Goal: Information Seeking & Learning: Learn about a topic

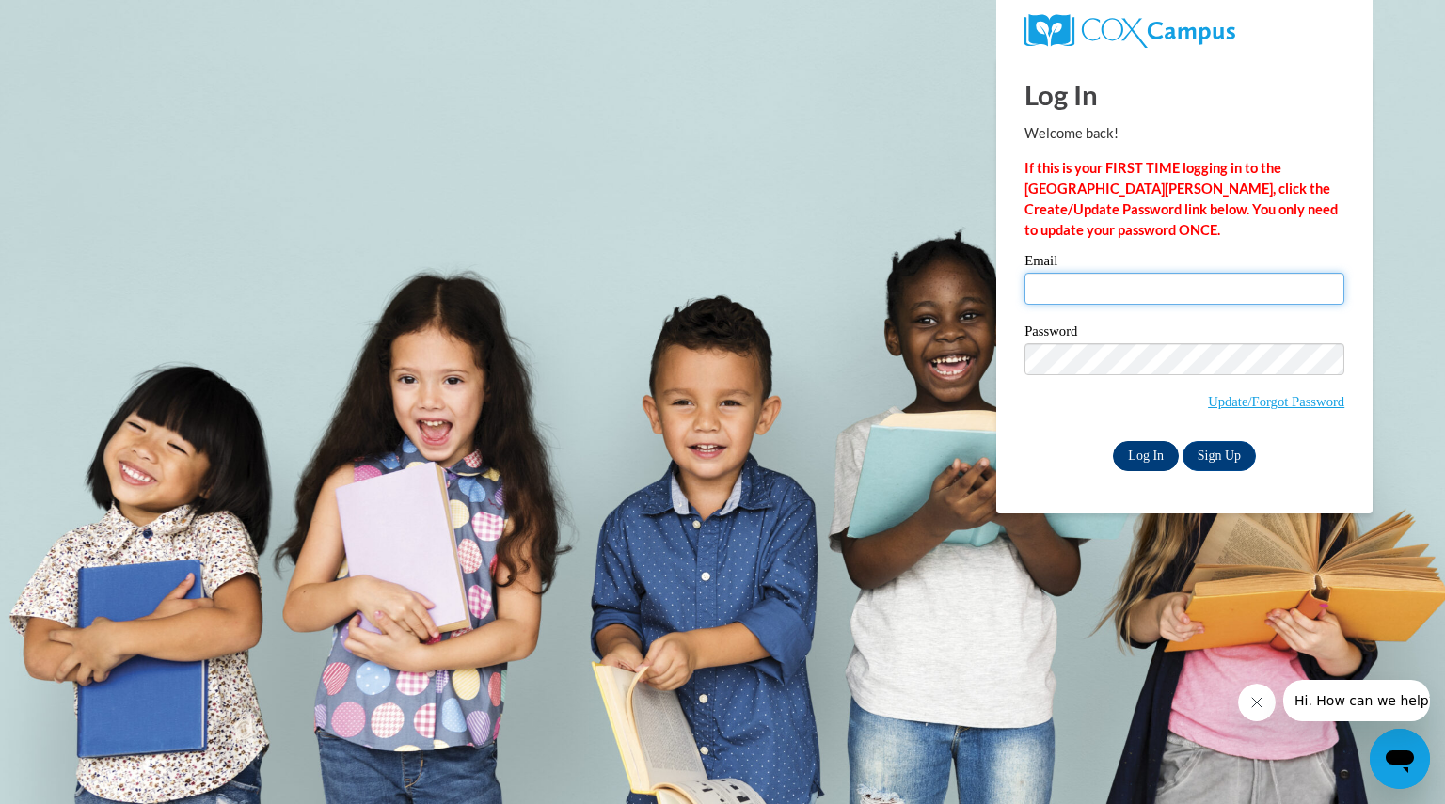
type input "kfincher@chattahoocheechristian.org"
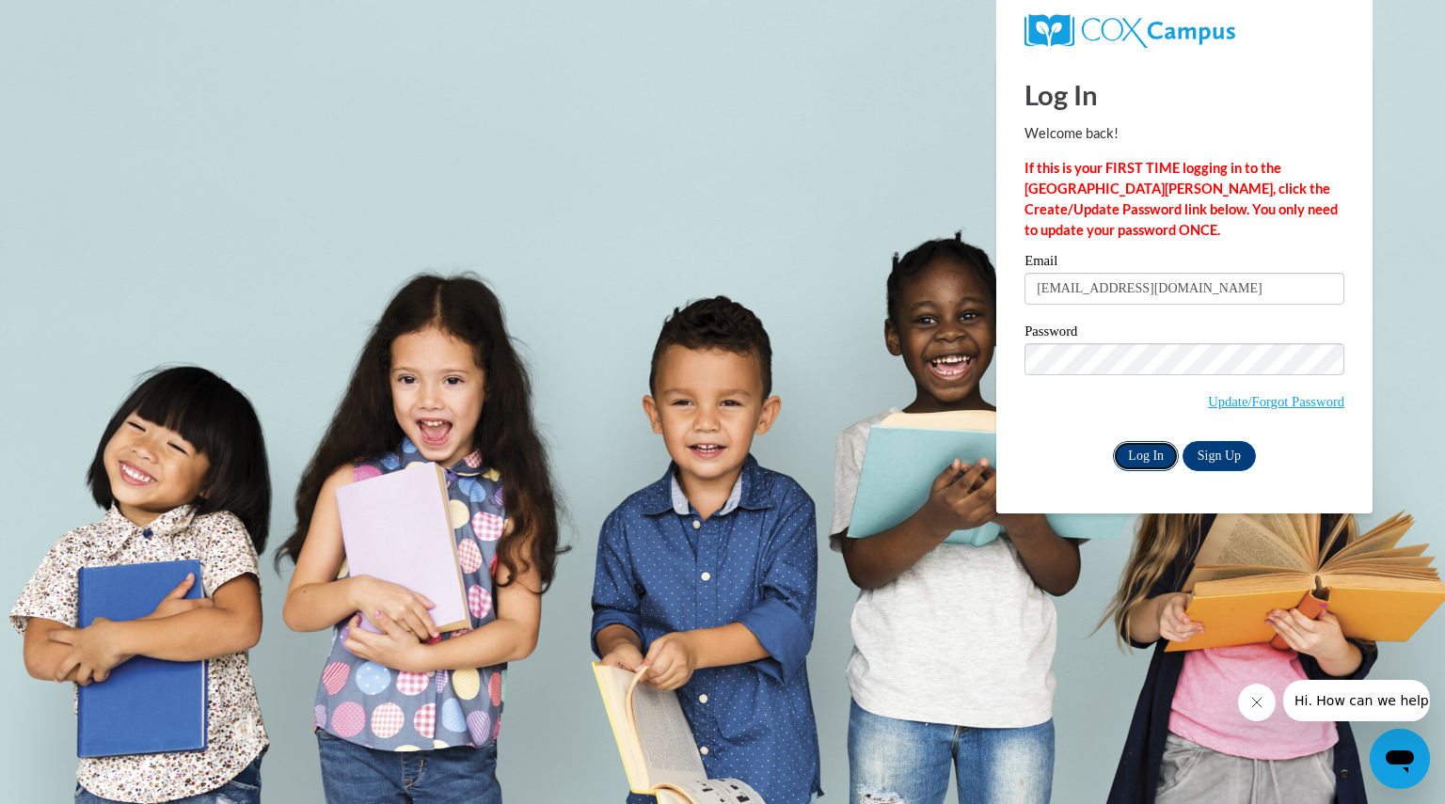
click at [1137, 453] on input "Log In" at bounding box center [1146, 456] width 66 height 30
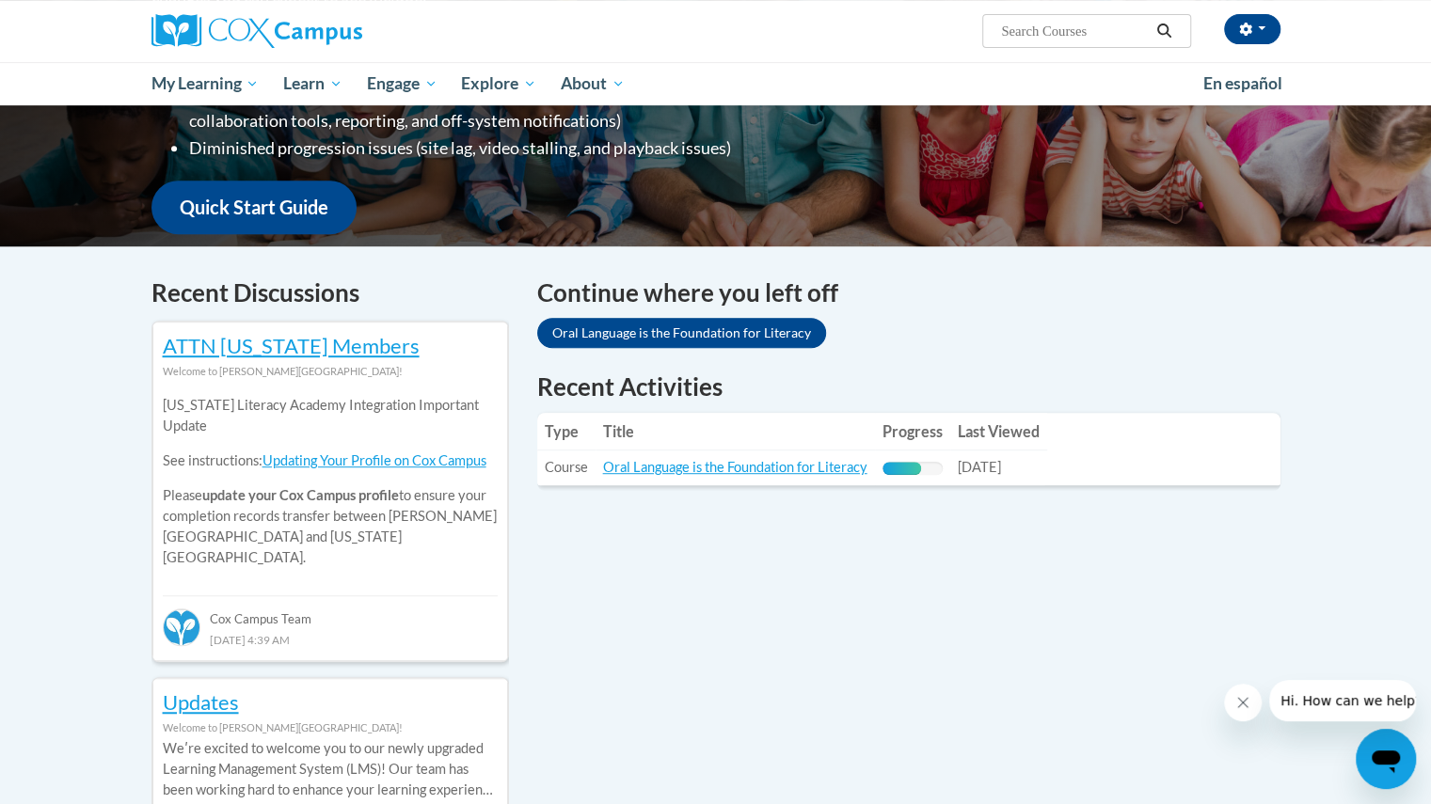
scroll to position [425, 0]
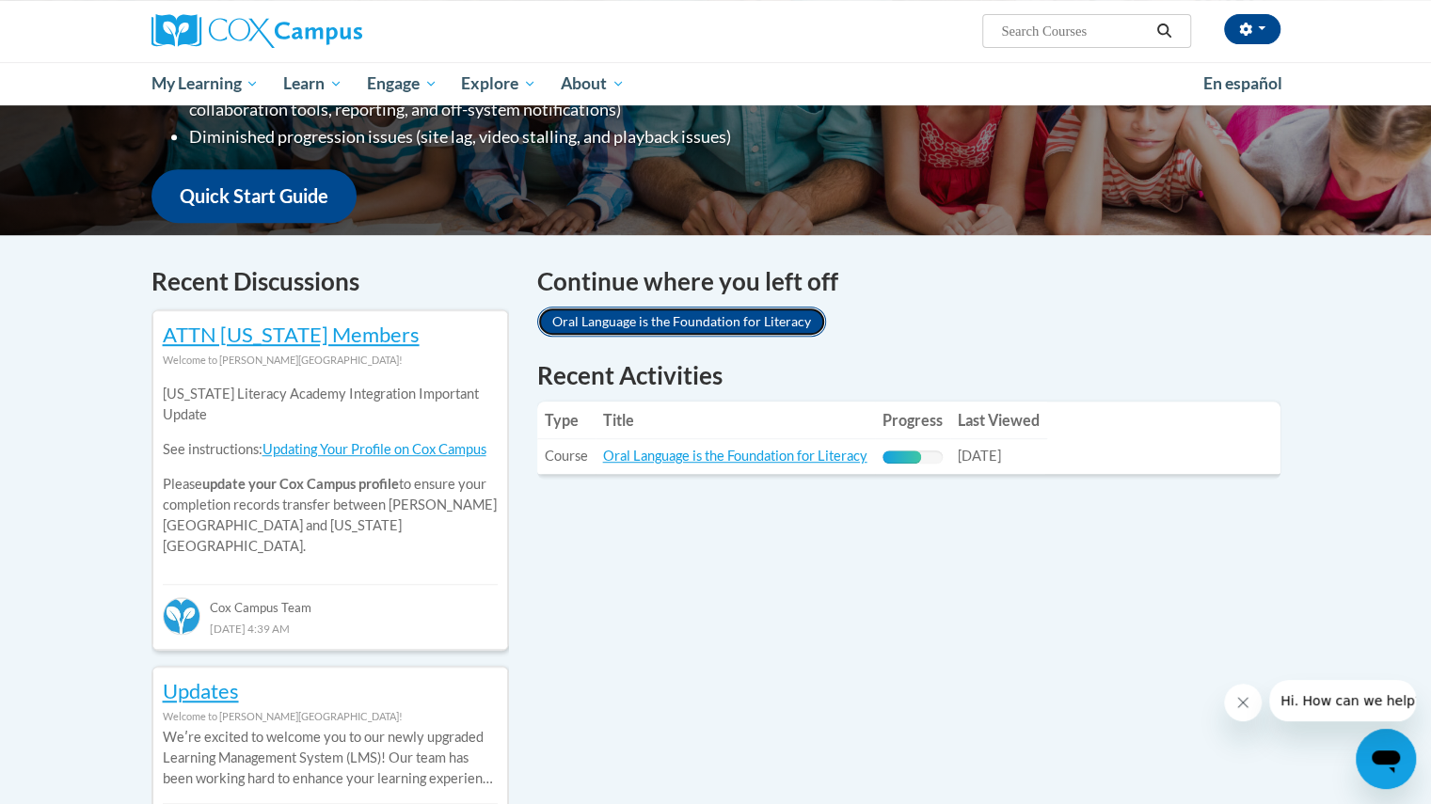
click at [719, 321] on link "Oral Language is the Foundation for Literacy" at bounding box center [681, 322] width 289 height 30
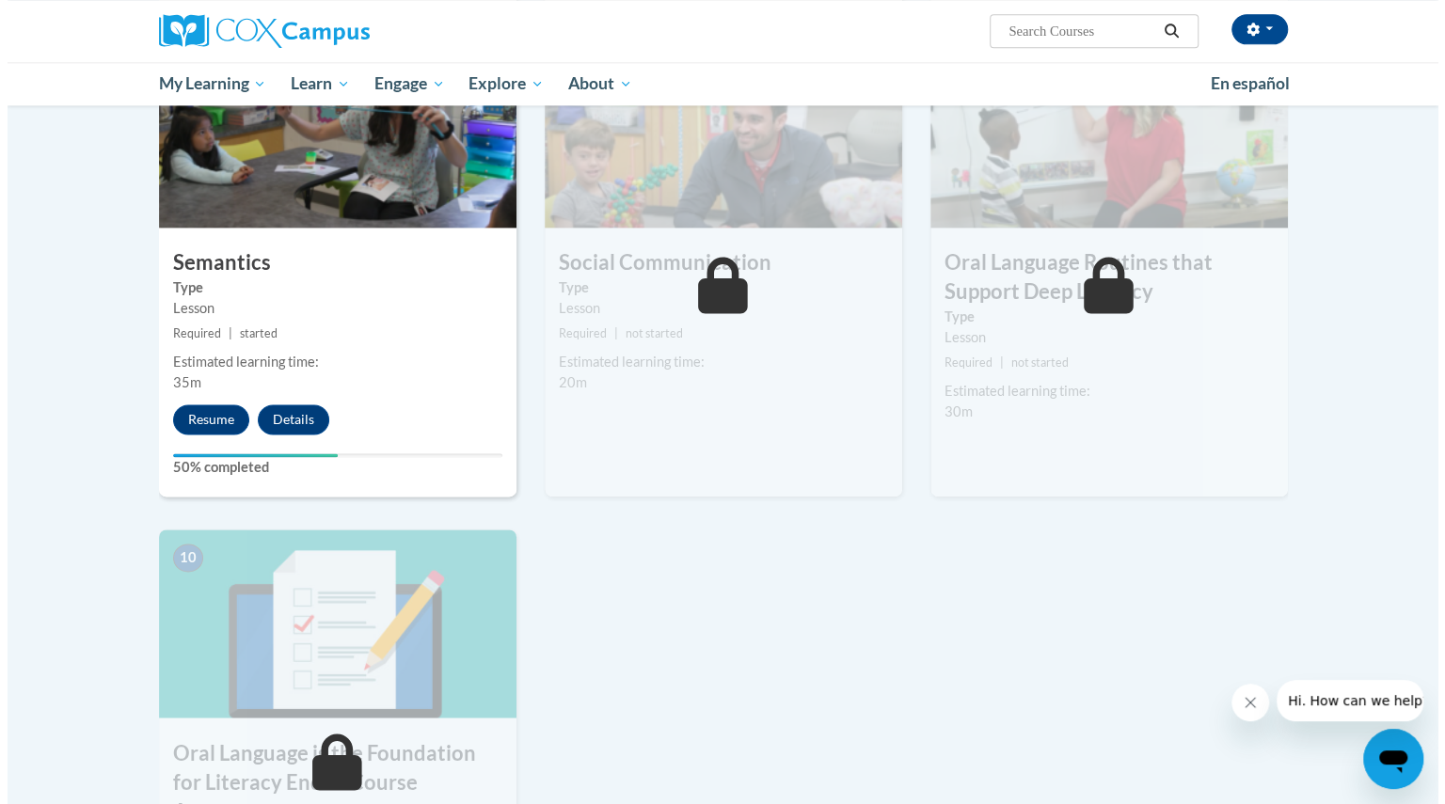
scroll to position [1489, 0]
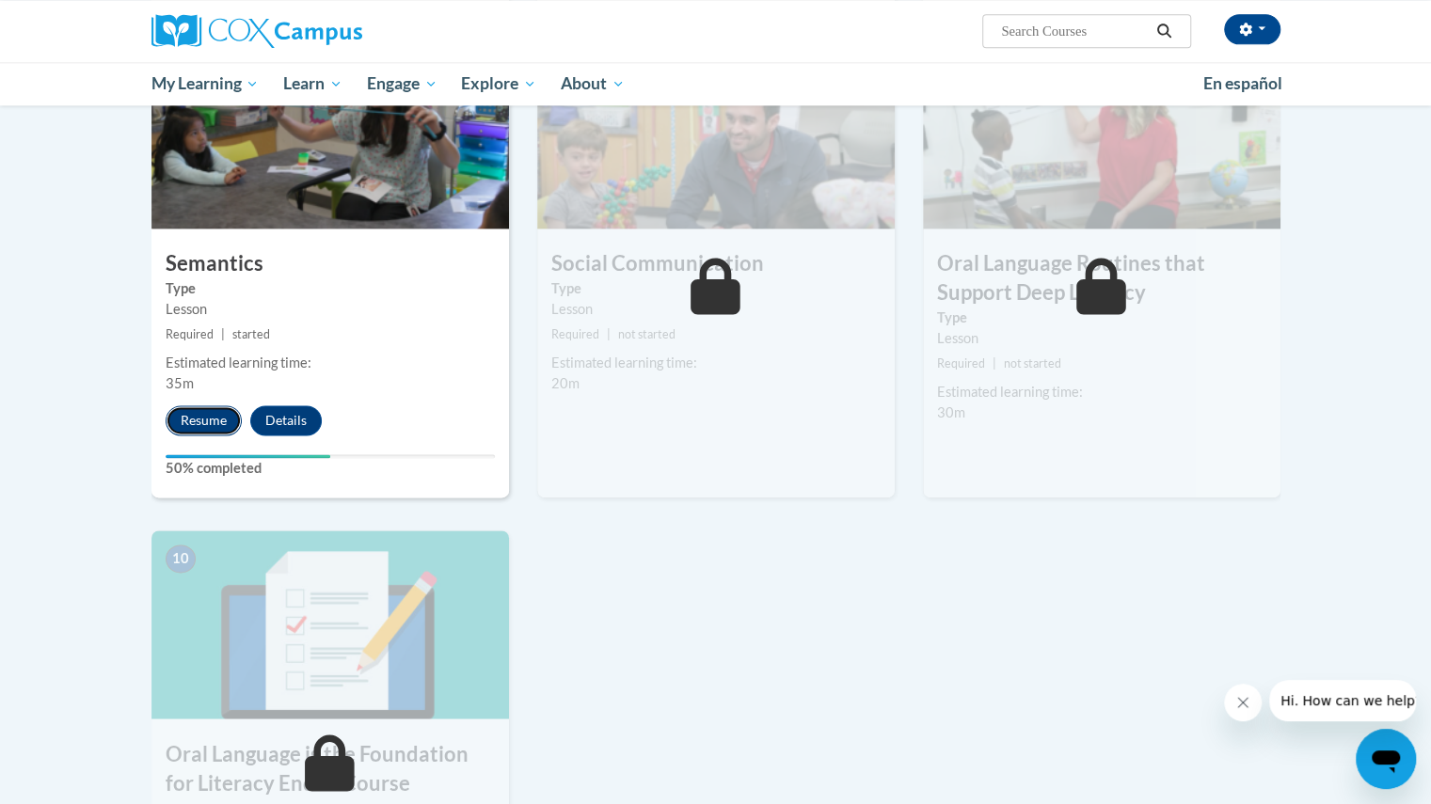
click at [205, 424] on button "Resume" at bounding box center [204, 421] width 76 height 30
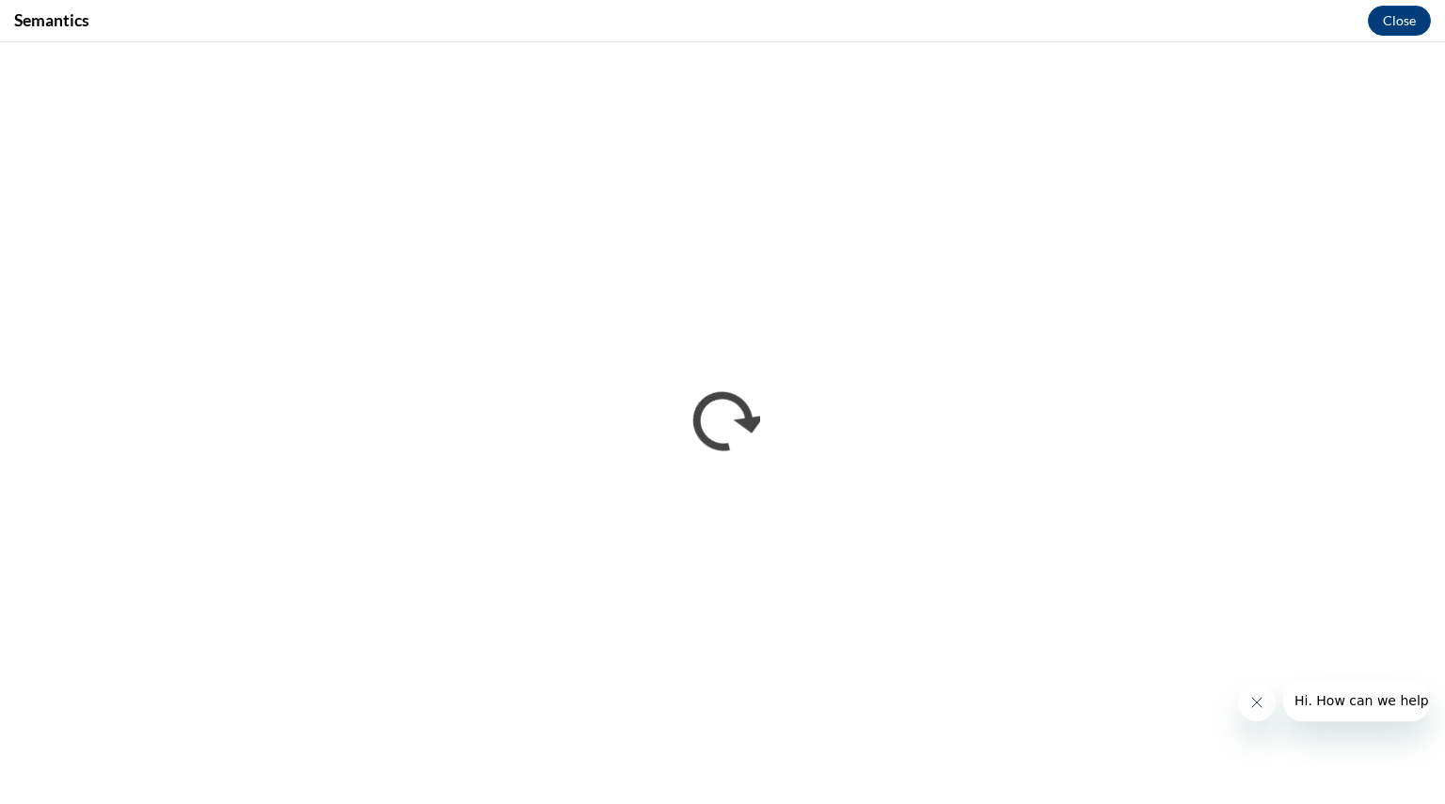
scroll to position [0, 0]
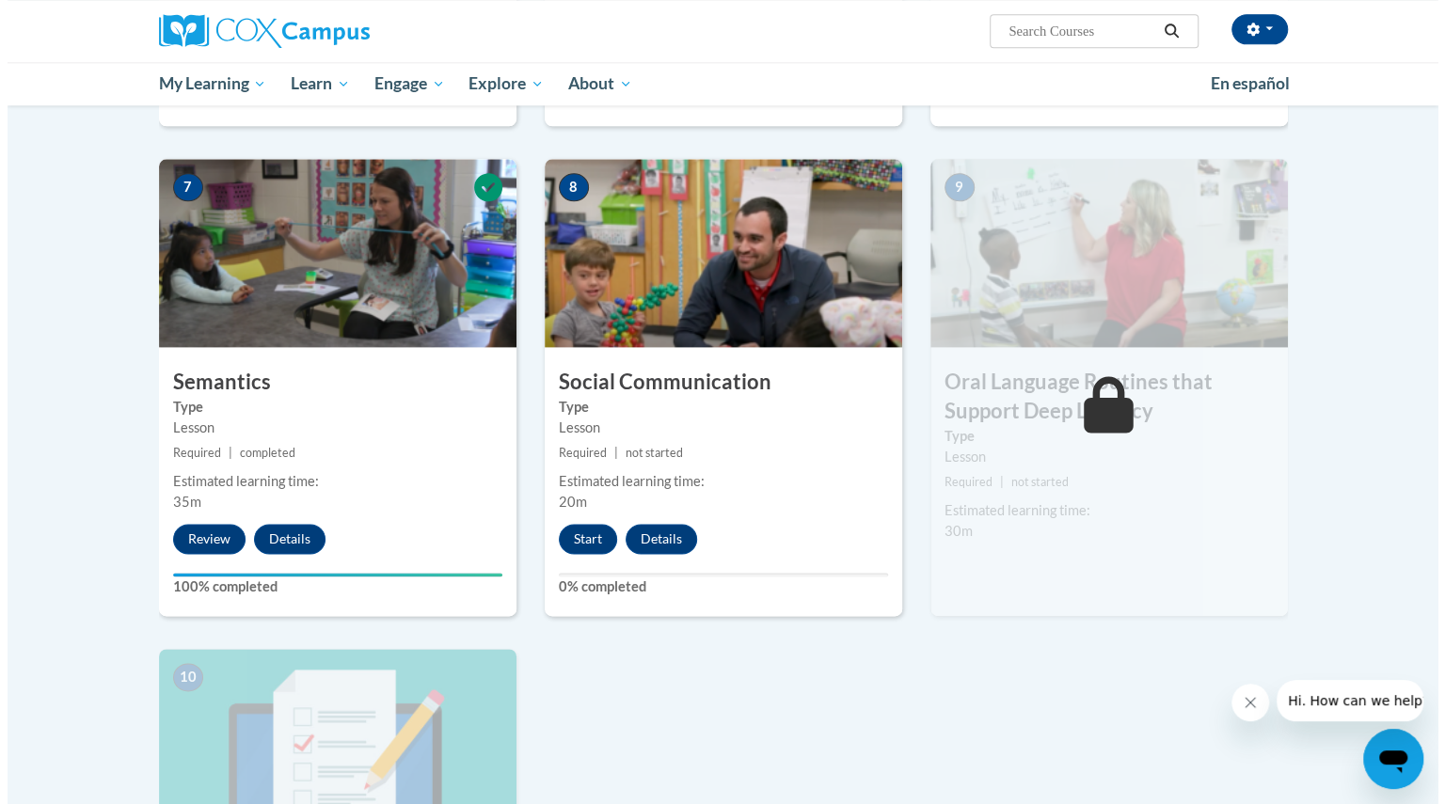
scroll to position [1375, 0]
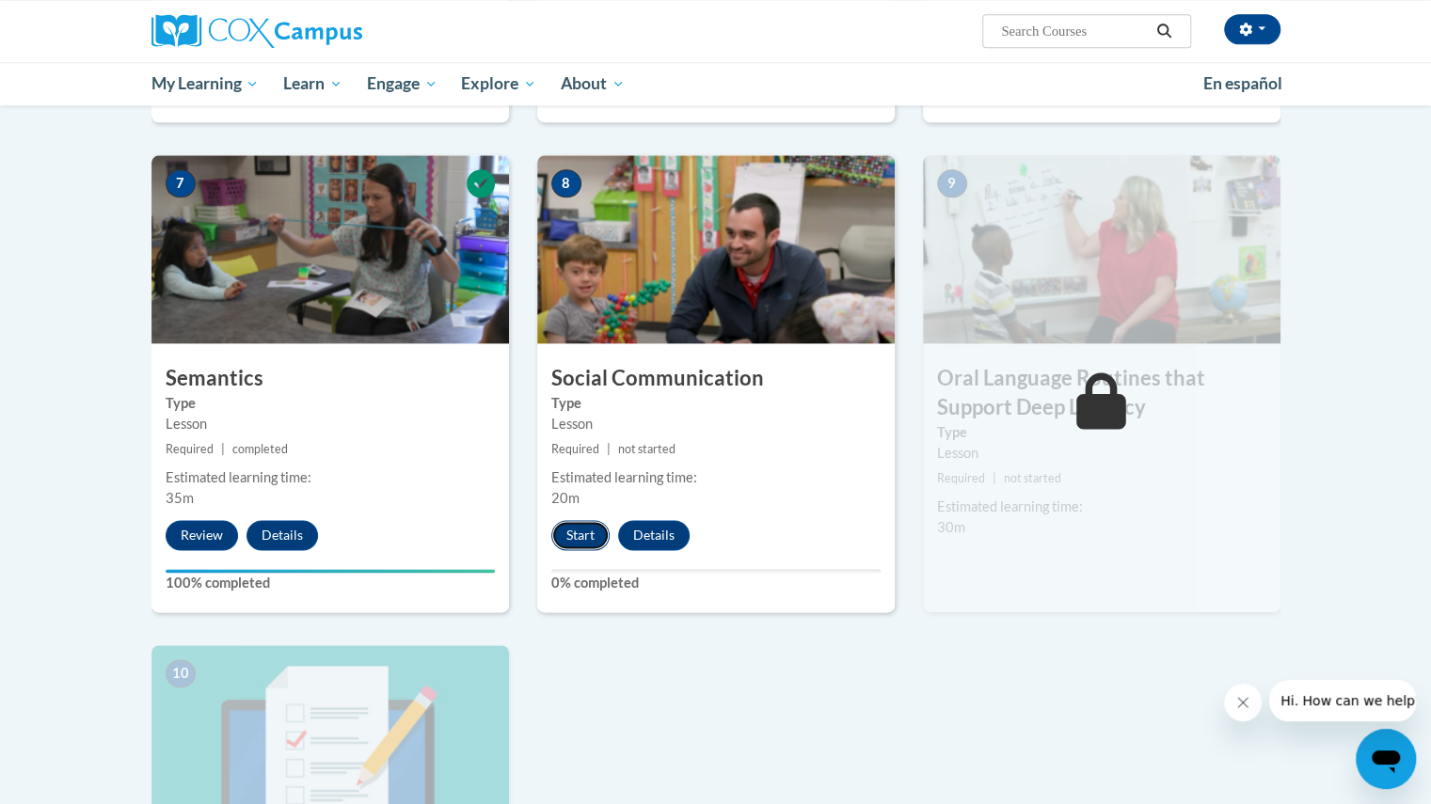
click at [565, 530] on button "Start" at bounding box center [580, 535] width 58 height 30
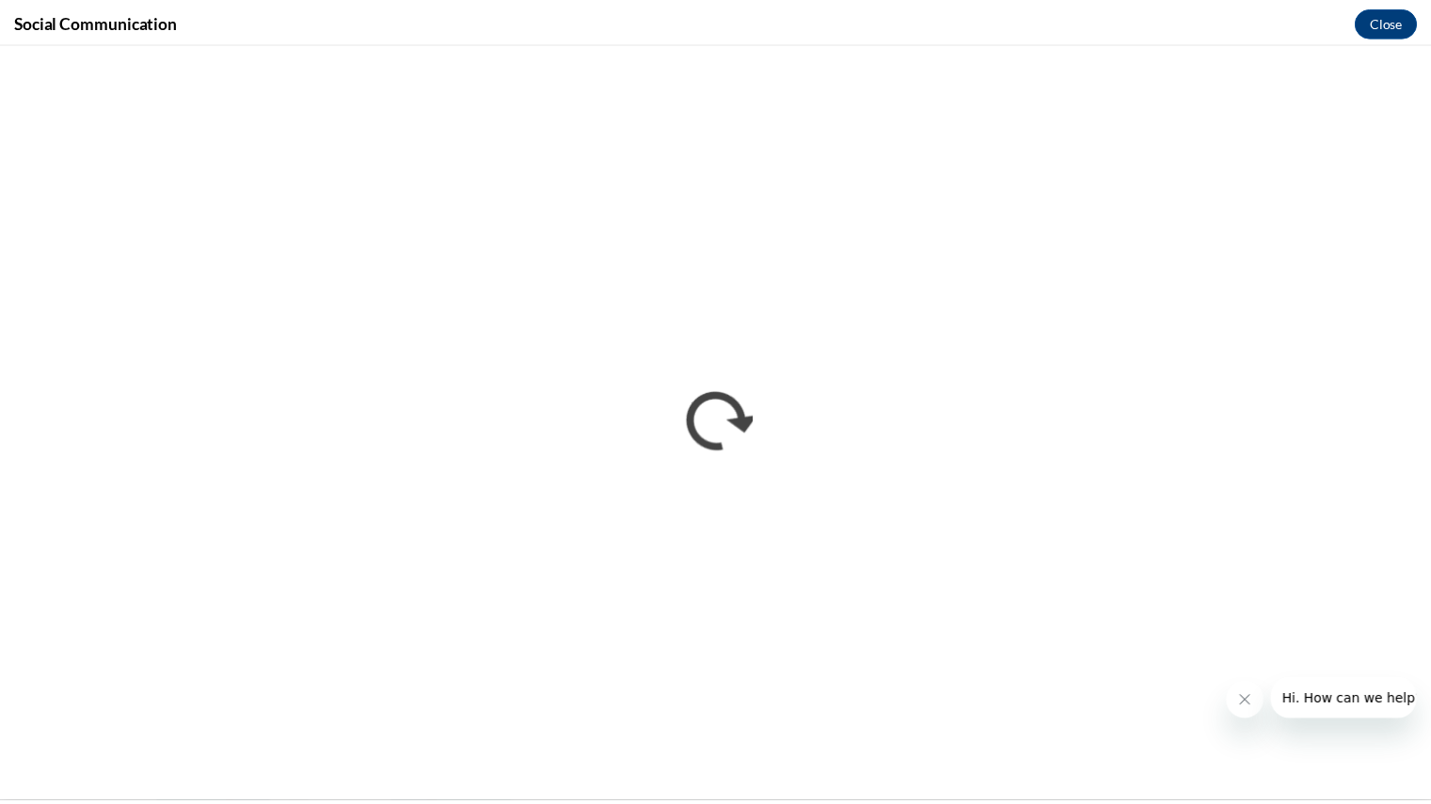
scroll to position [0, 0]
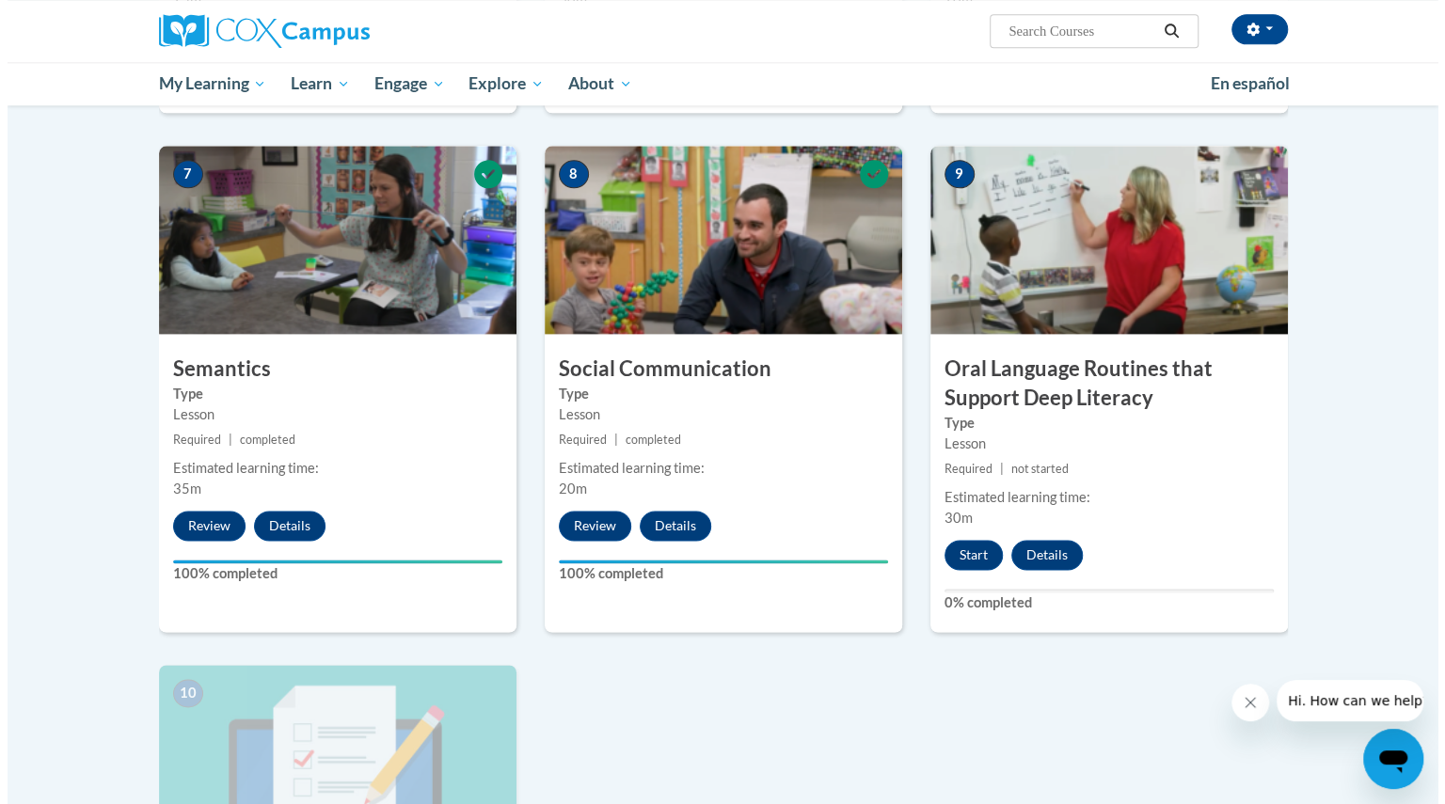
scroll to position [1385, 0]
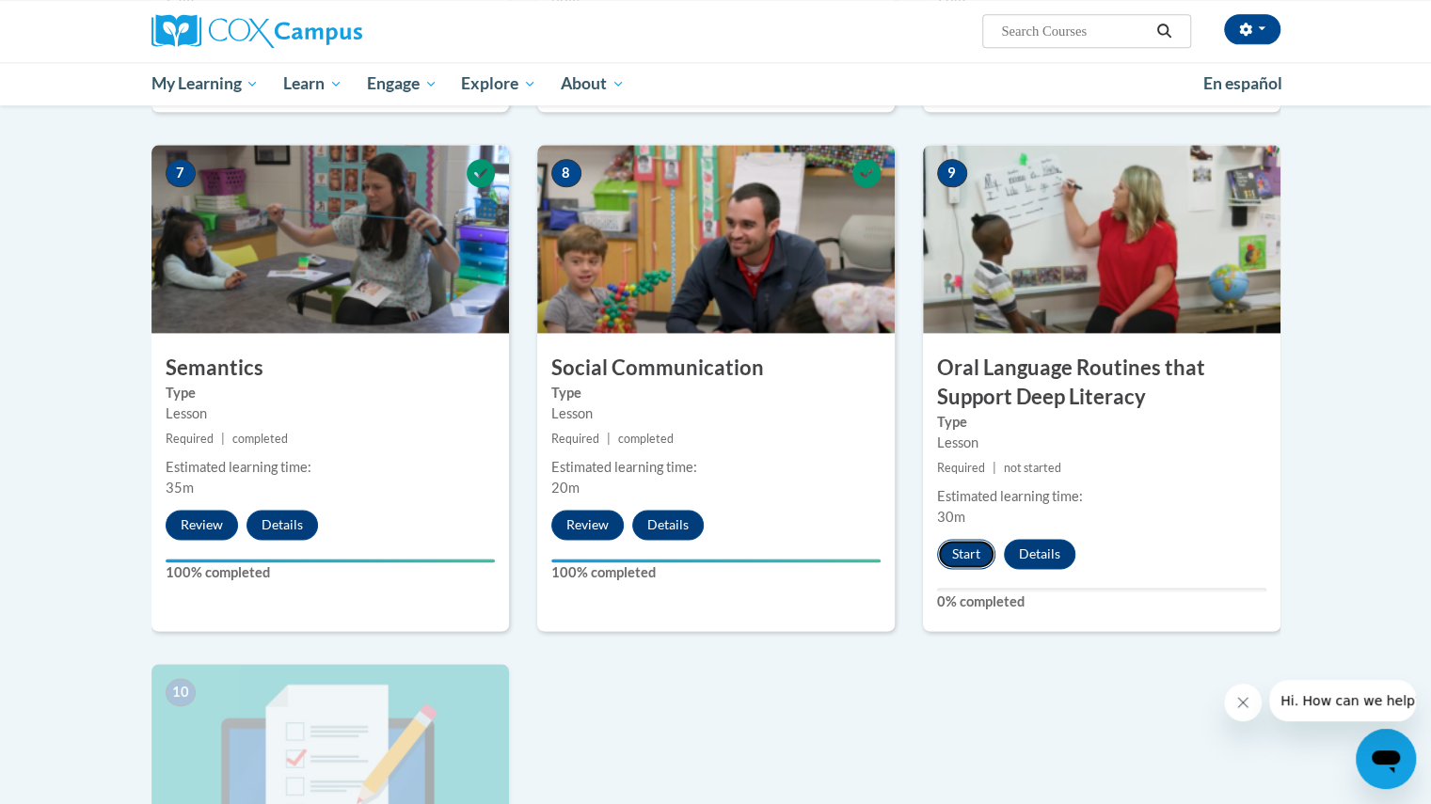
click at [958, 555] on button "Start" at bounding box center [966, 554] width 58 height 30
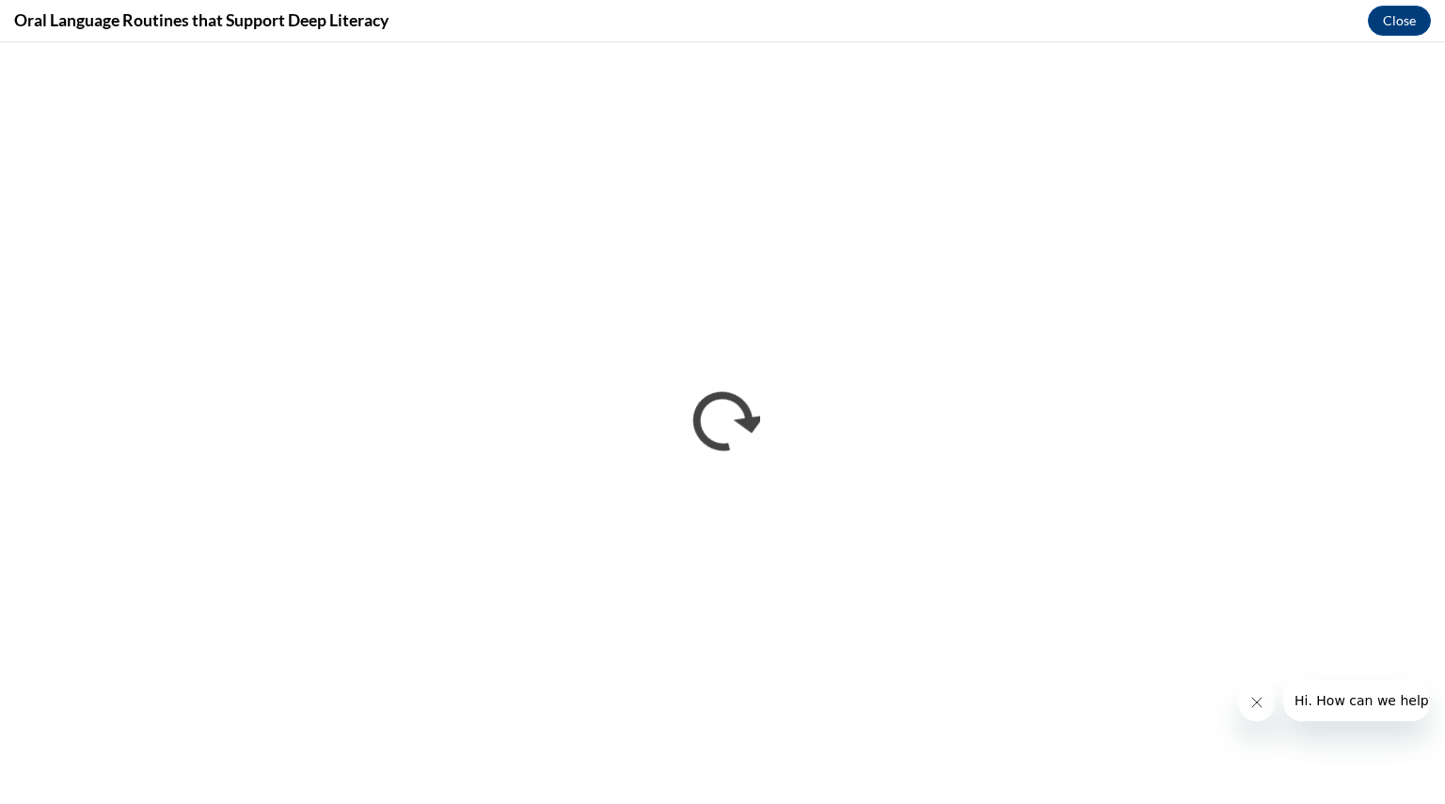
scroll to position [0, 0]
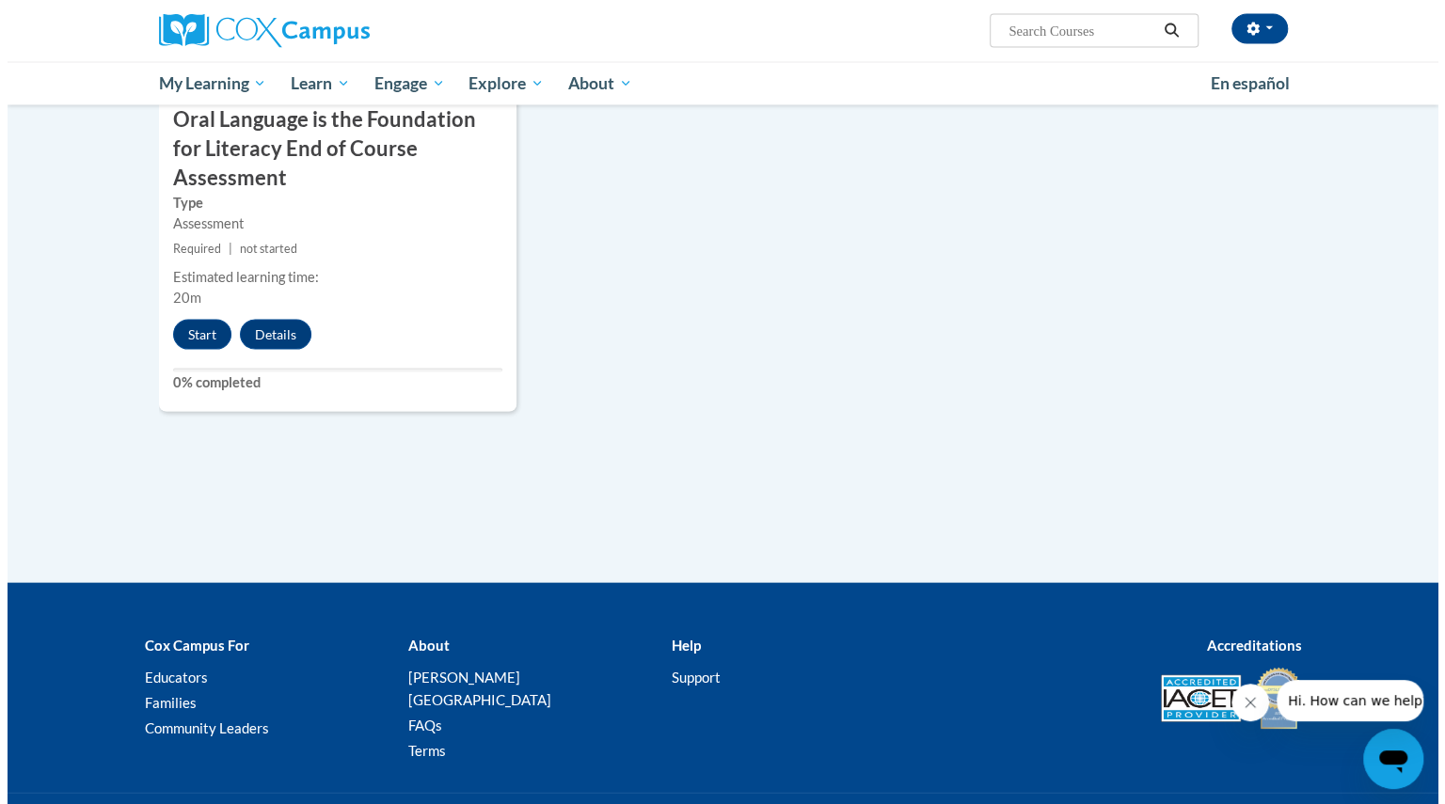
scroll to position [2162, 0]
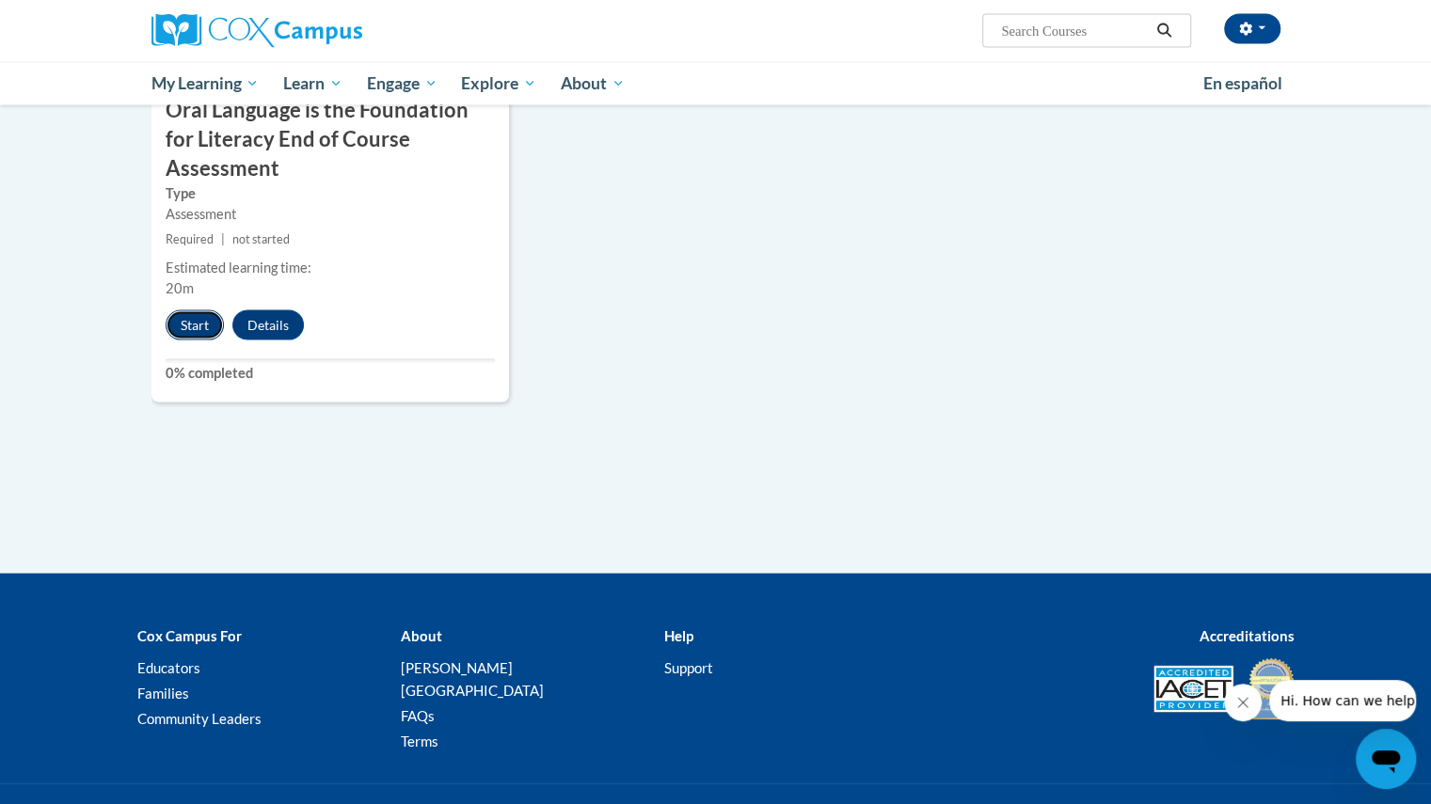
click at [198, 310] on button "Start" at bounding box center [195, 325] width 58 height 30
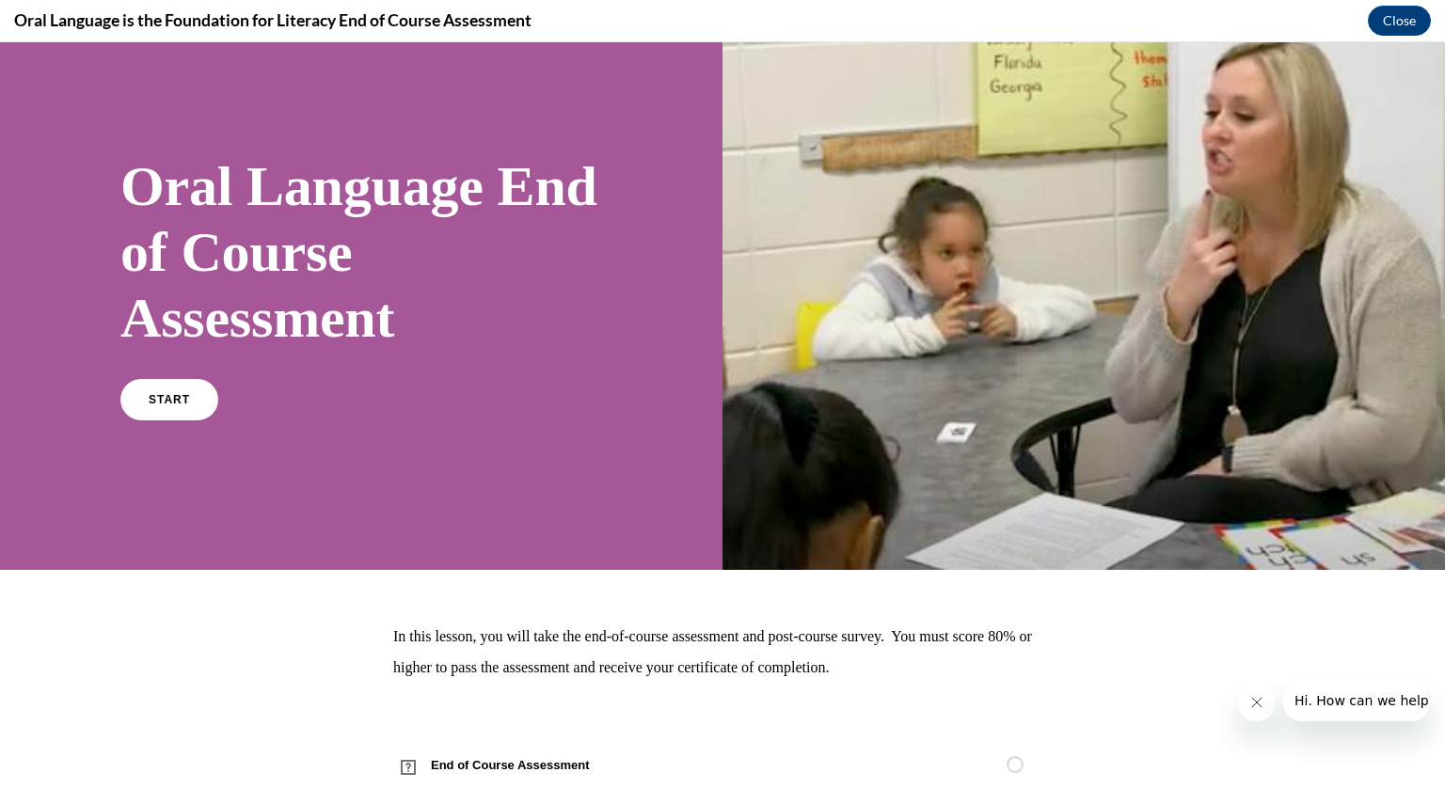
scroll to position [79, 0]
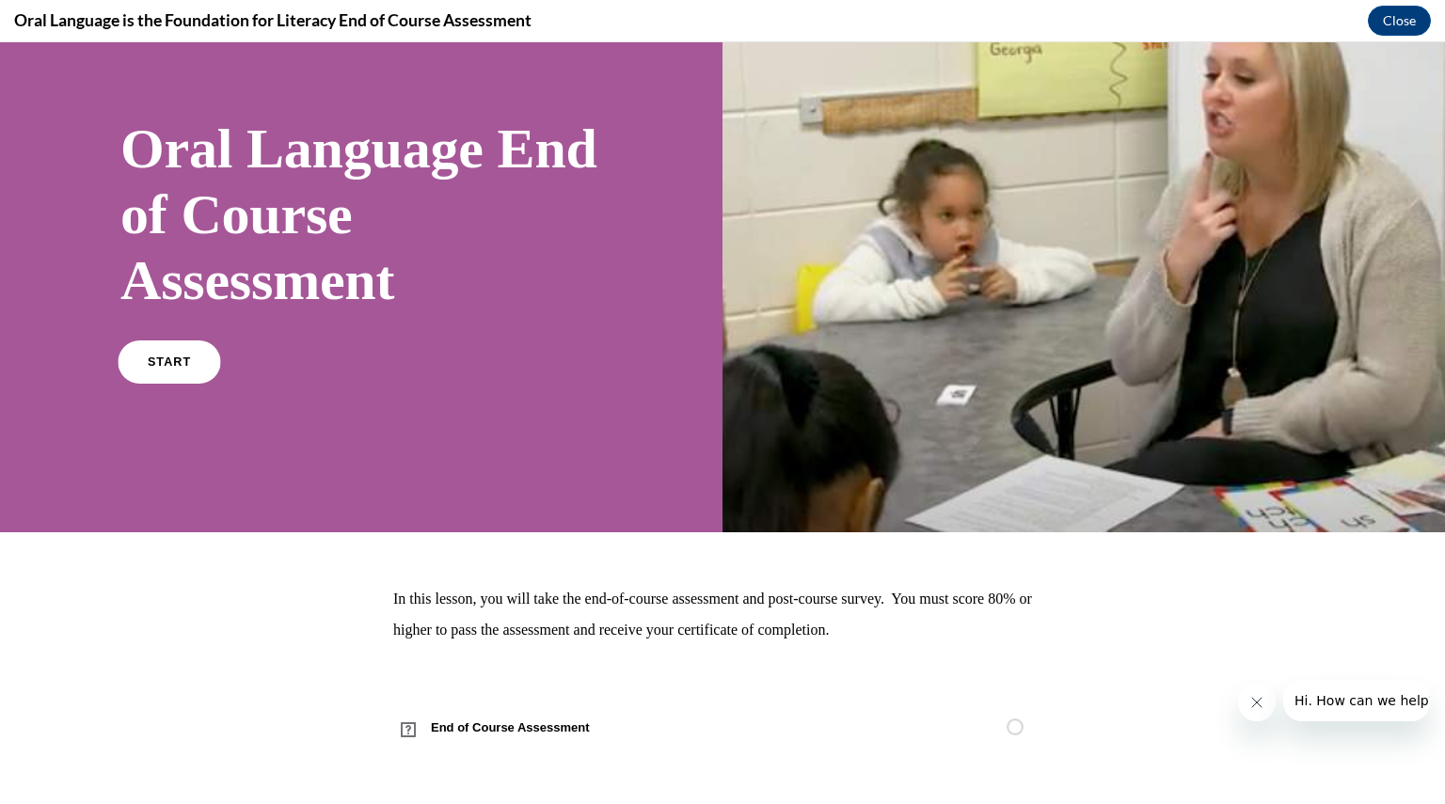
click at [174, 368] on link "START" at bounding box center [169, 362] width 103 height 43
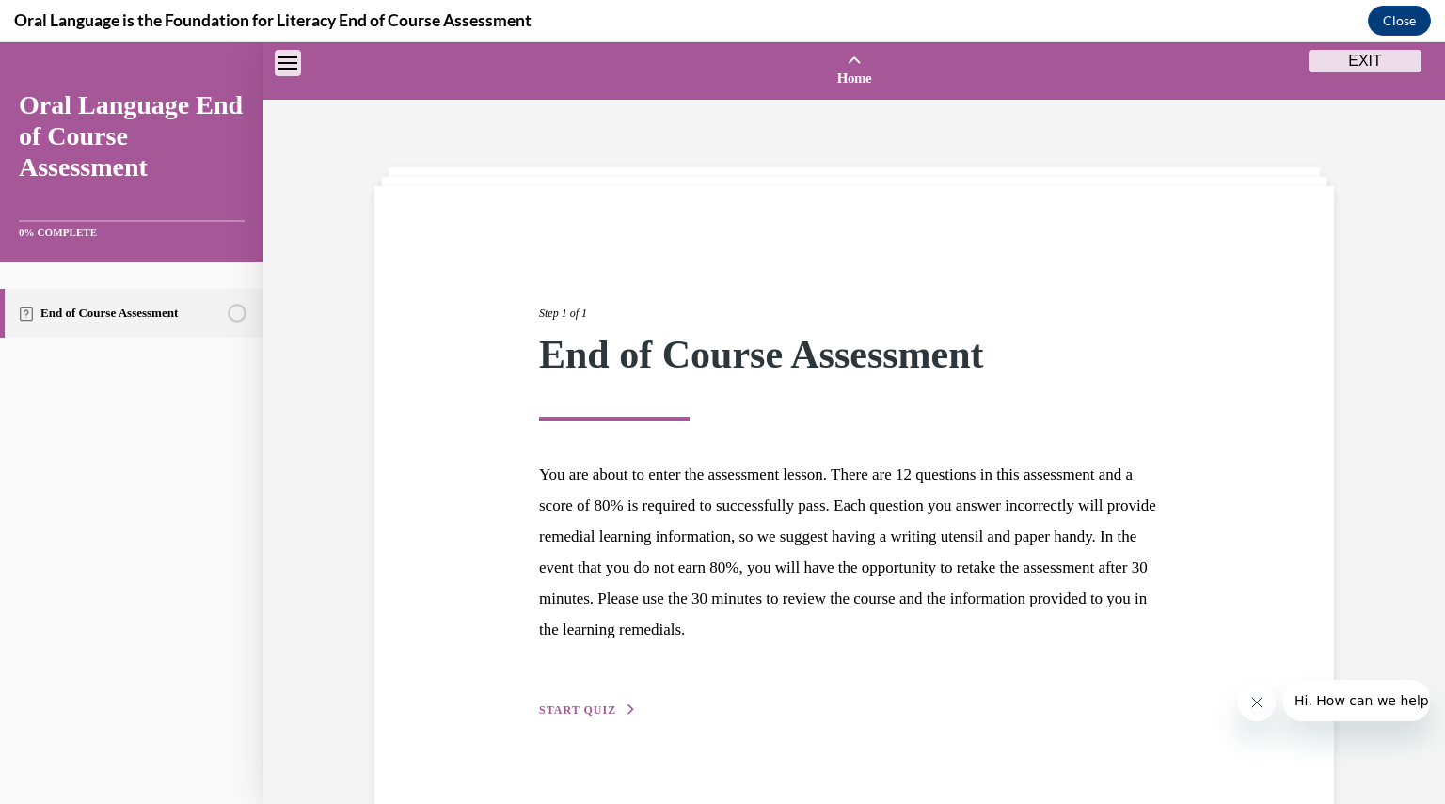
scroll to position [58, 0]
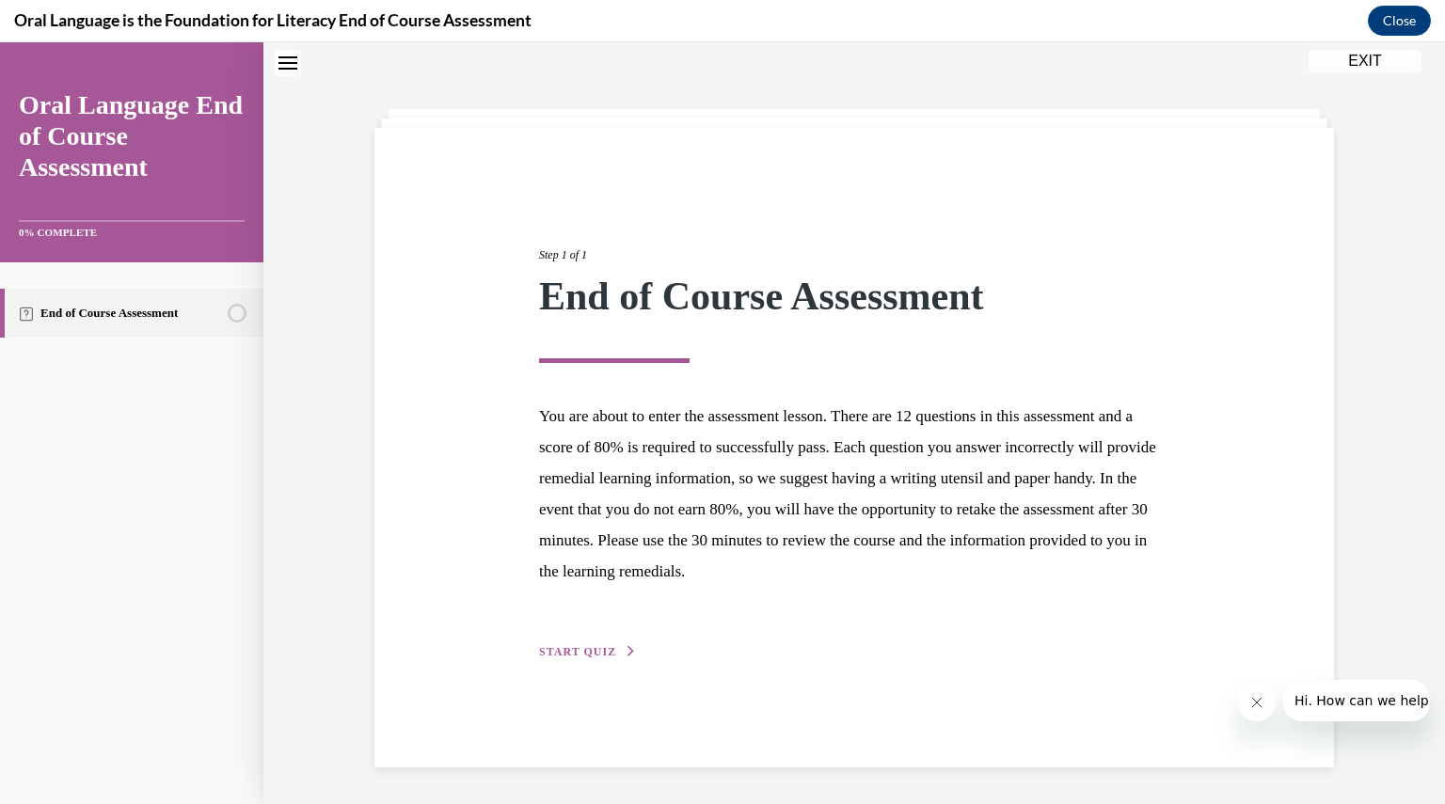
click at [559, 639] on div "Step 1 of 1 End of Course Assessment You are about to enter the assessment less…" at bounding box center [854, 432] width 659 height 459
click at [557, 661] on div "Step 1 of 1 End of Course Assessment You are about to enter the assessment less…" at bounding box center [854, 432] width 659 height 459
click at [561, 650] on span "START QUIZ" at bounding box center [577, 651] width 77 height 13
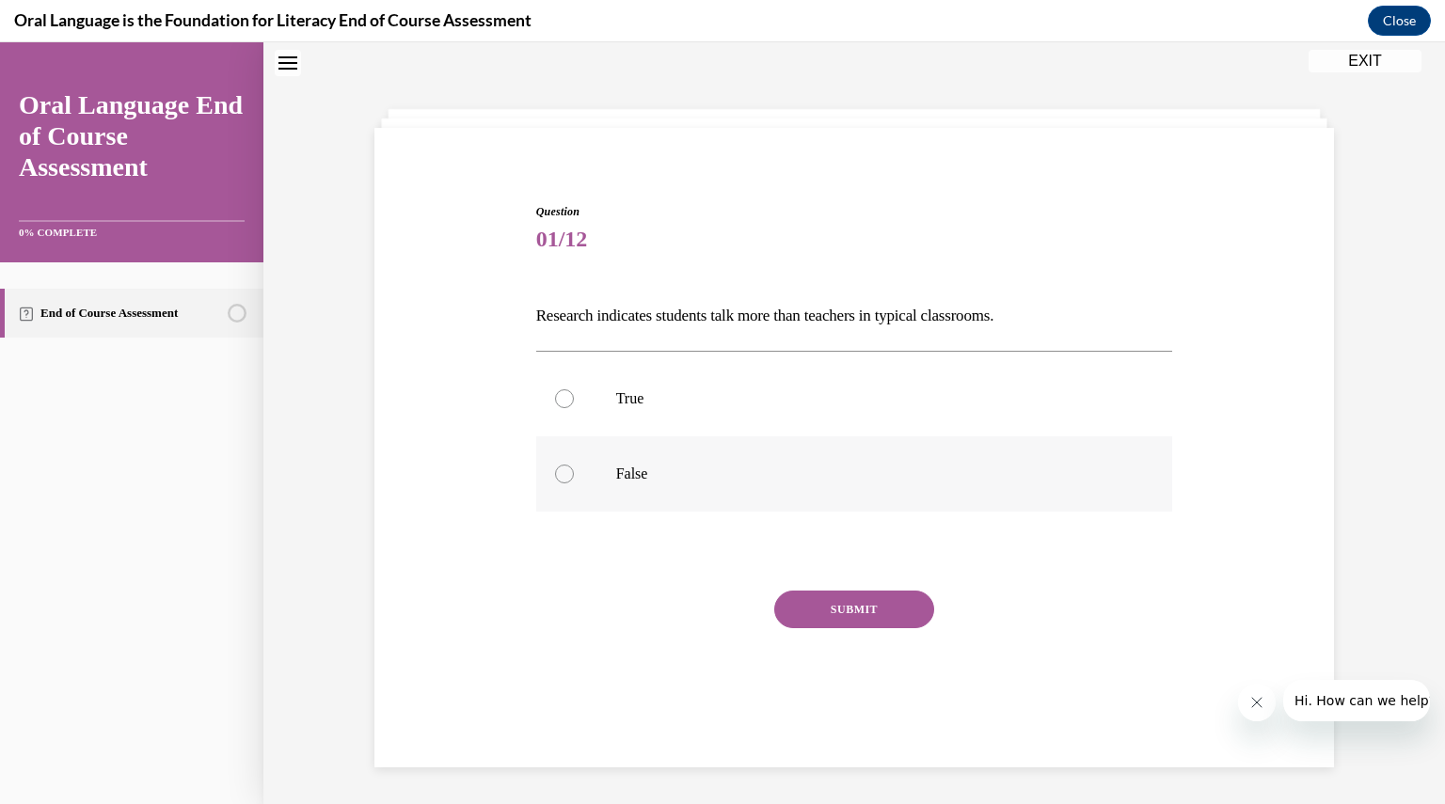
click at [562, 479] on div at bounding box center [564, 474] width 19 height 19
click at [562, 479] on input "False" at bounding box center [564, 474] width 19 height 19
radio input "true"
click at [774, 616] on button "SUBMIT" at bounding box center [854, 610] width 160 height 38
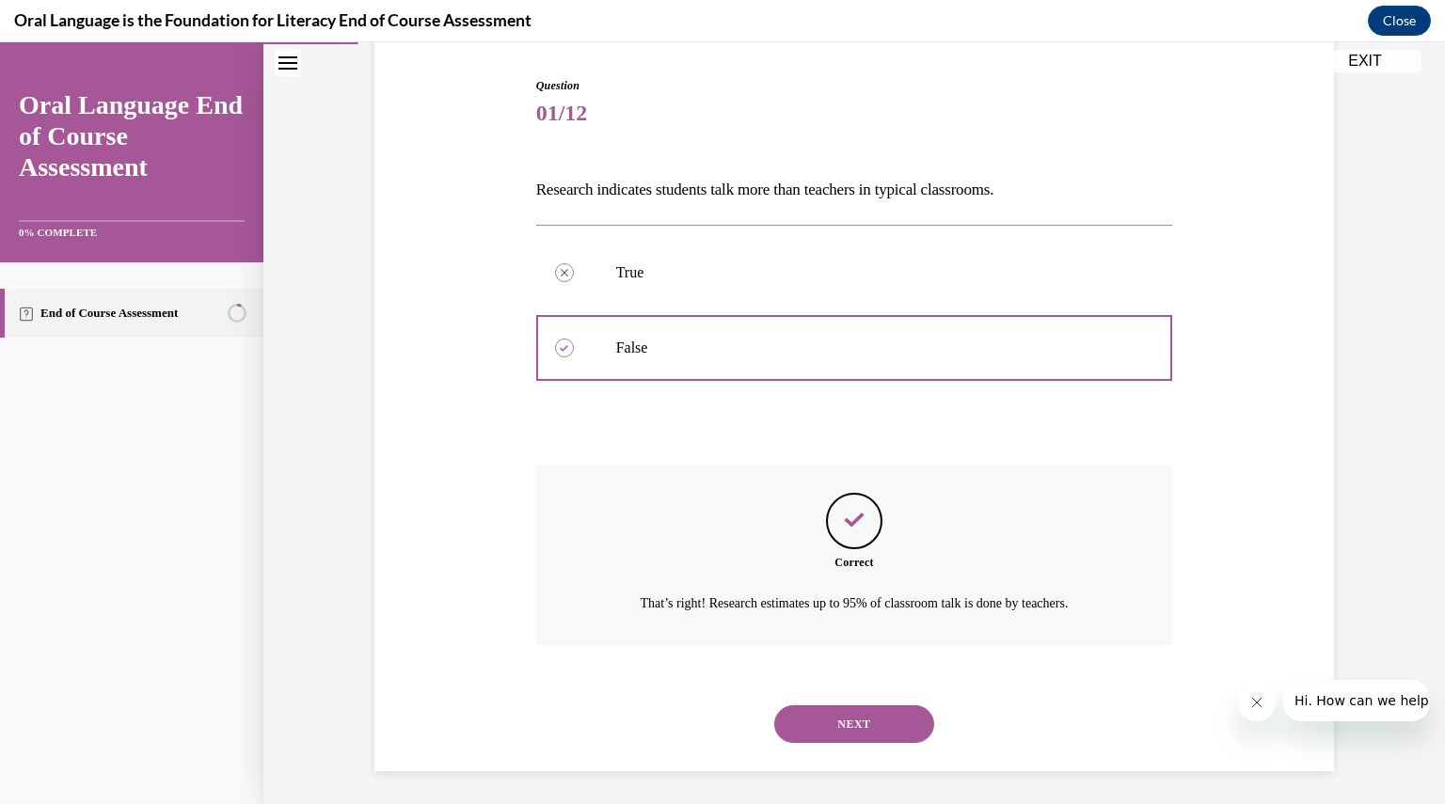
scroll to position [188, 0]
click at [820, 720] on button "NEXT" at bounding box center [854, 721] width 160 height 38
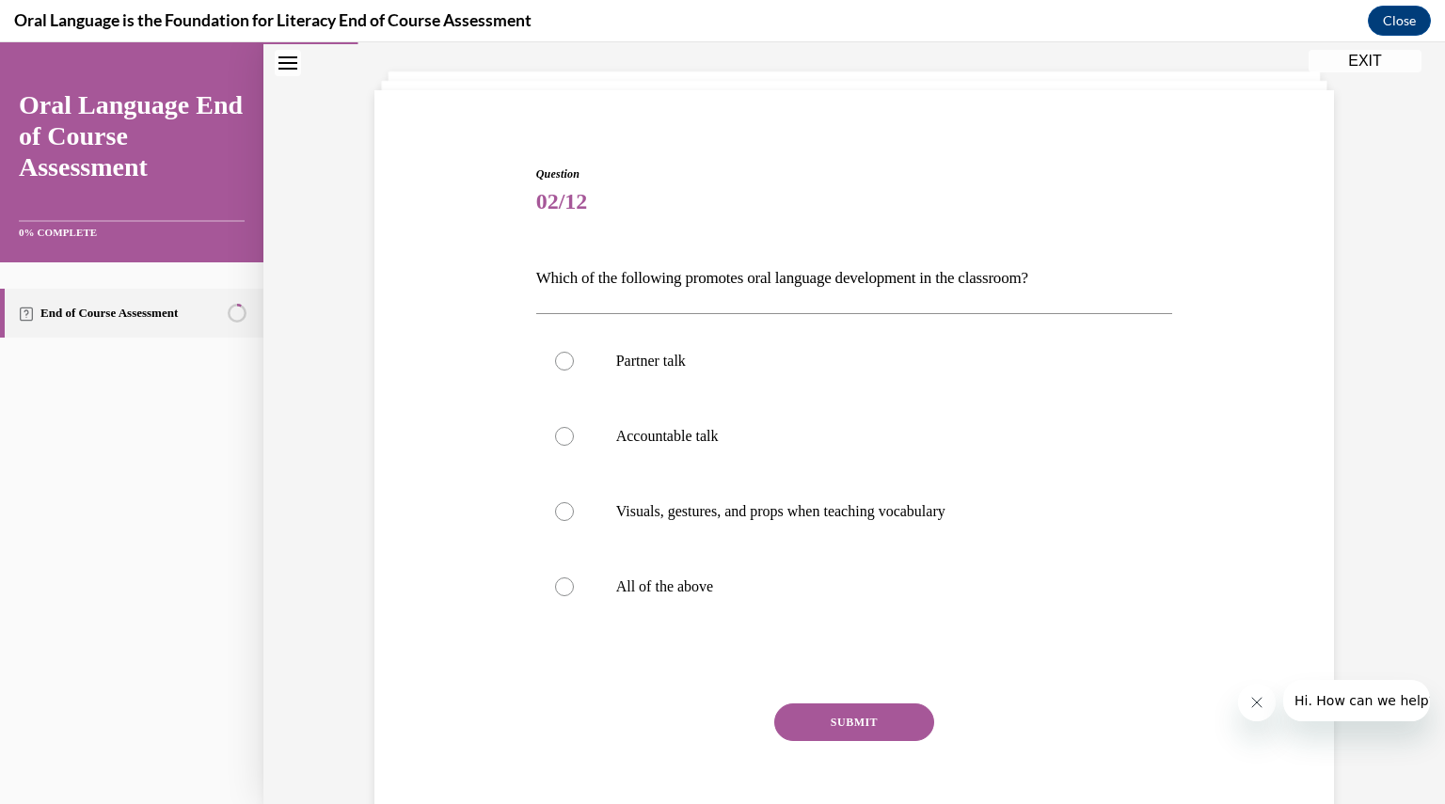
scroll to position [186, 0]
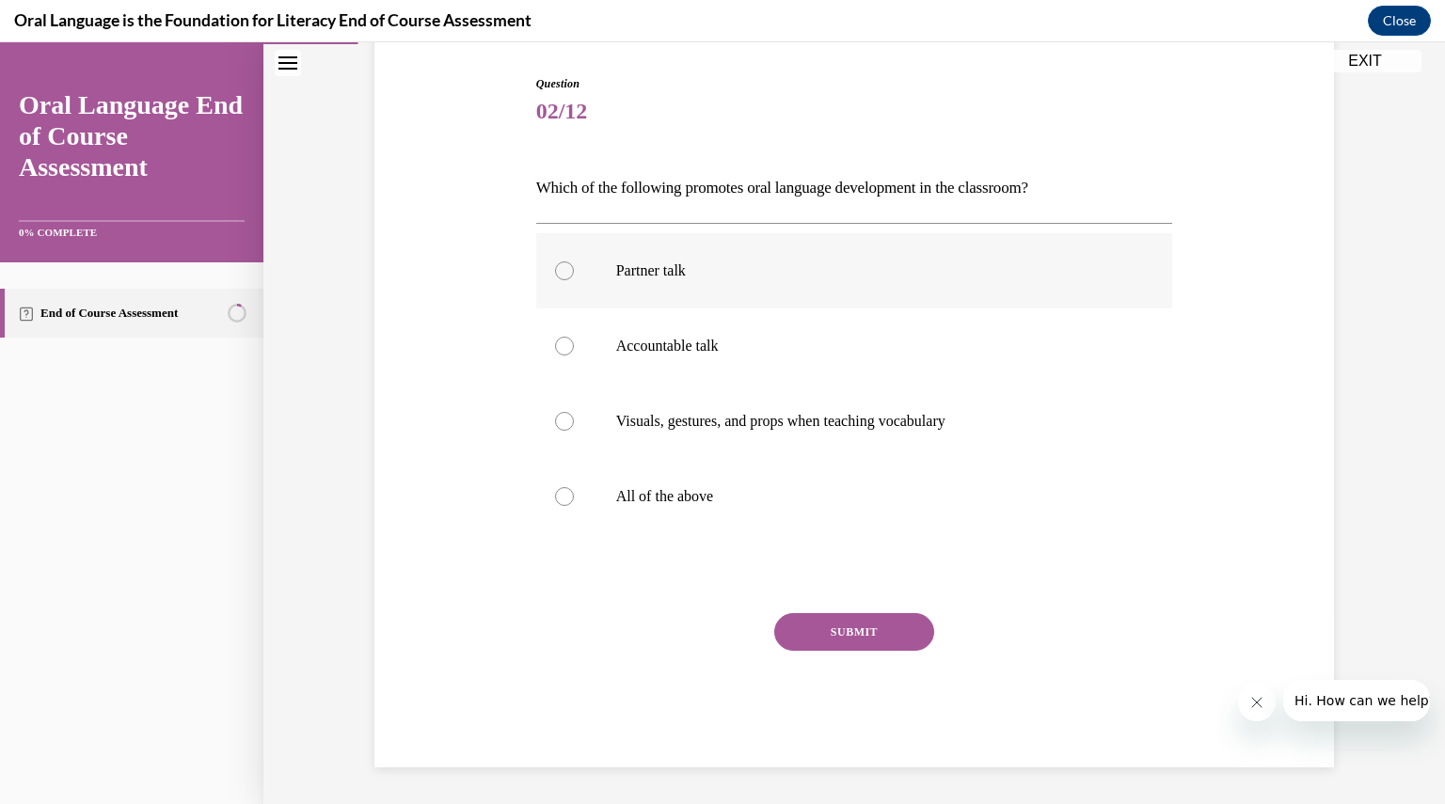
click at [563, 270] on div at bounding box center [564, 271] width 19 height 19
click at [563, 270] on input "Partner talk" at bounding box center [564, 271] width 19 height 19
radio input "true"
click at [830, 627] on button "SUBMIT" at bounding box center [854, 632] width 160 height 38
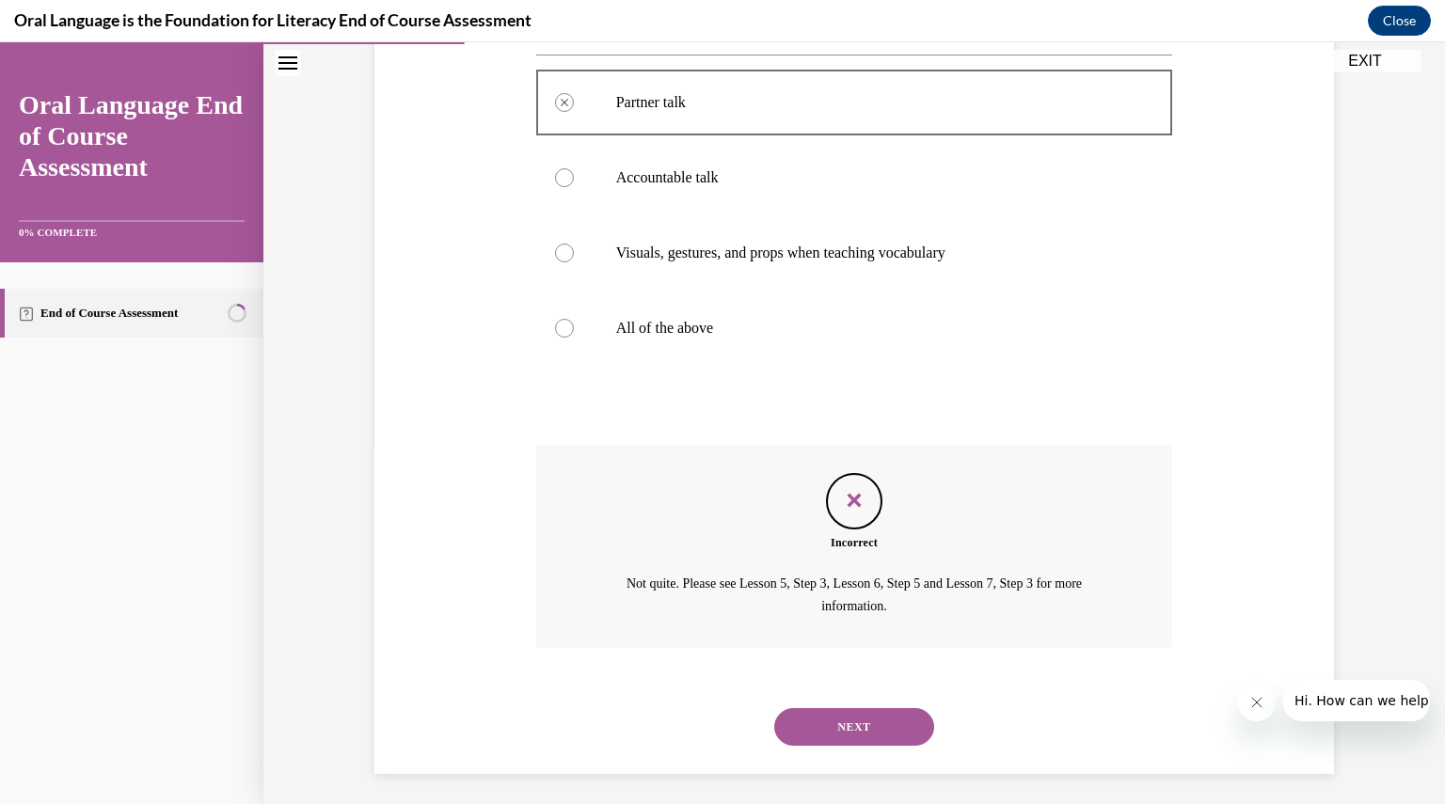
scroll to position [360, 0]
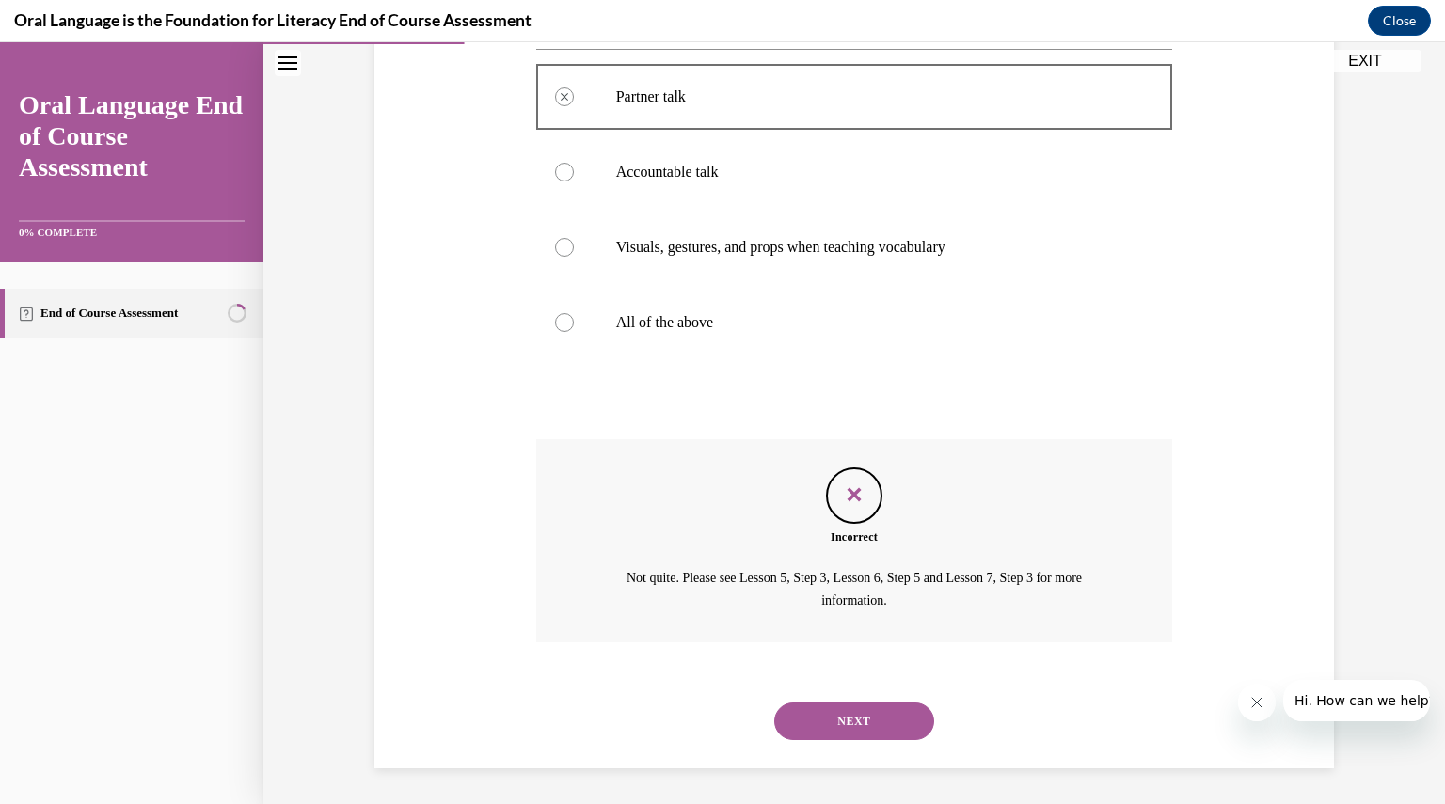
click at [837, 722] on button "NEXT" at bounding box center [854, 722] width 160 height 38
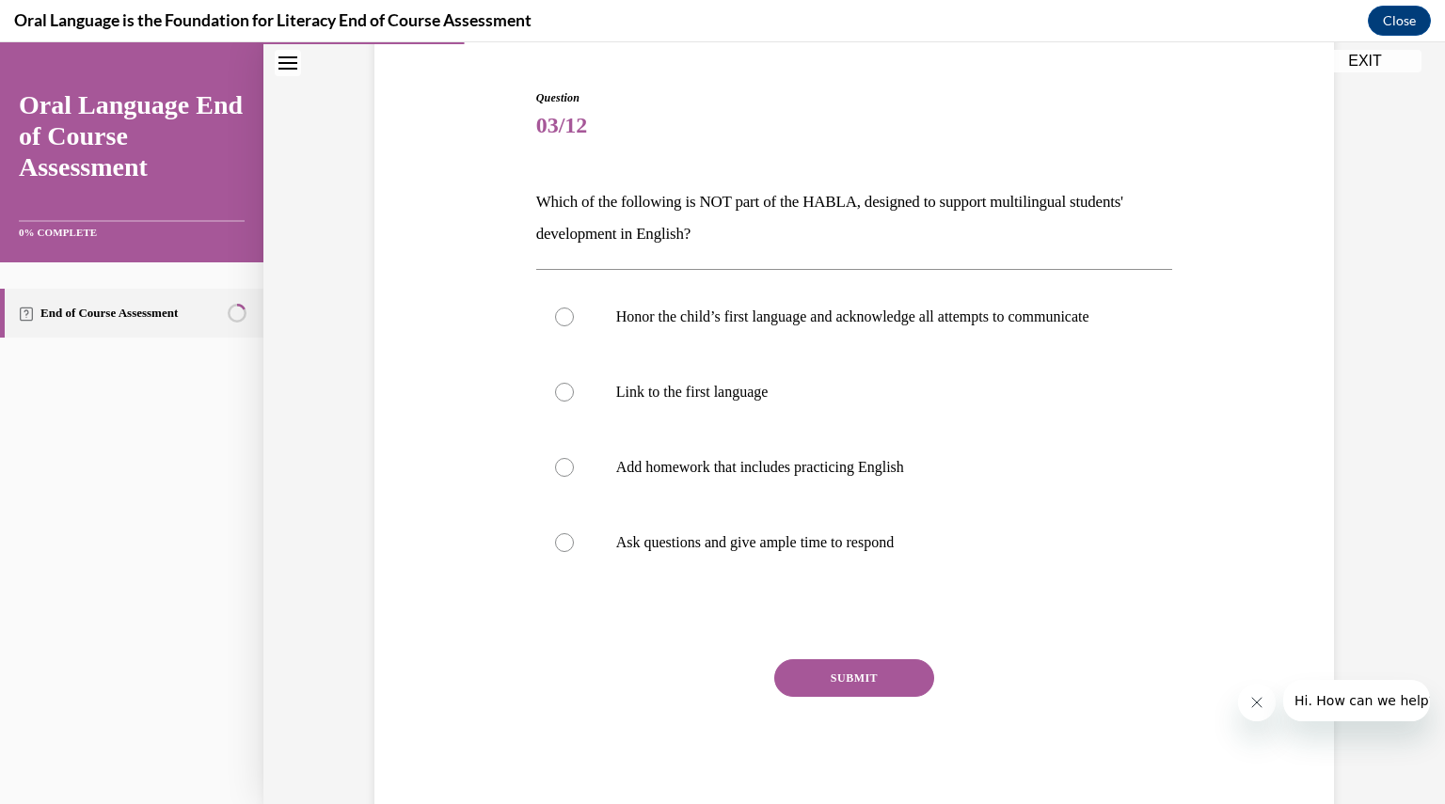
scroll to position [162, 0]
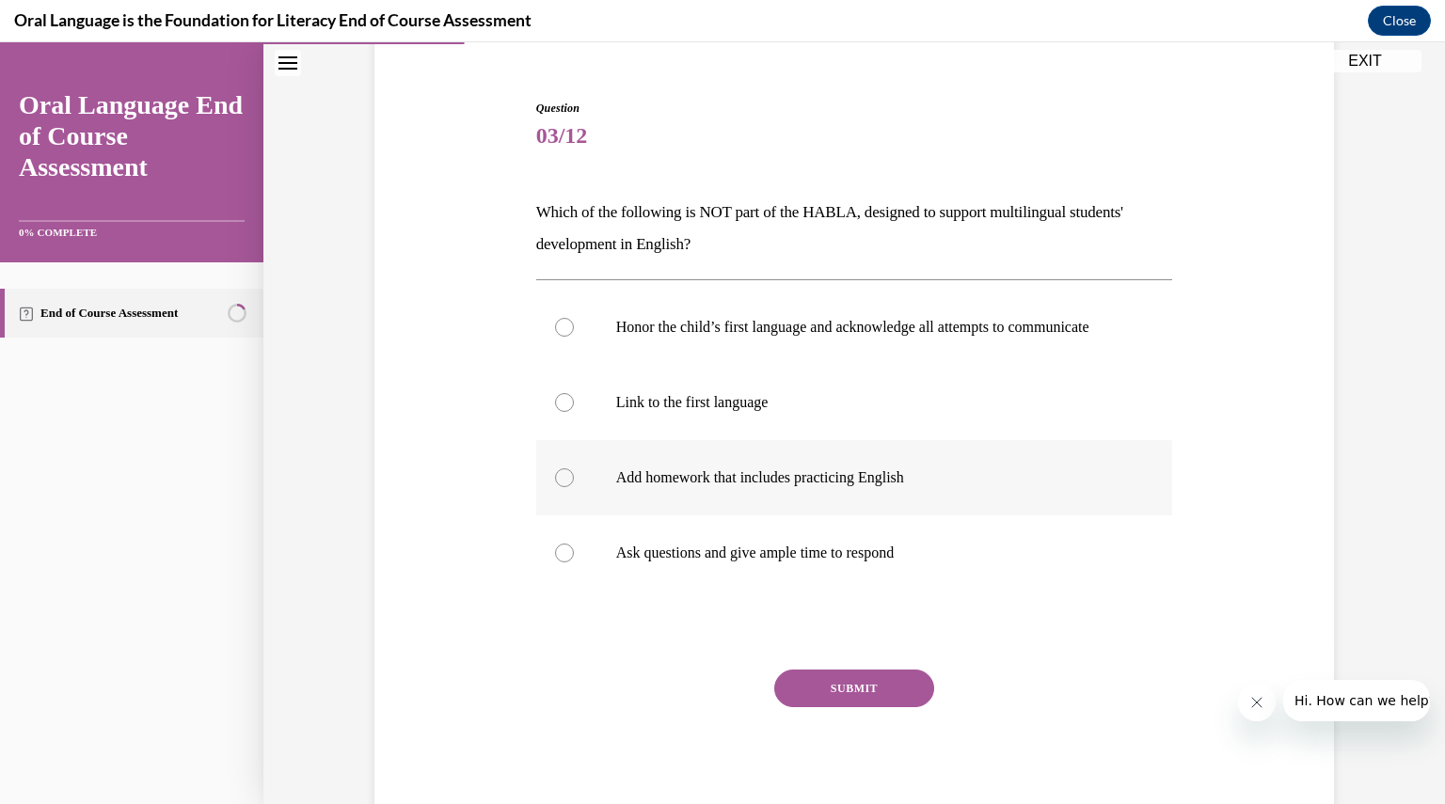
click at [555, 487] on div at bounding box center [564, 478] width 19 height 19
click at [555, 487] on input "Add homework that includes practicing English" at bounding box center [564, 478] width 19 height 19
radio input "true"
click at [806, 708] on button "SUBMIT" at bounding box center [854, 689] width 160 height 38
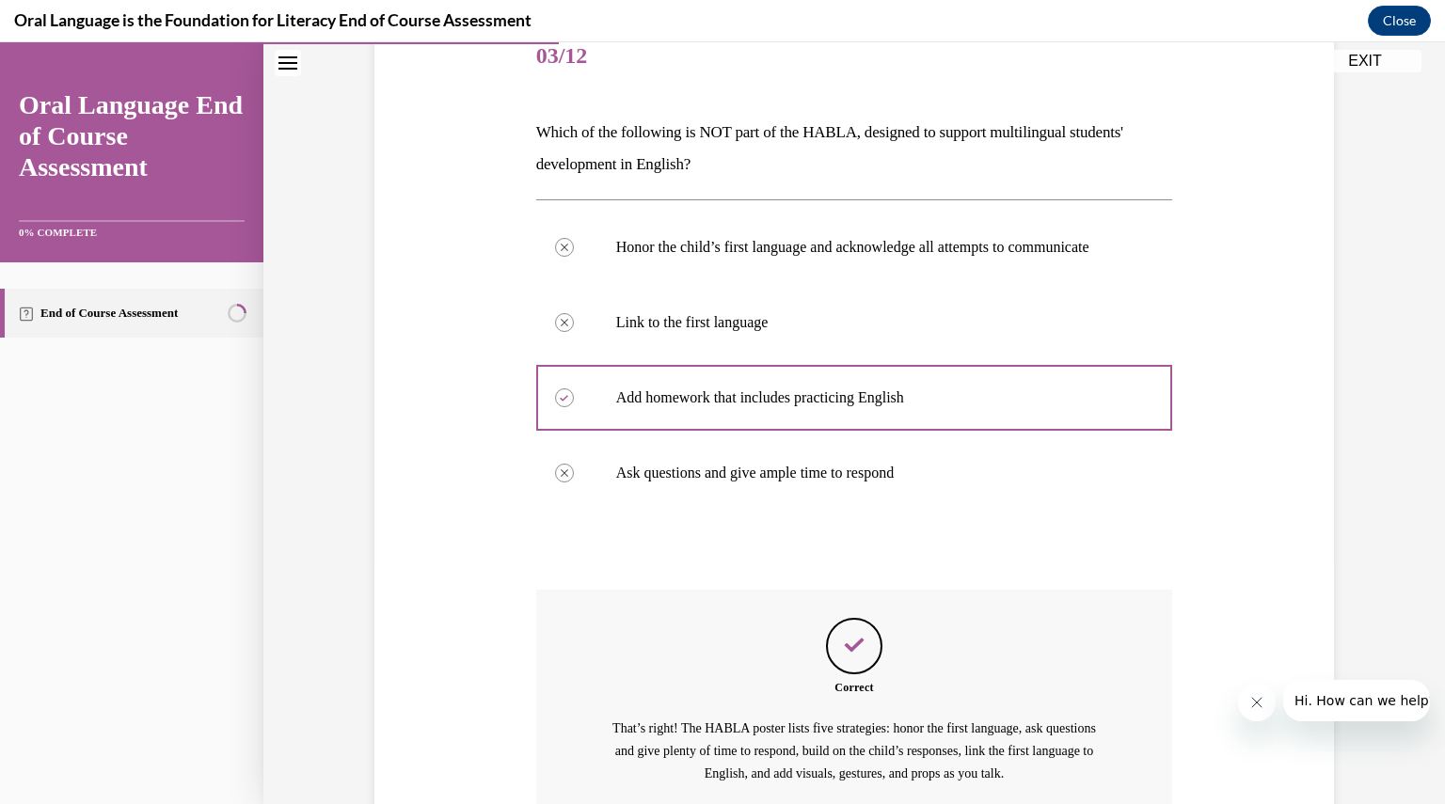
scroll to position [434, 0]
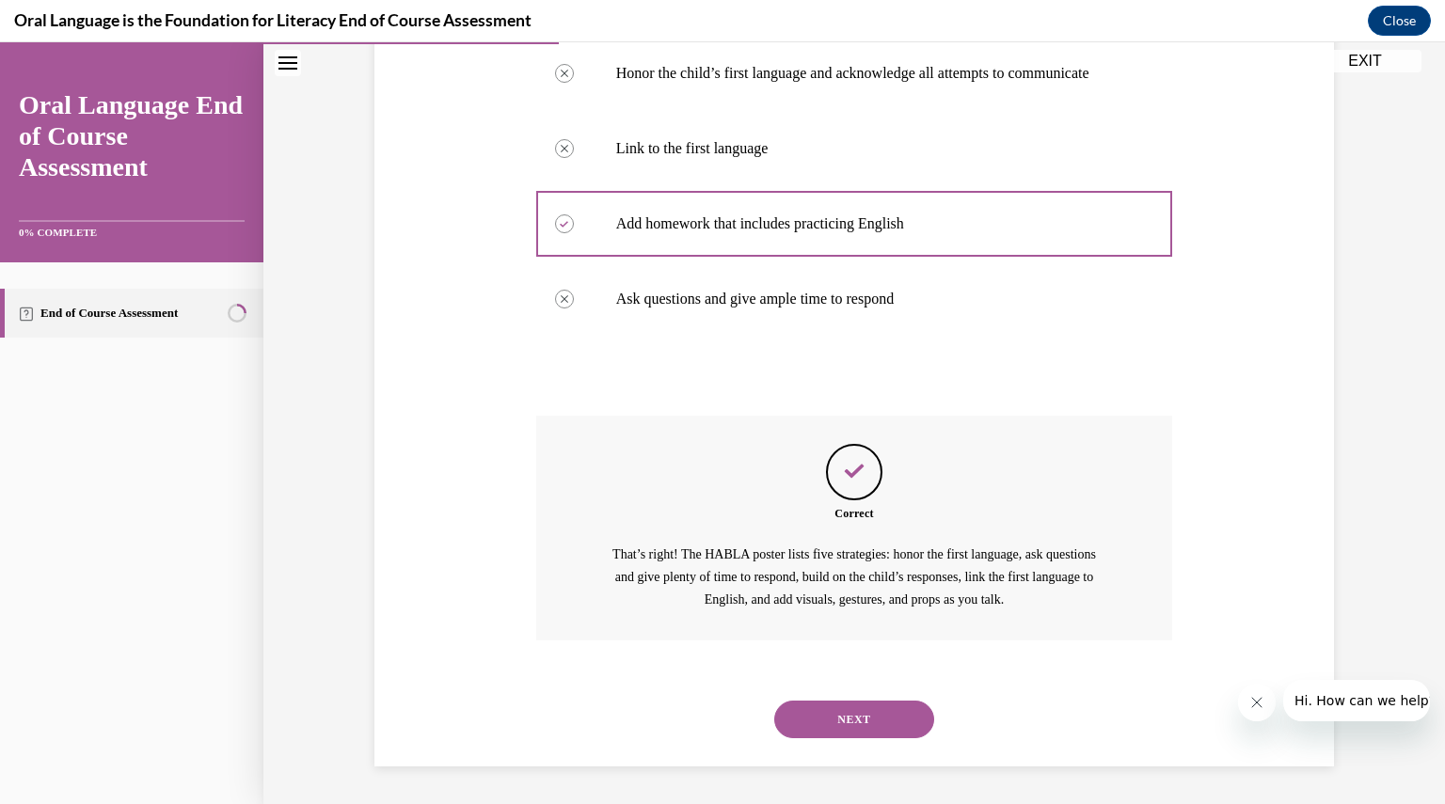
click at [823, 737] on button "NEXT" at bounding box center [854, 720] width 160 height 38
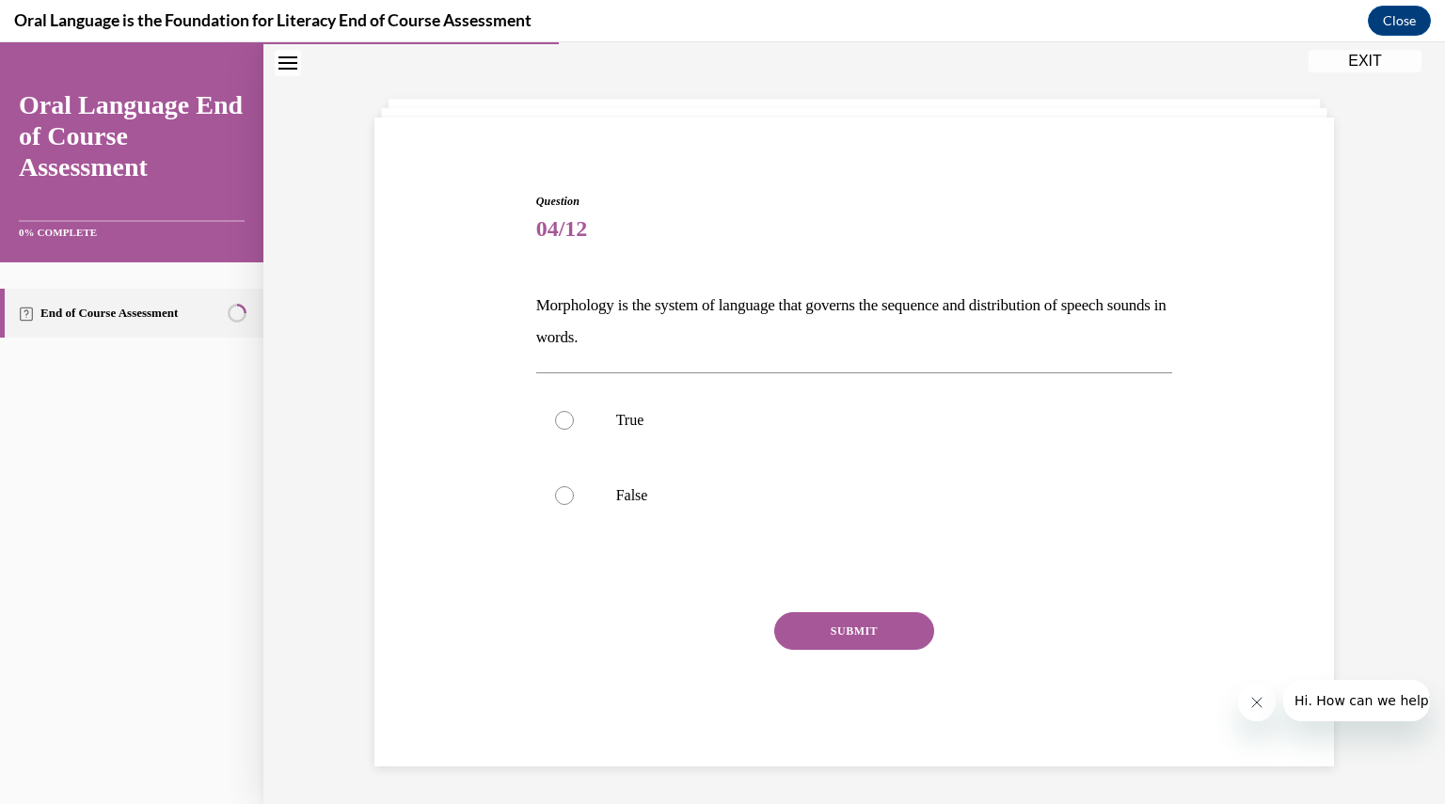
scroll to position [68, 0]
click at [555, 501] on div at bounding box center [564, 496] width 19 height 19
click at [555, 501] on input "False" at bounding box center [564, 496] width 19 height 19
radio input "true"
click at [783, 628] on button "SUBMIT" at bounding box center [854, 632] width 160 height 38
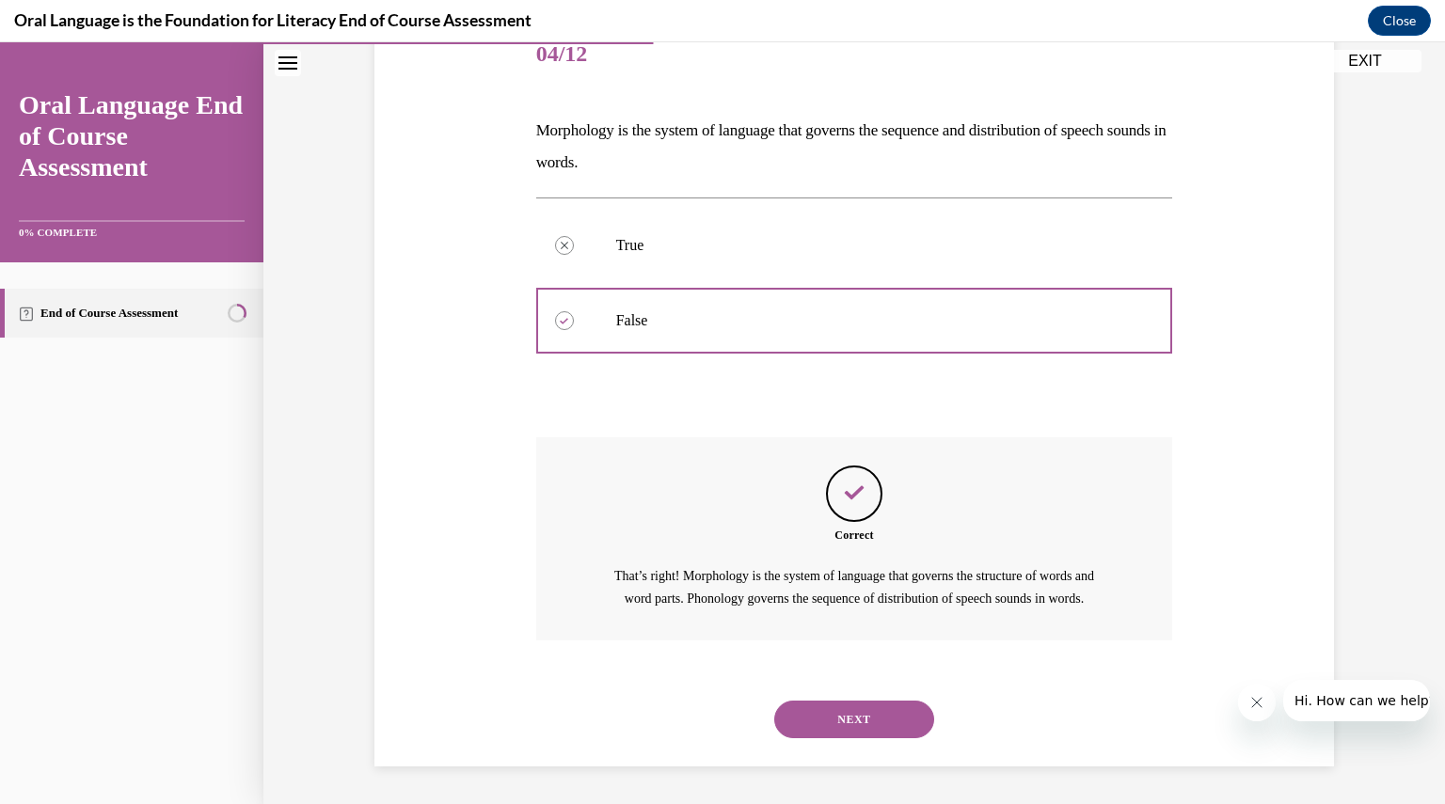
scroll to position [264, 0]
click at [832, 720] on button "NEXT" at bounding box center [854, 720] width 160 height 38
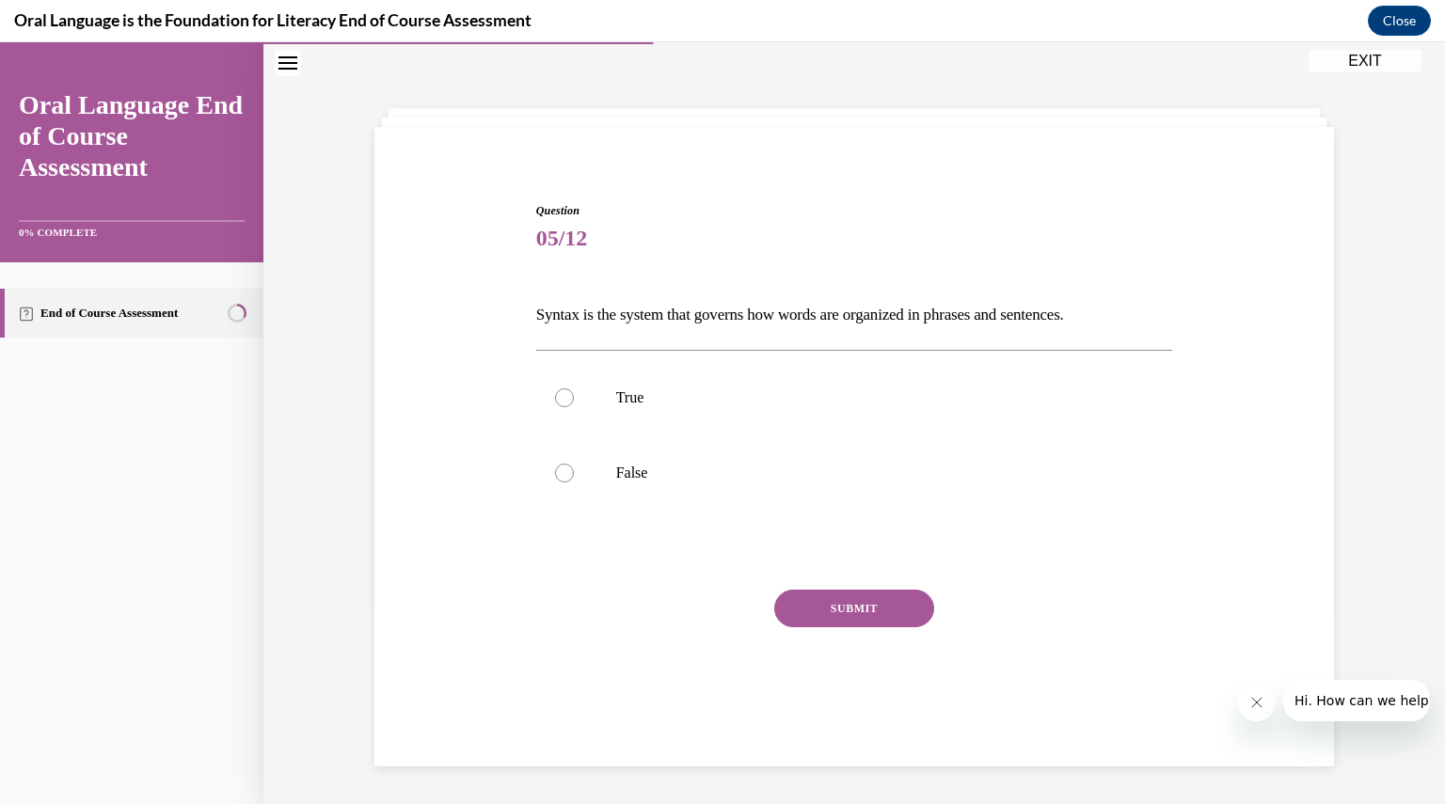
scroll to position [59, 0]
click at [566, 404] on label "True" at bounding box center [854, 397] width 637 height 75
click at [566, 404] on input "True" at bounding box center [564, 398] width 19 height 19
radio input "true"
click at [794, 616] on button "SUBMIT" at bounding box center [854, 609] width 160 height 38
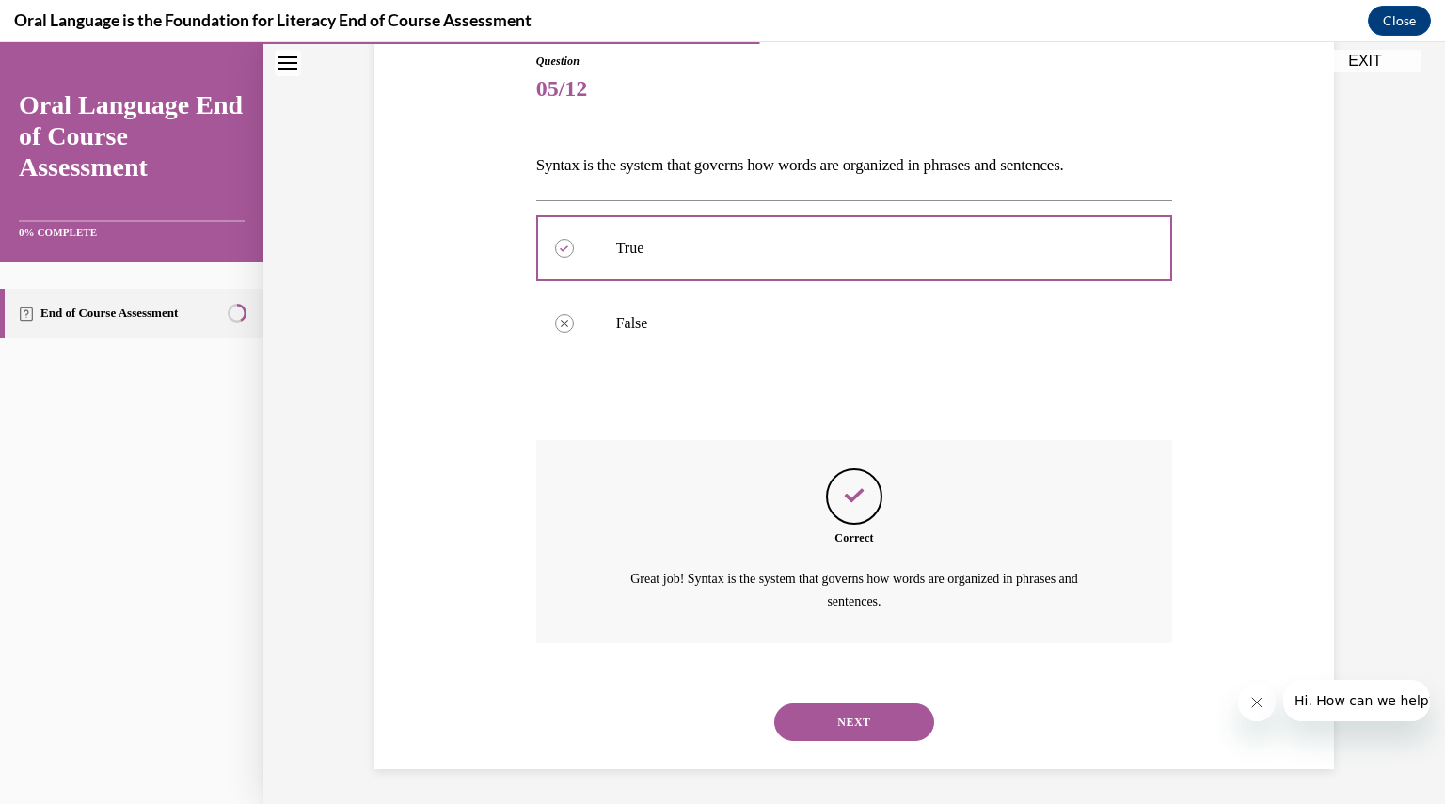
scroll to position [210, 0]
click at [819, 721] on button "NEXT" at bounding box center [854, 722] width 160 height 38
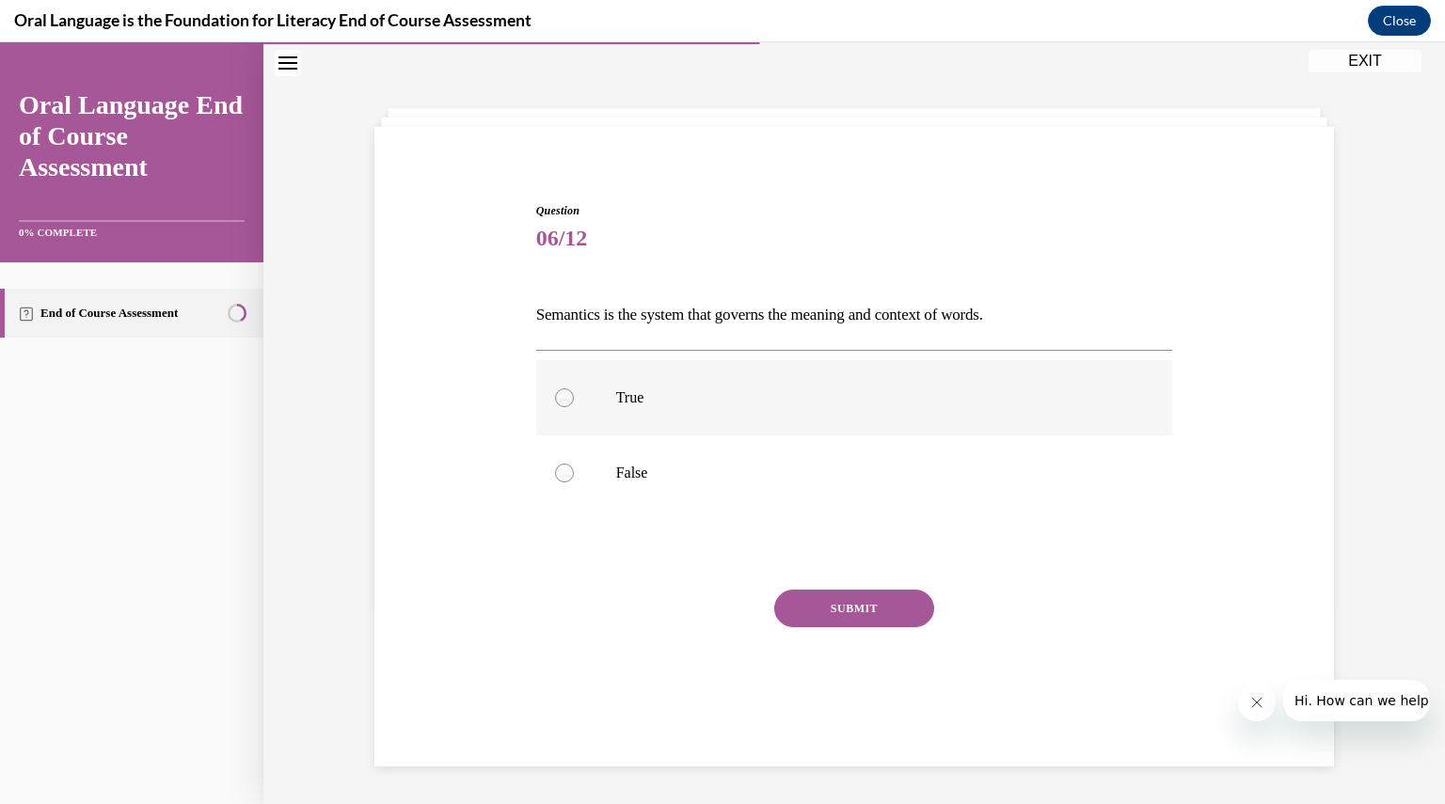
click at [545, 394] on label "True" at bounding box center [854, 397] width 637 height 75
click at [555, 394] on input "True" at bounding box center [564, 398] width 19 height 19
radio input "true"
click at [817, 611] on button "SUBMIT" at bounding box center [854, 609] width 160 height 38
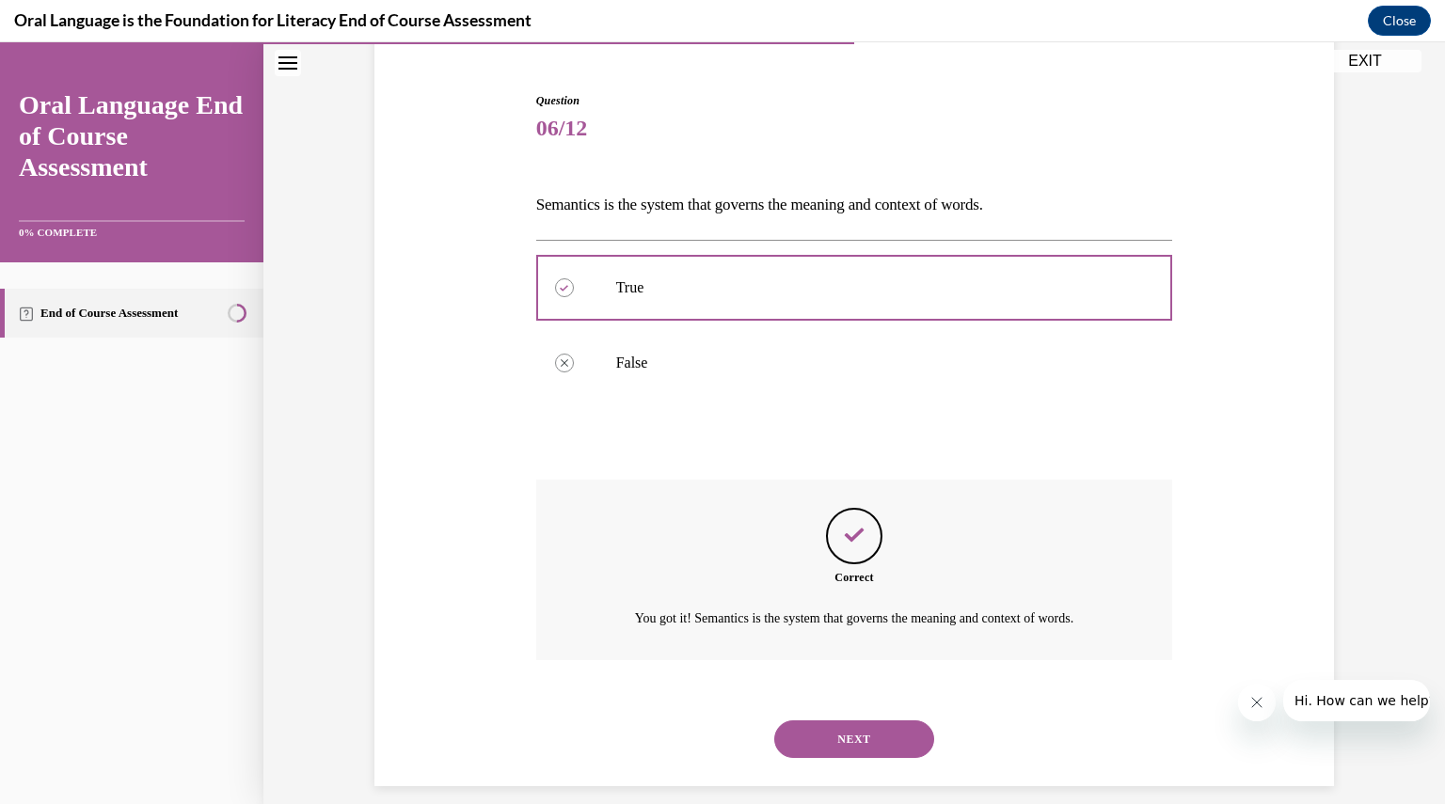
scroll to position [188, 0]
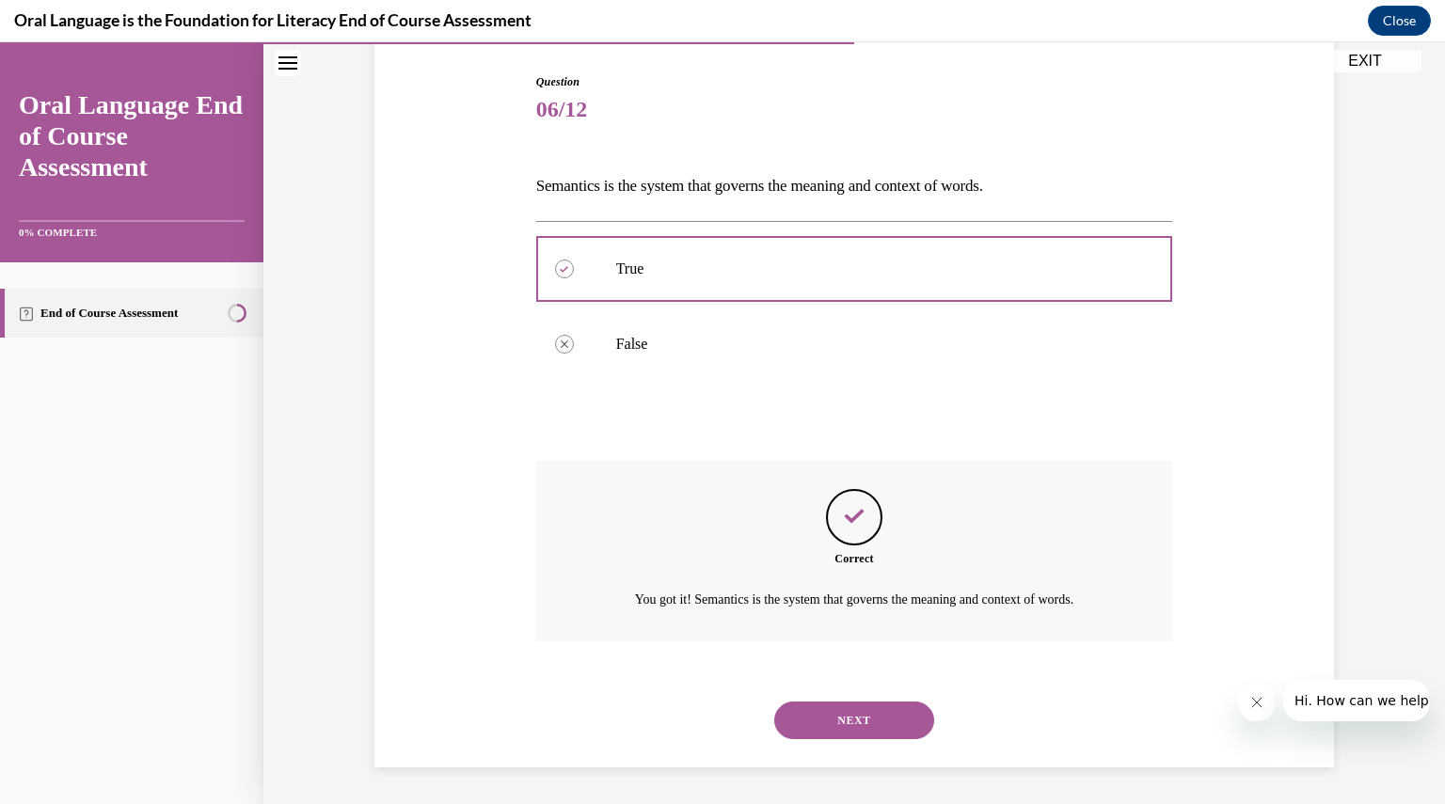
click at [829, 716] on button "NEXT" at bounding box center [854, 721] width 160 height 38
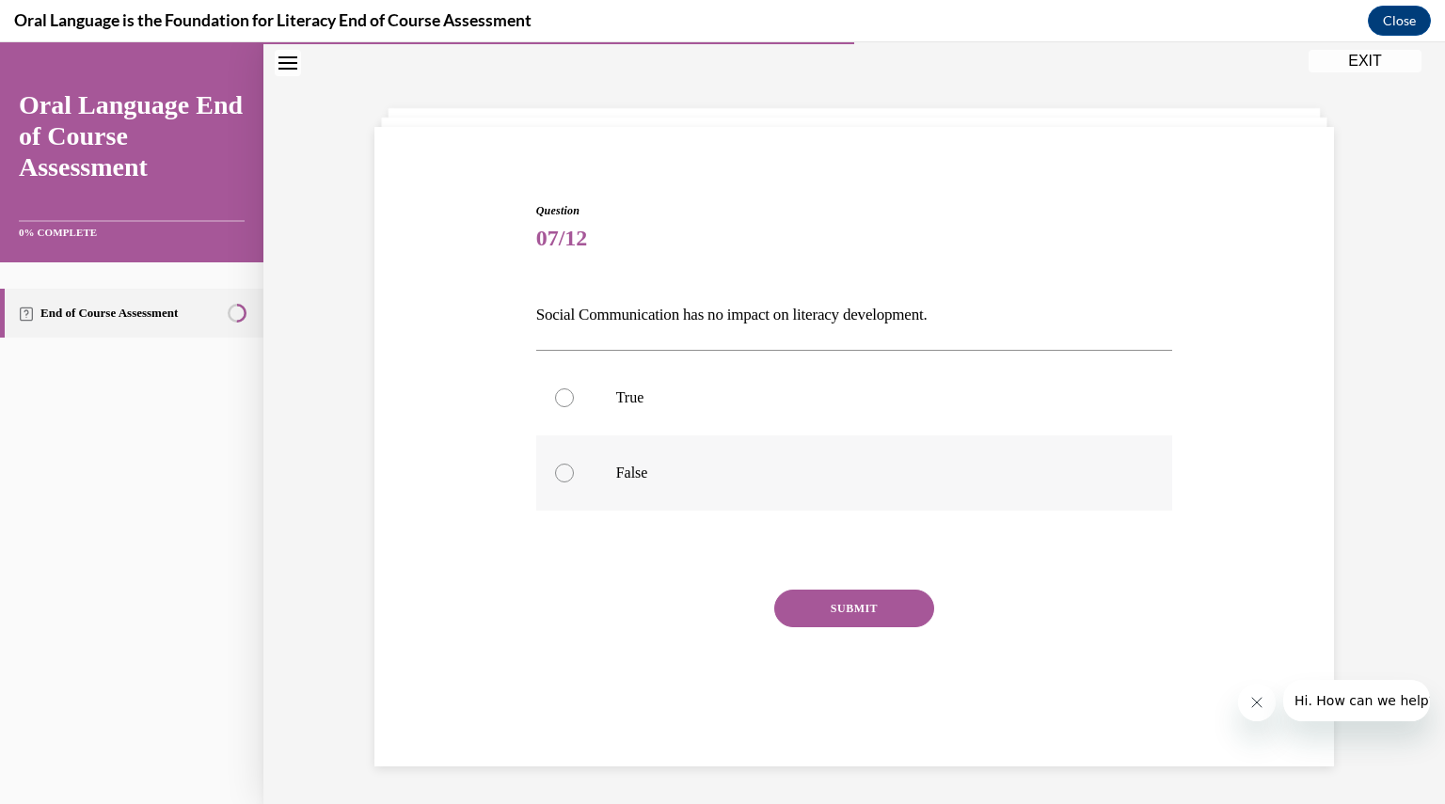
click at [557, 479] on div at bounding box center [564, 473] width 19 height 19
click at [557, 479] on input "False" at bounding box center [564, 473] width 19 height 19
radio input "true"
click at [783, 609] on button "SUBMIT" at bounding box center [854, 609] width 160 height 38
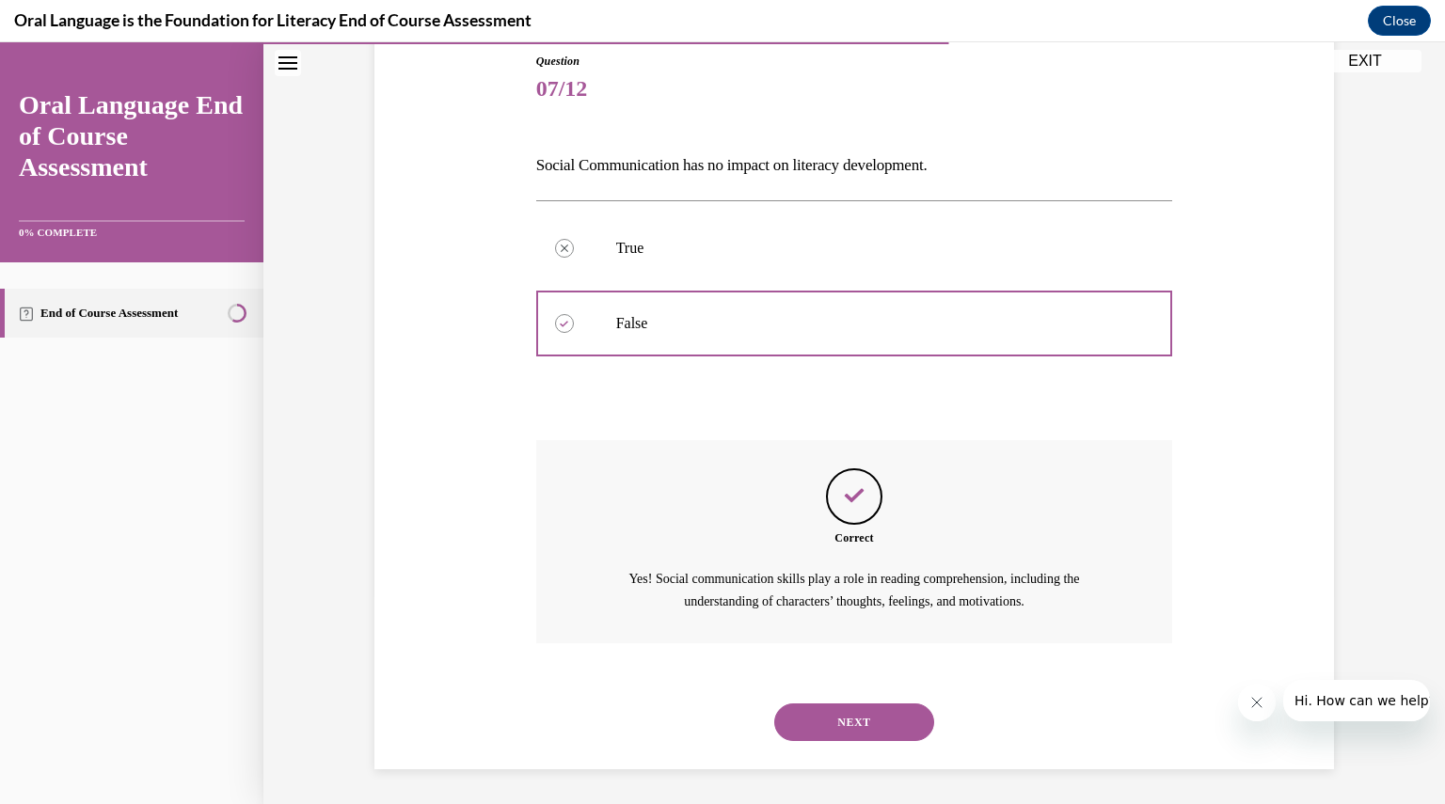
scroll to position [210, 0]
click at [841, 727] on button "NEXT" at bounding box center [854, 722] width 160 height 38
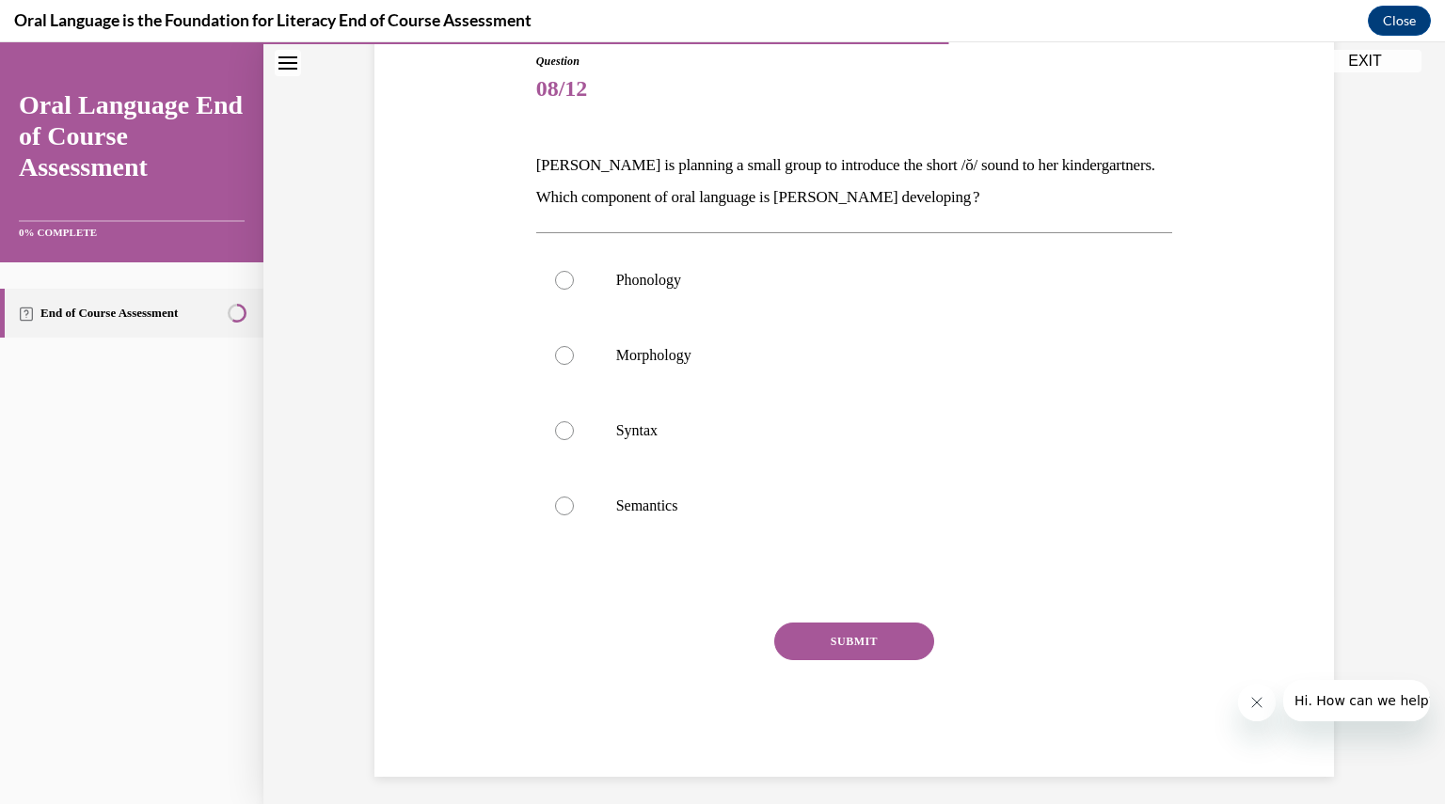
scroll to position [97, 0]
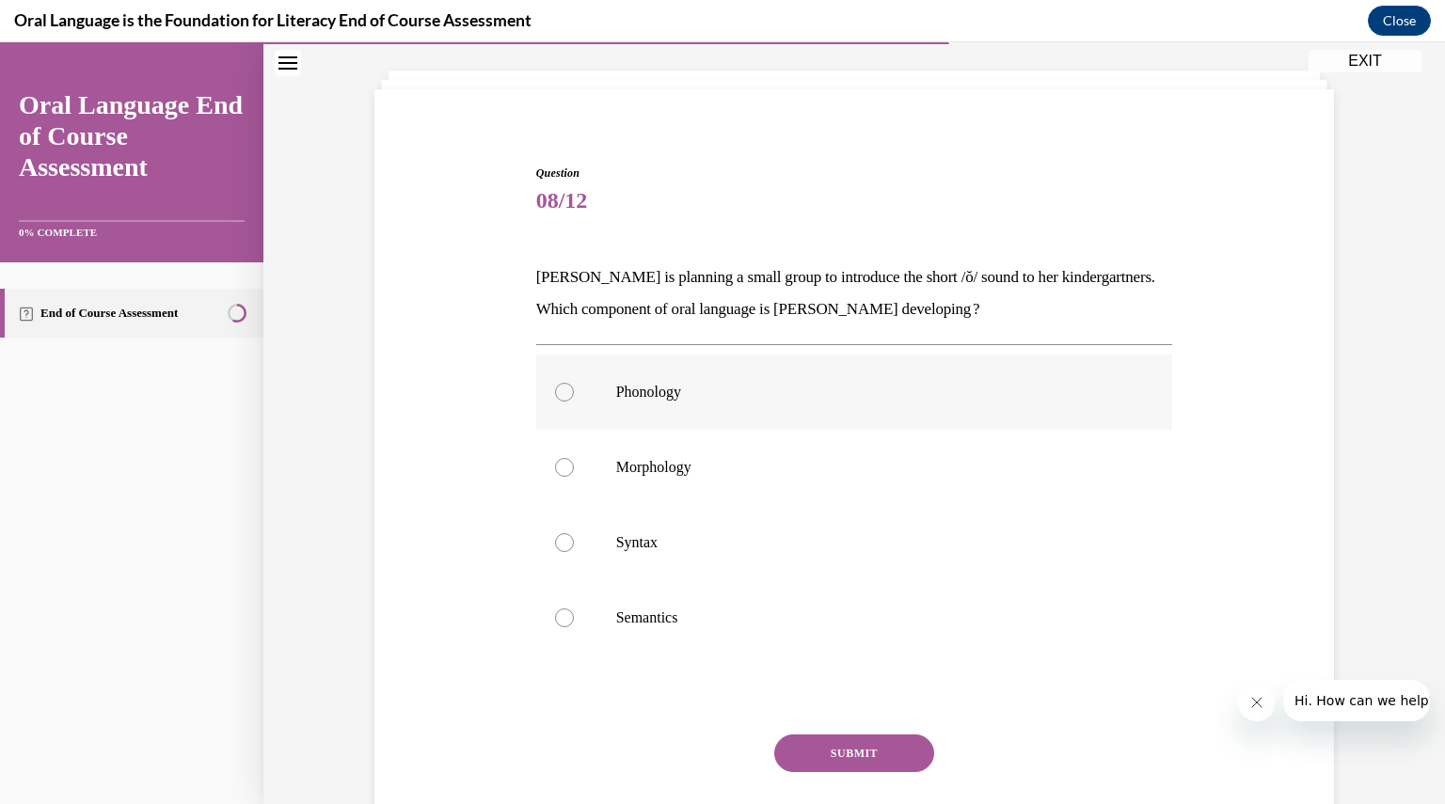
click at [557, 388] on div at bounding box center [564, 392] width 19 height 19
click at [557, 388] on input "Phonology" at bounding box center [564, 392] width 19 height 19
radio input "true"
click at [789, 752] on button "SUBMIT" at bounding box center [854, 754] width 160 height 38
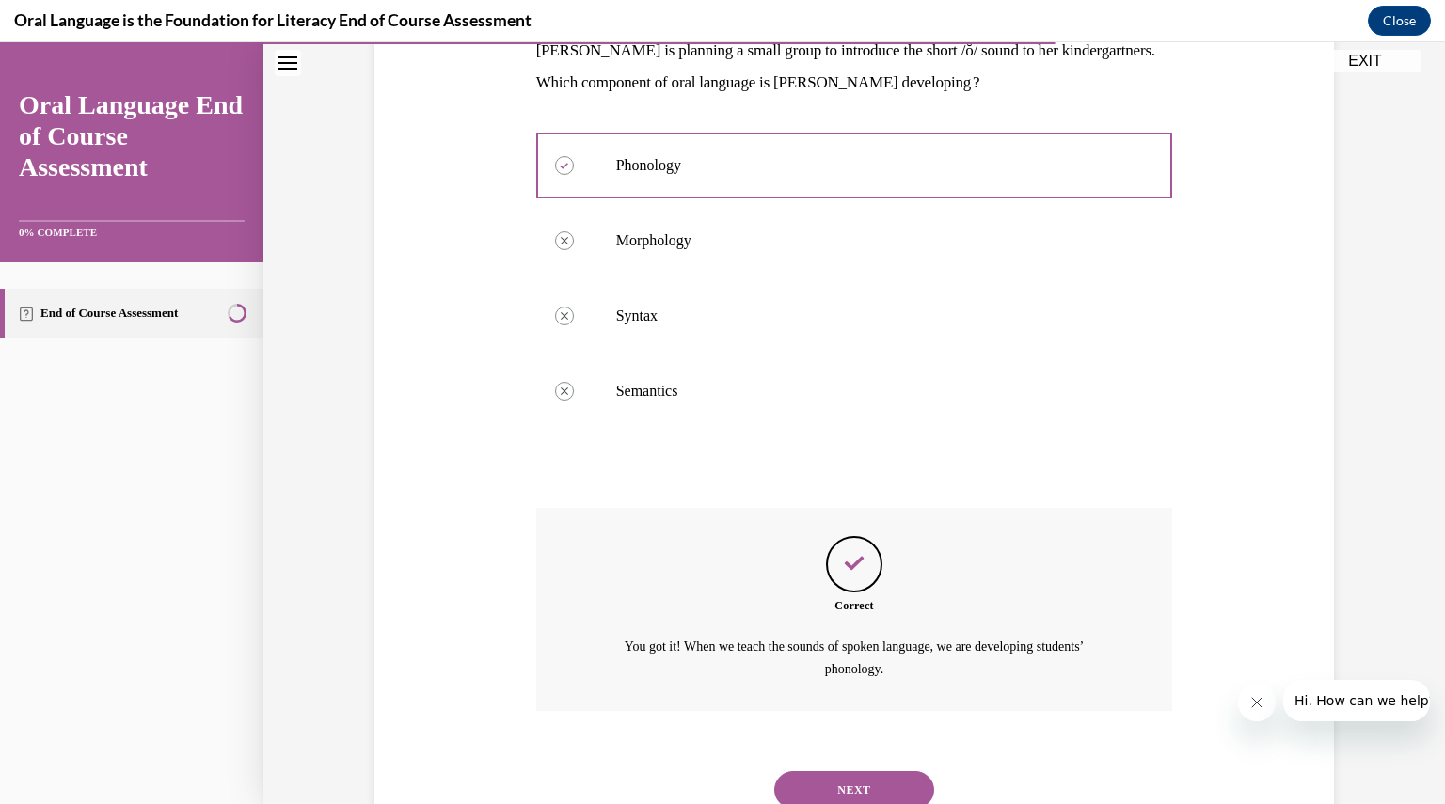
scroll to position [392, 0]
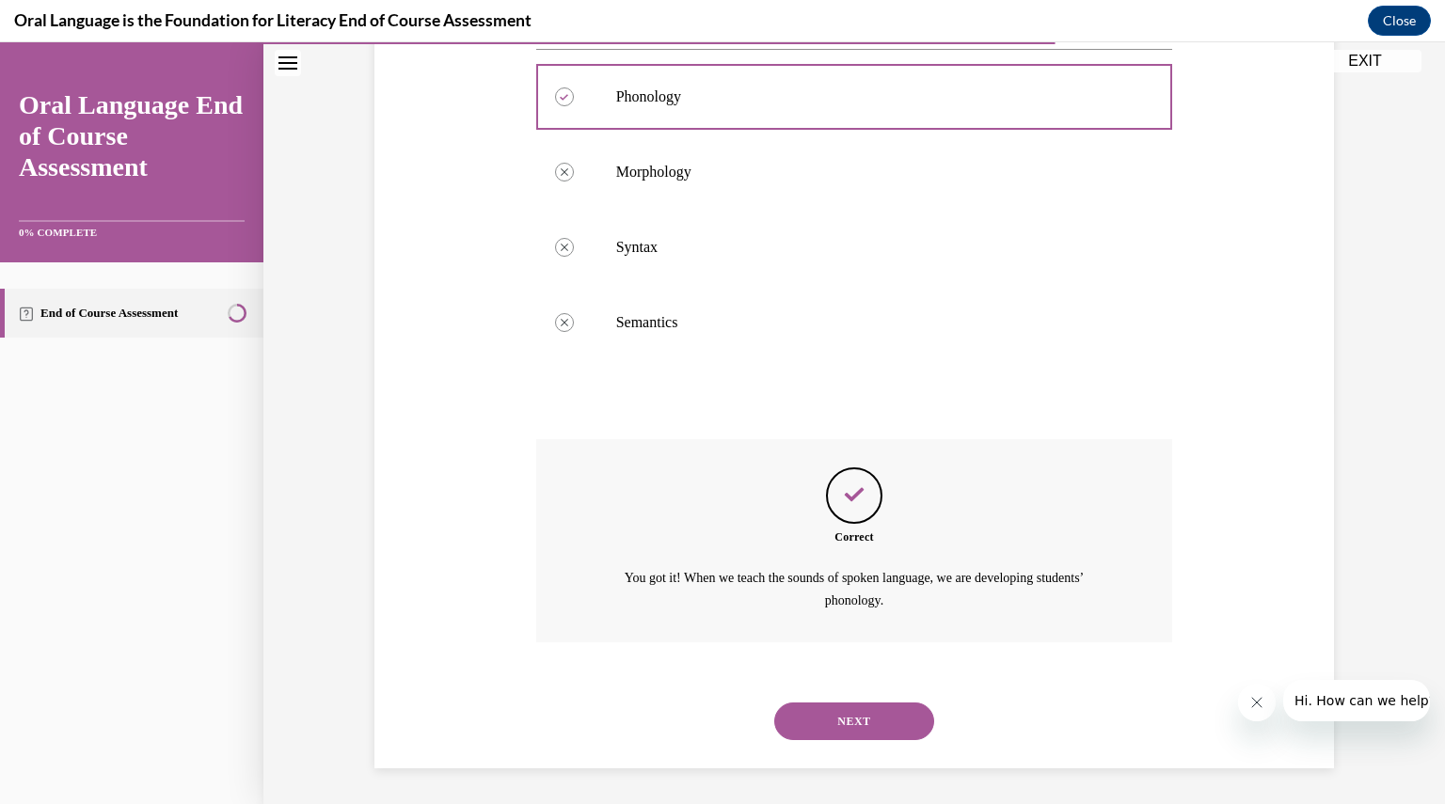
click at [860, 711] on button "NEXT" at bounding box center [854, 722] width 160 height 38
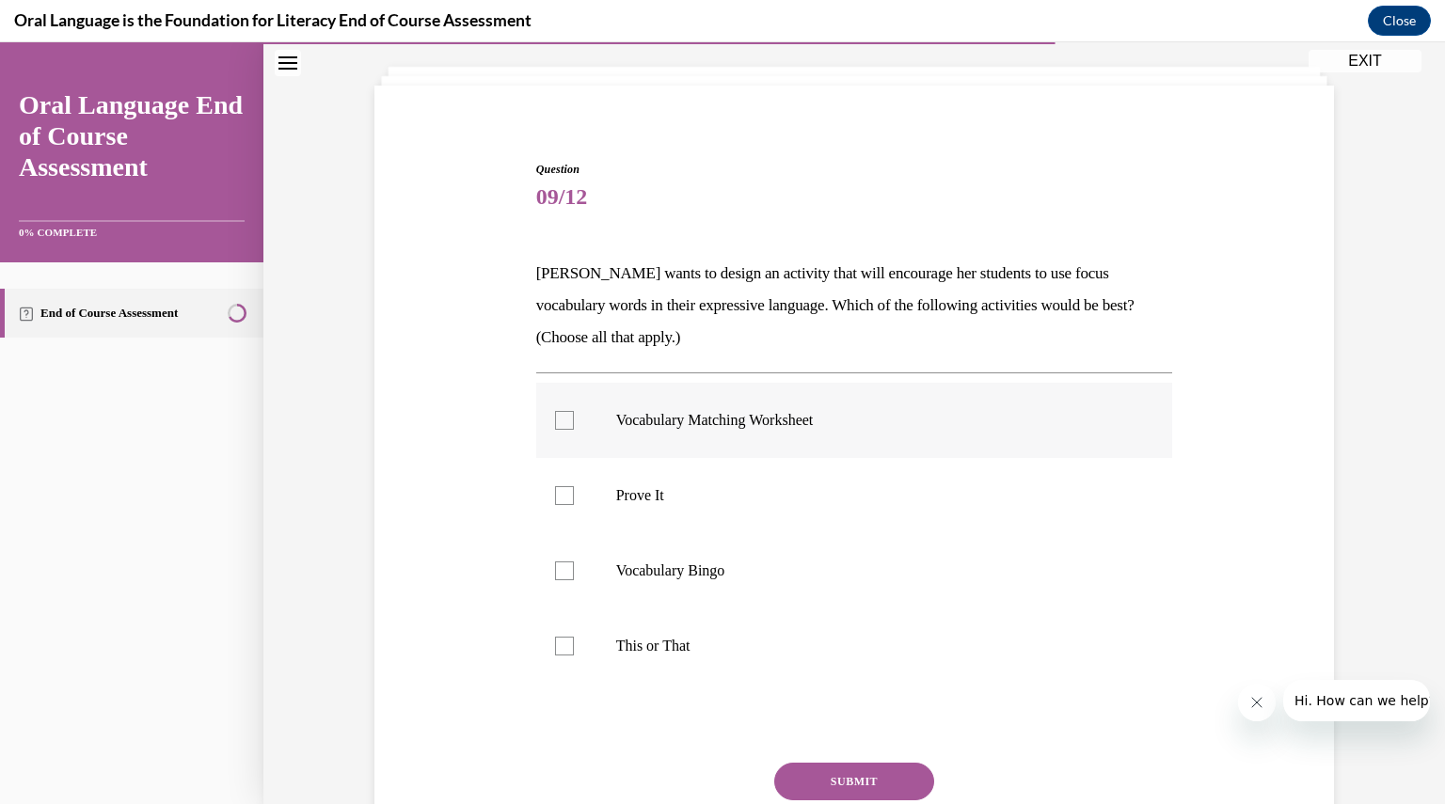
scroll to position [99, 0]
click at [555, 500] on div at bounding box center [564, 497] width 19 height 19
click at [555, 500] on input "Prove It" at bounding box center [564, 497] width 19 height 19
checkbox input "true"
click at [558, 647] on div at bounding box center [564, 648] width 19 height 19
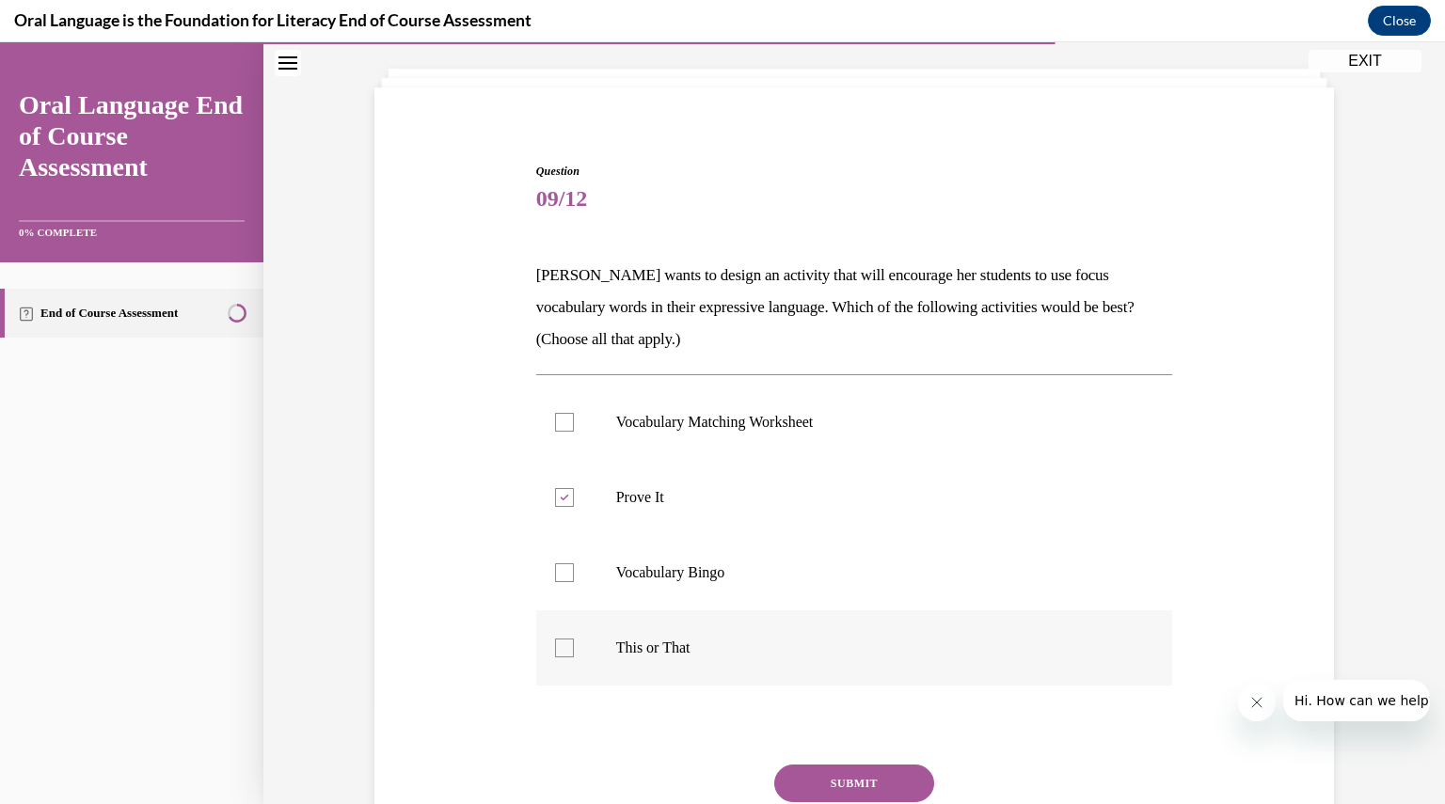
click at [558, 647] on input "This or That" at bounding box center [564, 648] width 19 height 19
checkbox input "true"
click at [796, 787] on button "SUBMIT" at bounding box center [854, 784] width 160 height 38
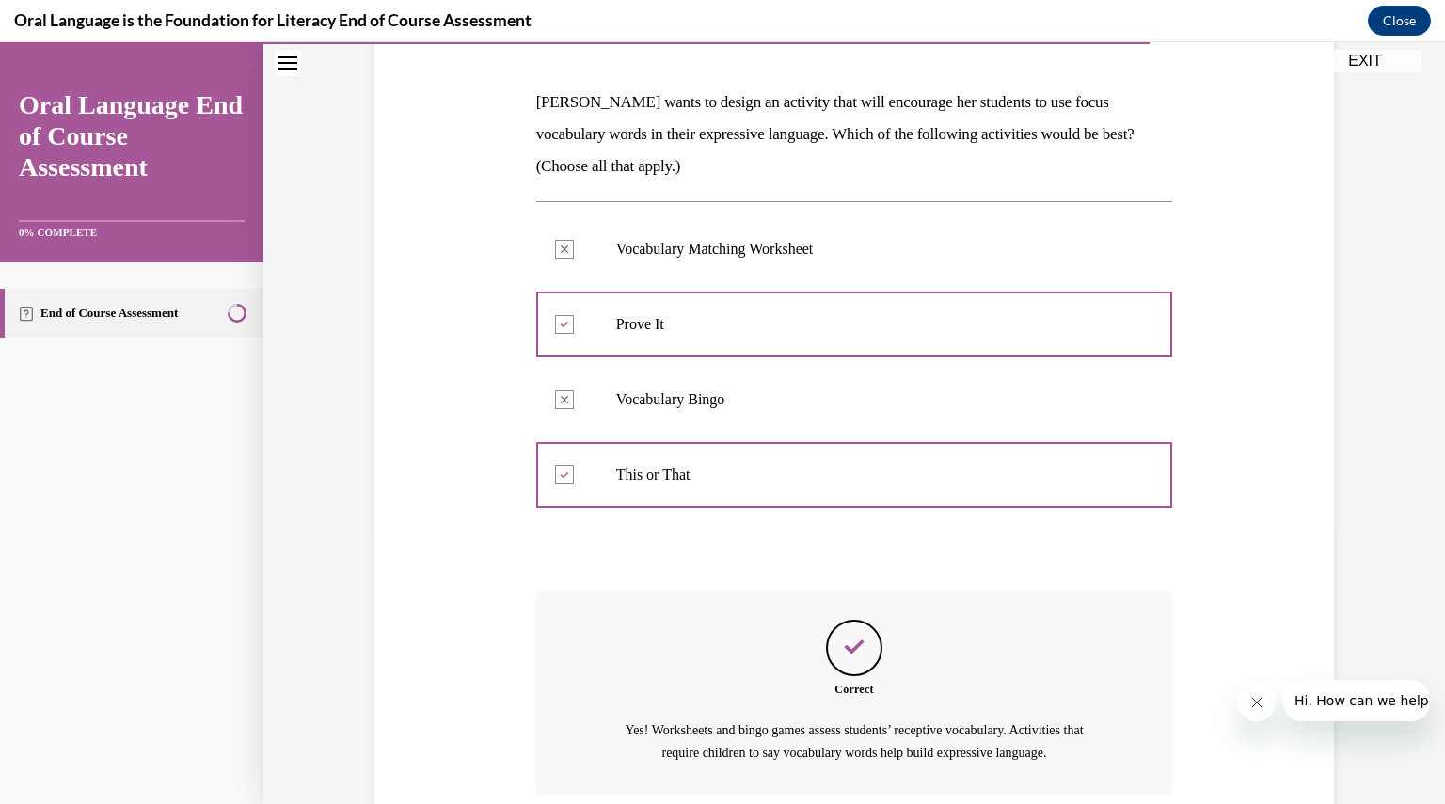
scroll to position [424, 0]
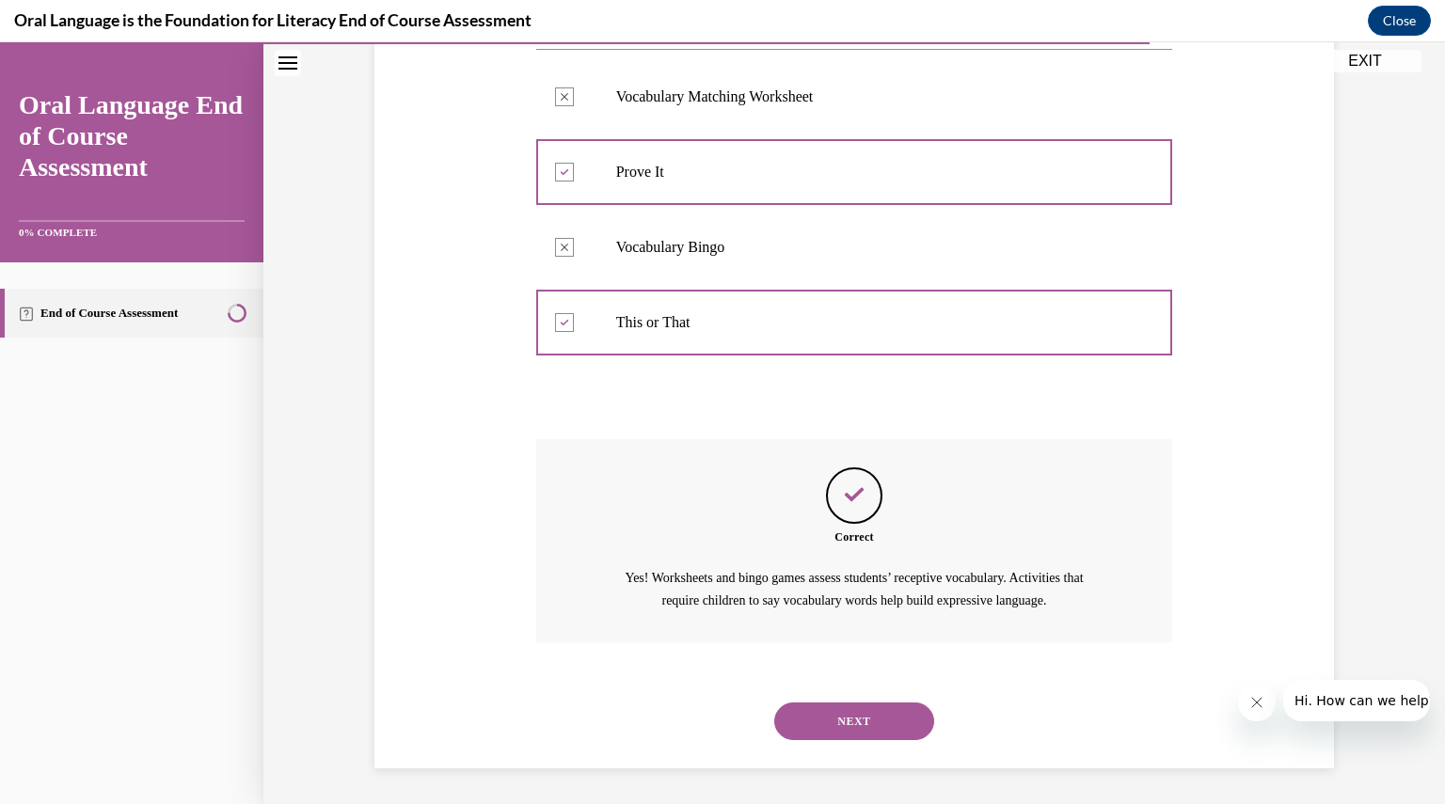
click at [837, 724] on button "NEXT" at bounding box center [854, 722] width 160 height 38
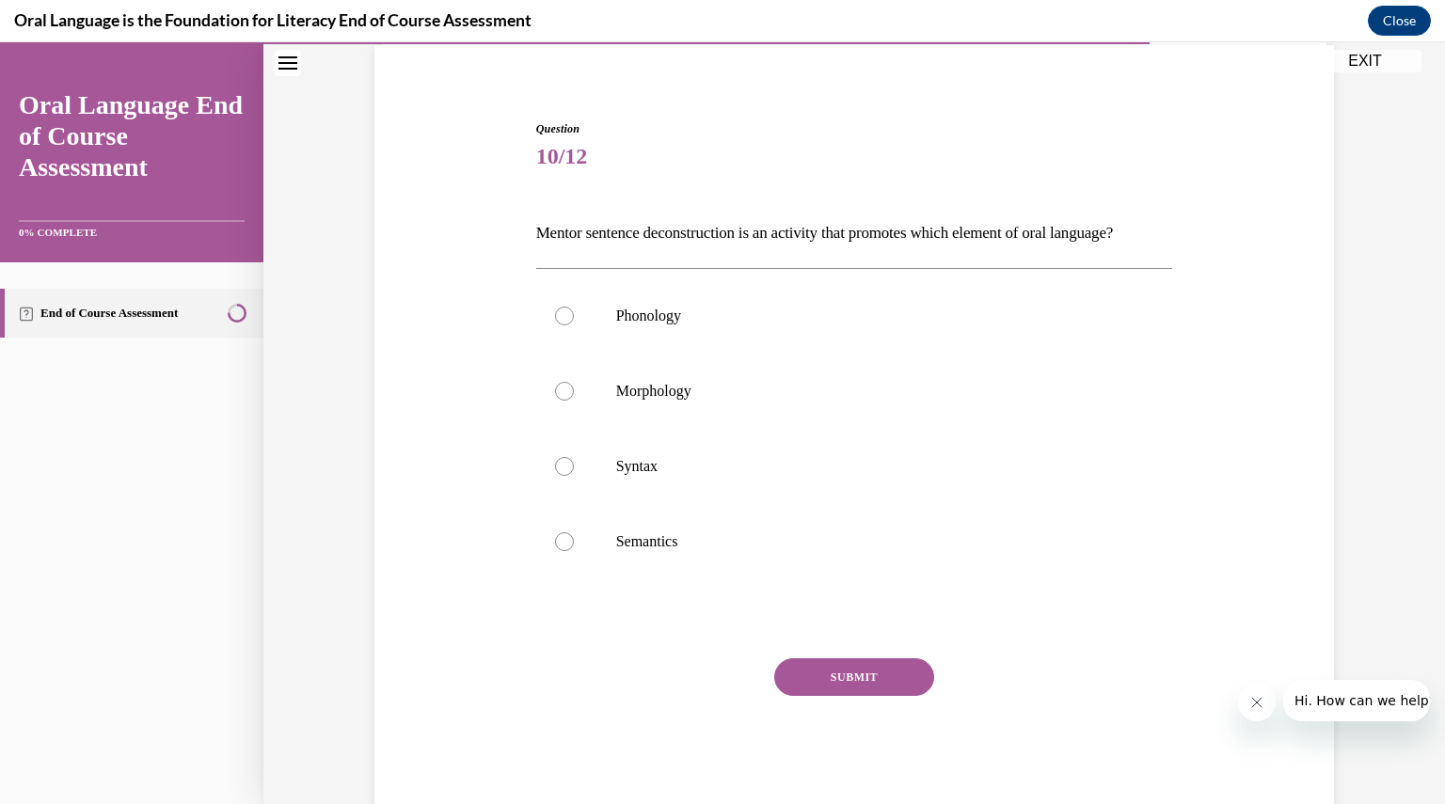
scroll to position [122, 0]
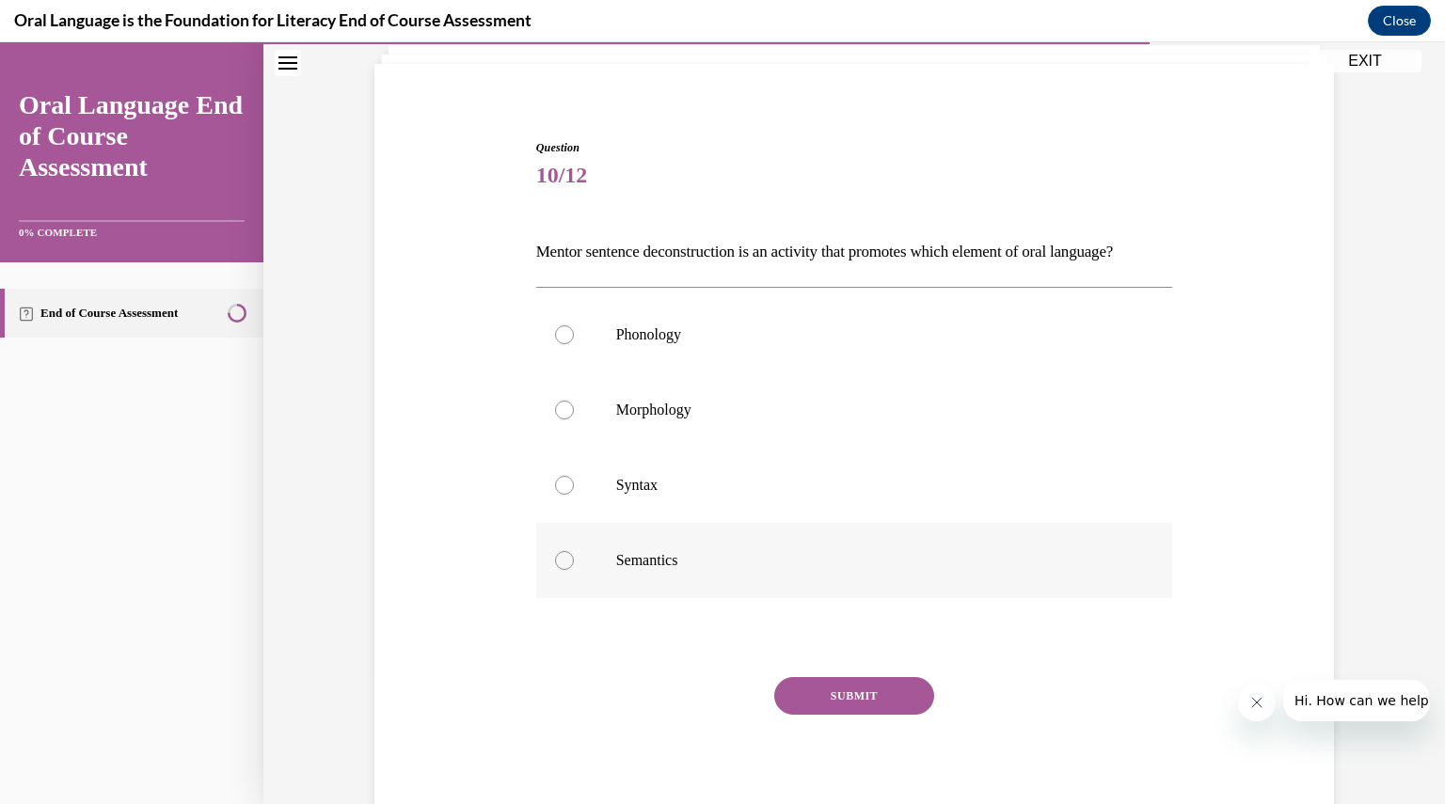
click at [559, 570] on div at bounding box center [564, 560] width 19 height 19
click at [559, 570] on input "Semantics" at bounding box center [564, 560] width 19 height 19
radio input "true"
click at [801, 715] on button "SUBMIT" at bounding box center [854, 696] width 160 height 38
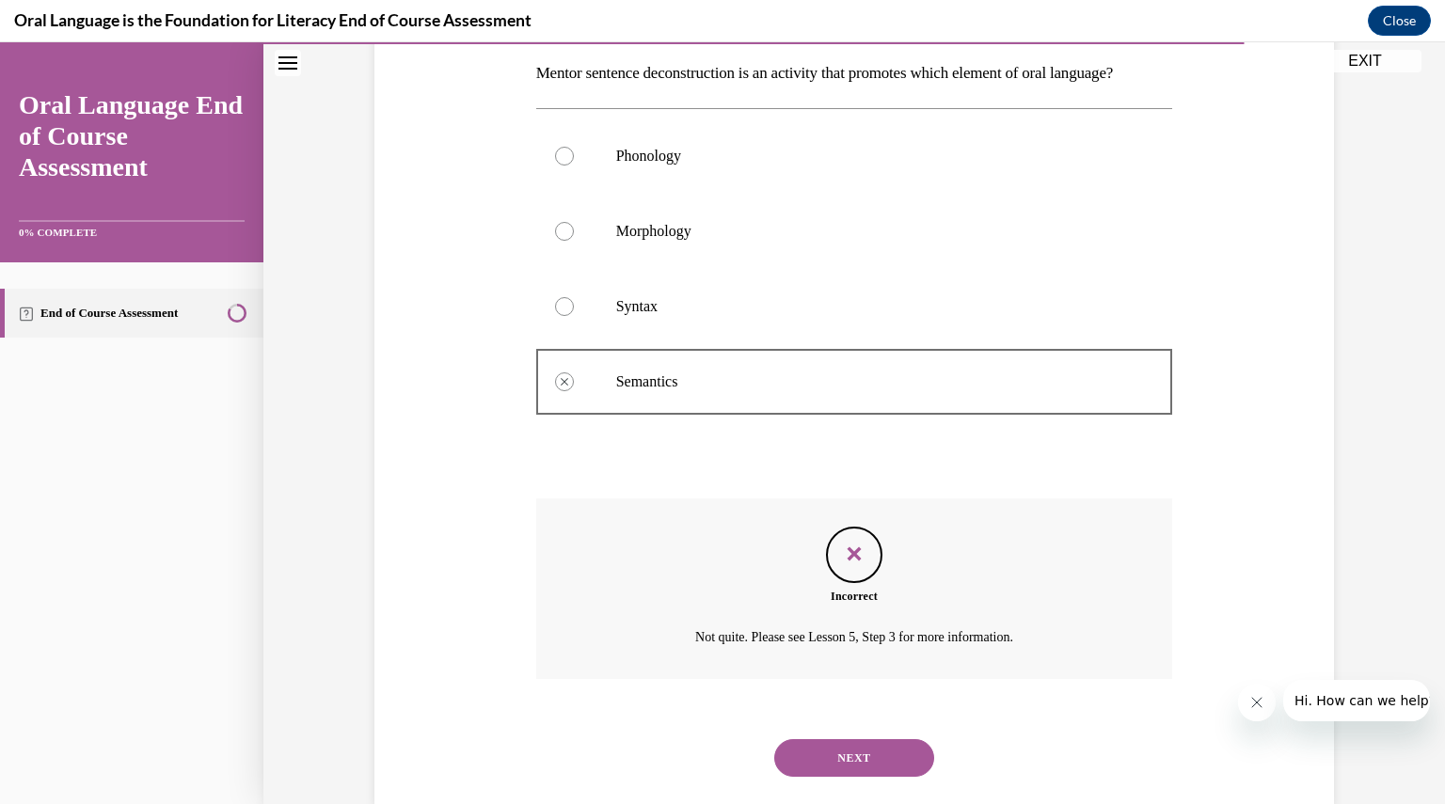
scroll to position [299, 0]
click at [811, 779] on button "NEXT" at bounding box center [854, 760] width 160 height 38
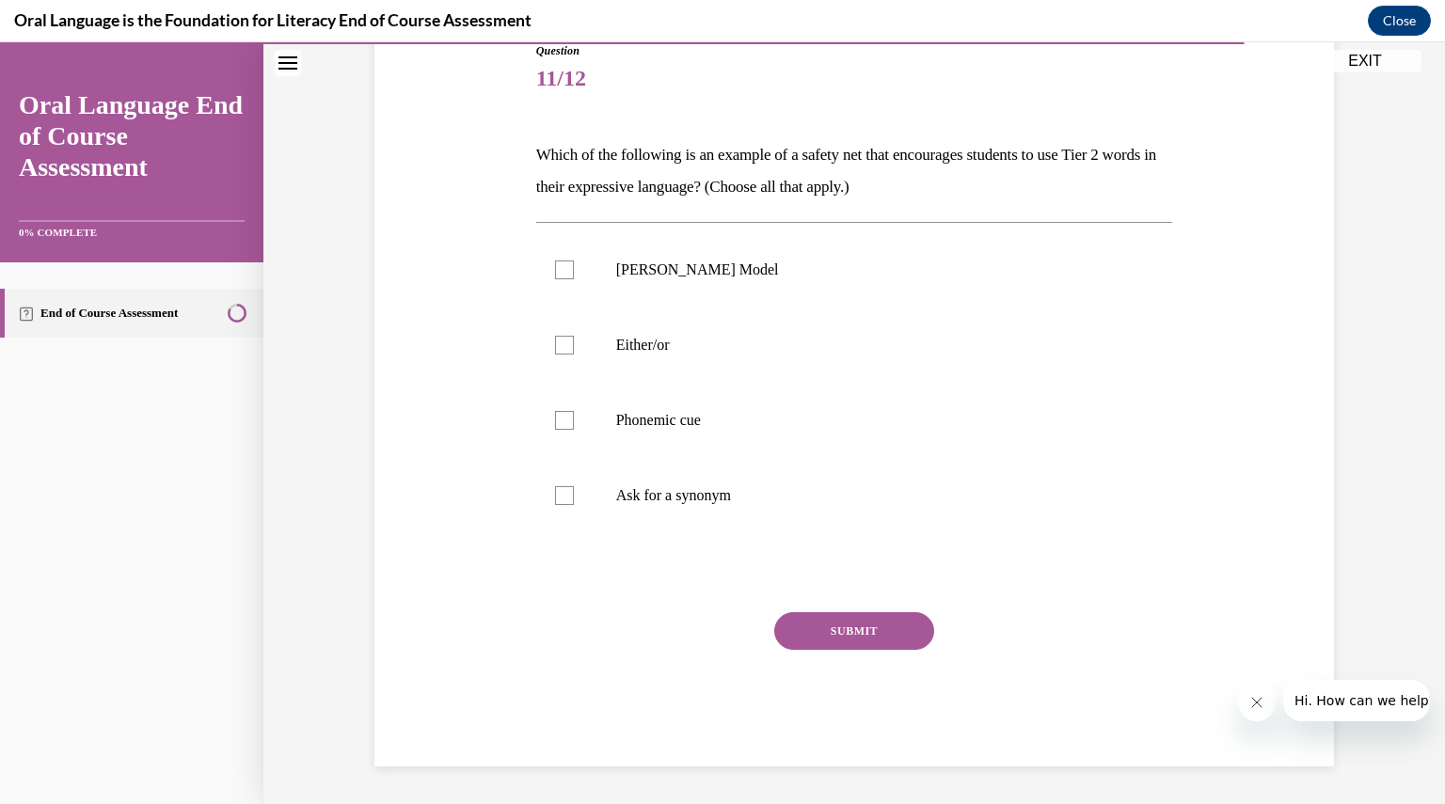
scroll to position [209, 0]
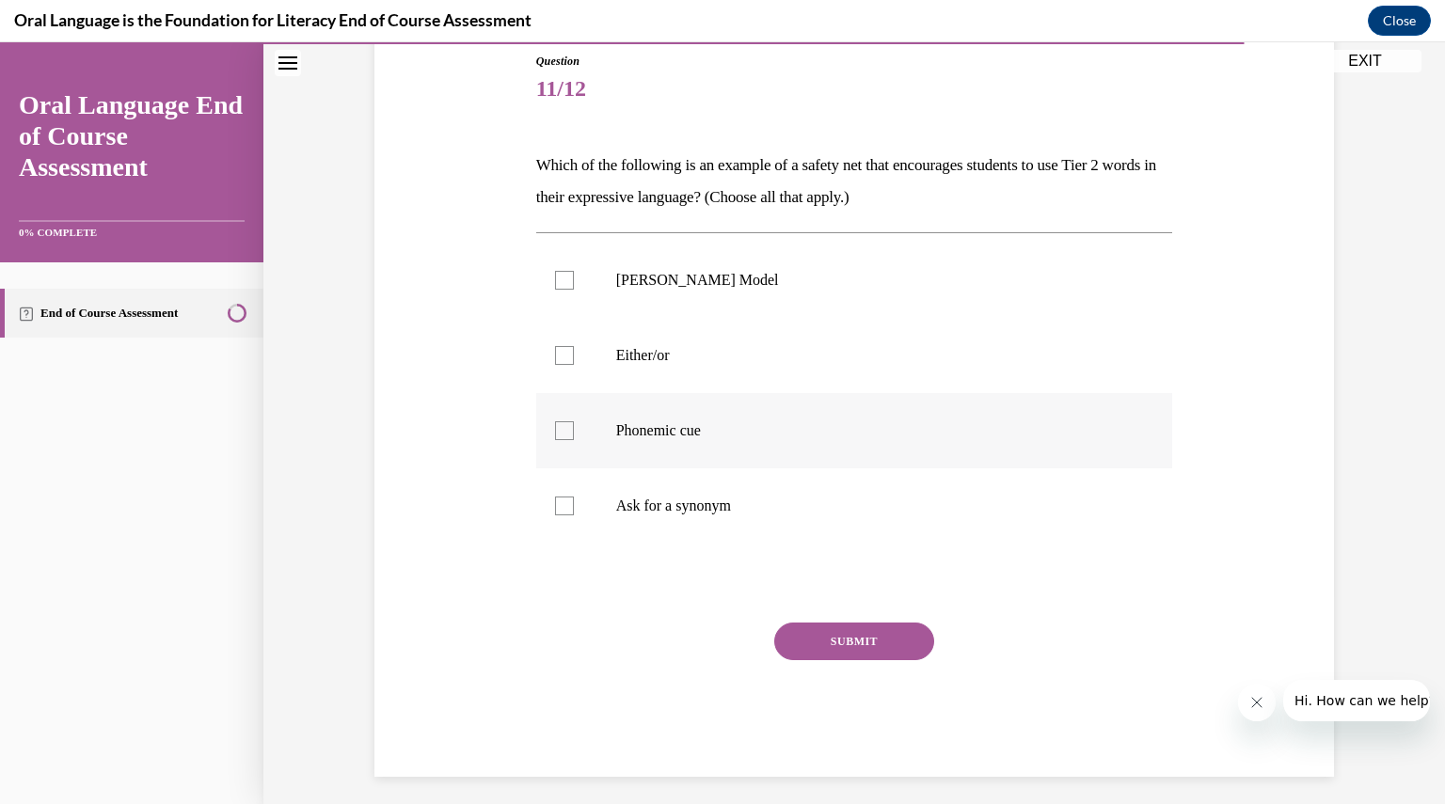
click at [564, 419] on label "Phonemic cue" at bounding box center [854, 430] width 637 height 75
click at [564, 421] on input "Phonemic cue" at bounding box center [564, 430] width 19 height 19
checkbox input "true"
click at [561, 342] on label "Either/or" at bounding box center [854, 355] width 637 height 75
click at [561, 346] on input "Either/or" at bounding box center [564, 355] width 19 height 19
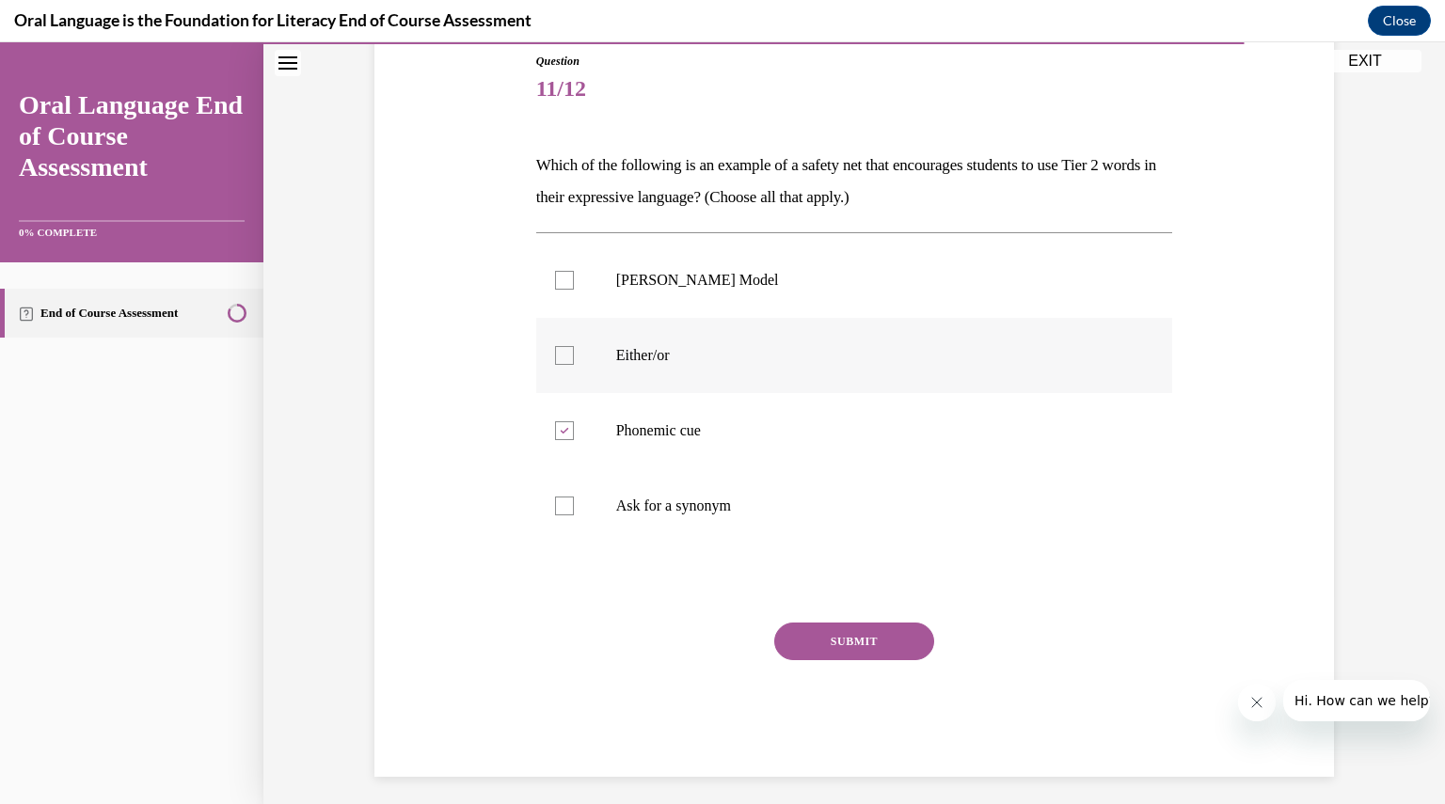
checkbox input "true"
click at [555, 511] on div at bounding box center [564, 506] width 19 height 19
click at [555, 511] on input "Ask for a synonym" at bounding box center [564, 506] width 19 height 19
checkbox input "true"
click at [794, 639] on button "SUBMIT" at bounding box center [854, 642] width 160 height 38
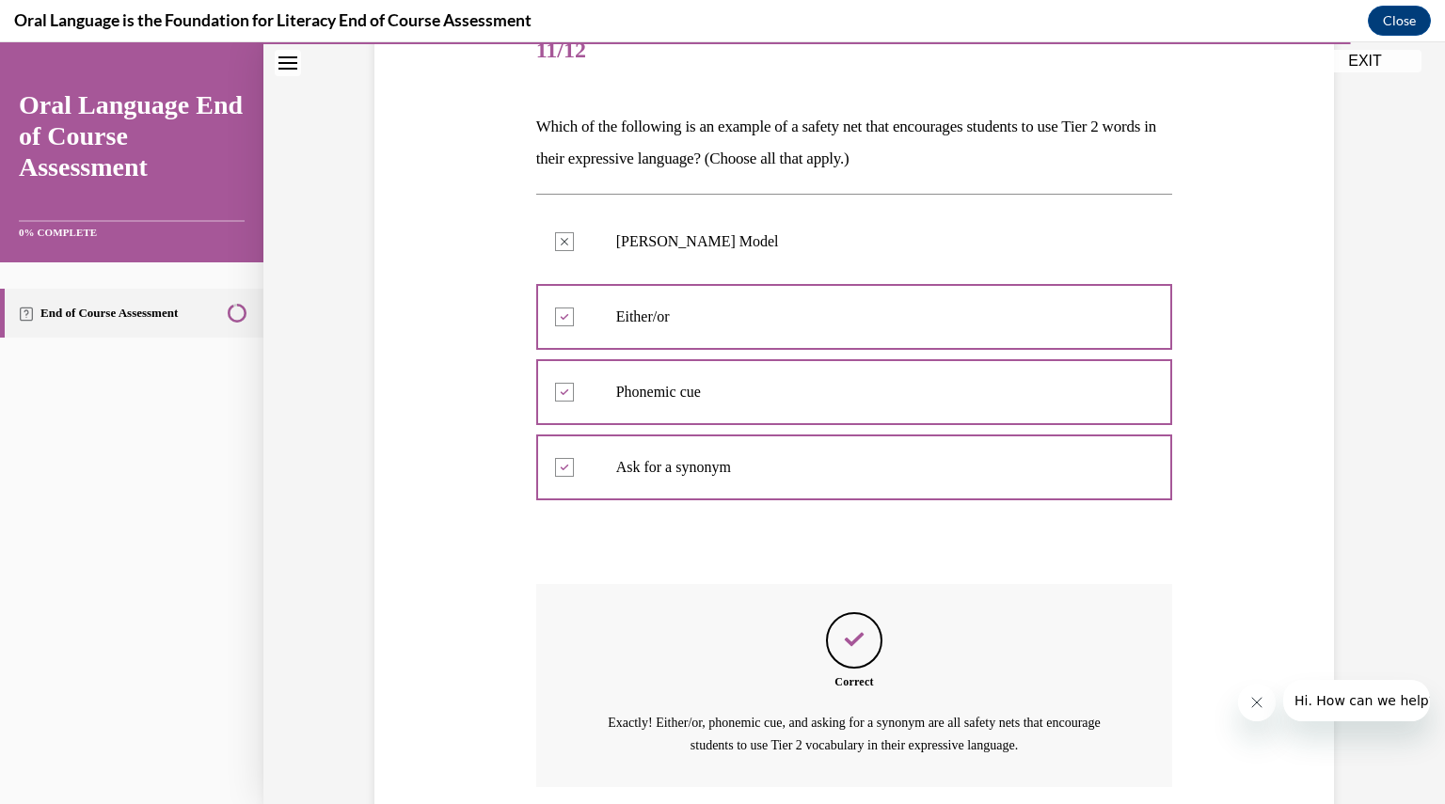
scroll to position [246, 0]
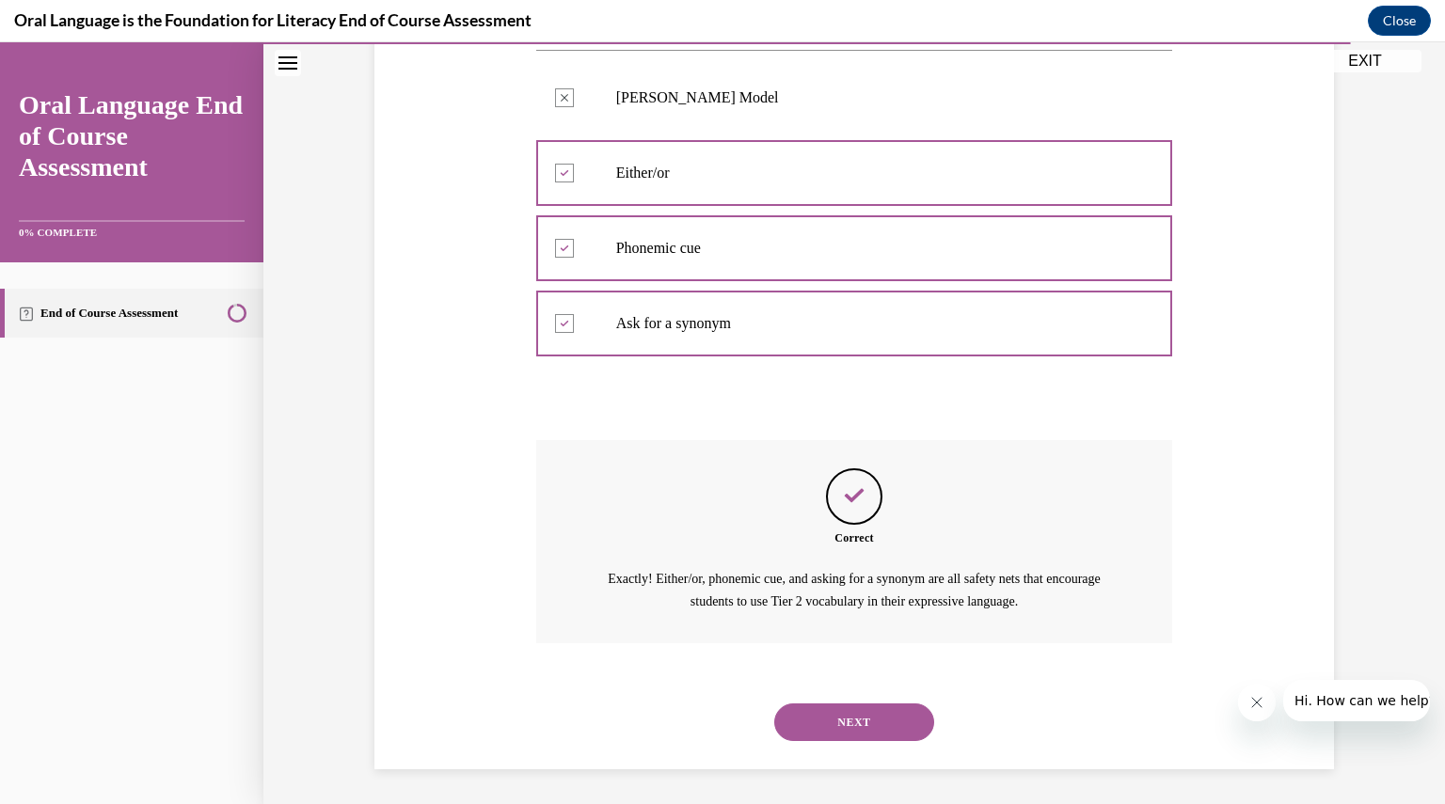
click at [845, 708] on button "NEXT" at bounding box center [854, 723] width 160 height 38
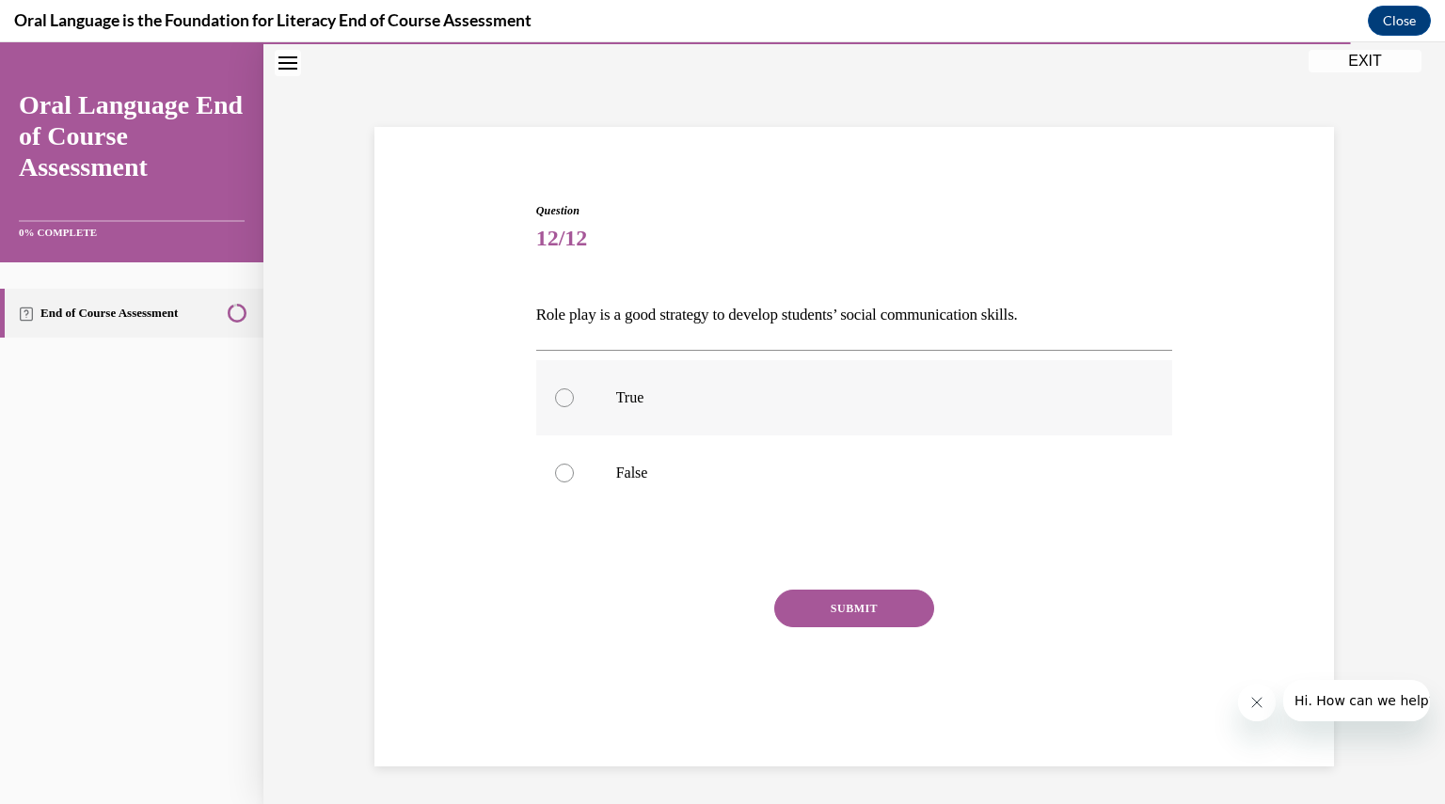
click at [559, 398] on div at bounding box center [564, 398] width 19 height 19
click at [559, 398] on input "True" at bounding box center [564, 398] width 19 height 19
radio input "true"
click at [793, 602] on button "SUBMIT" at bounding box center [854, 609] width 160 height 38
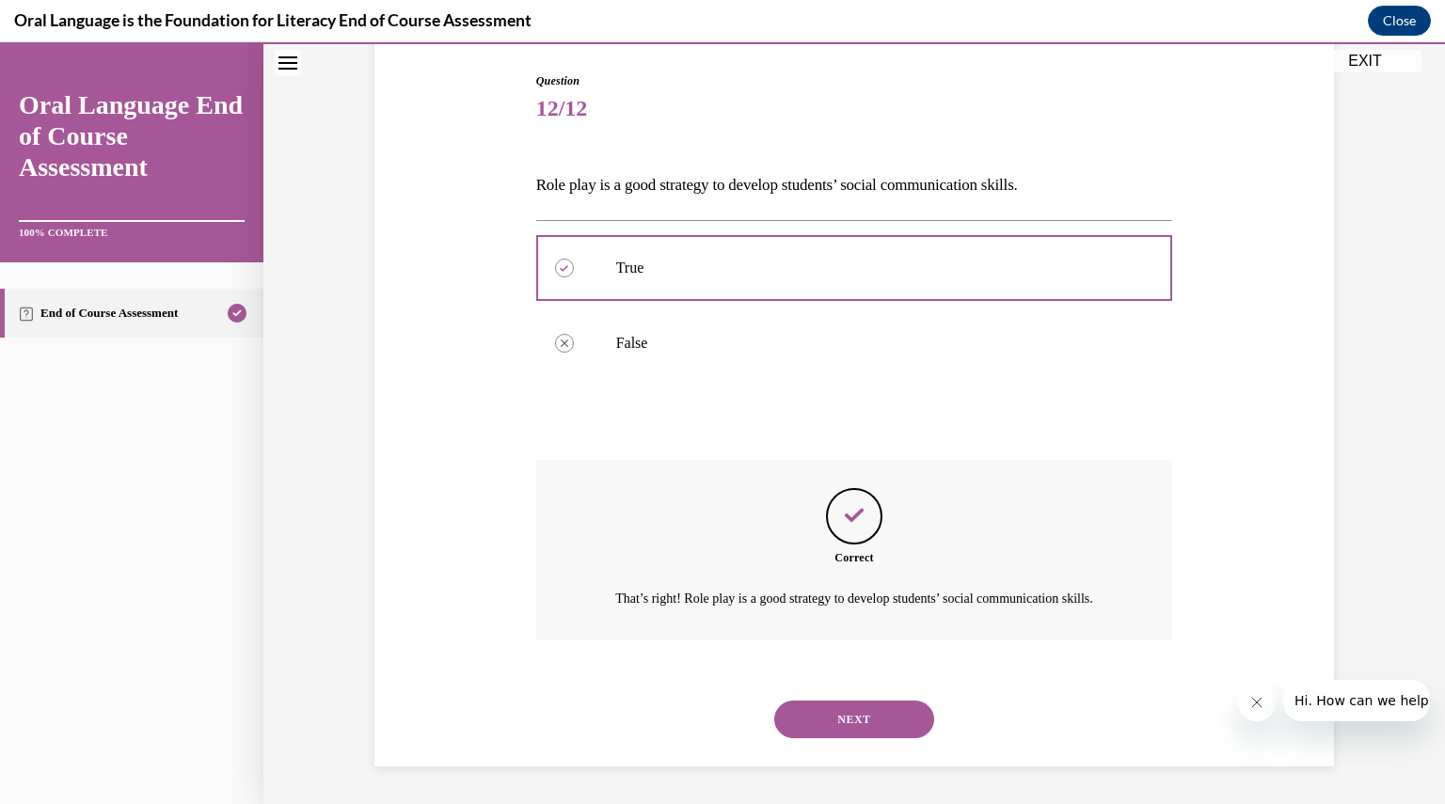
scroll to position [210, 0]
click at [844, 731] on button "NEXT" at bounding box center [854, 720] width 160 height 38
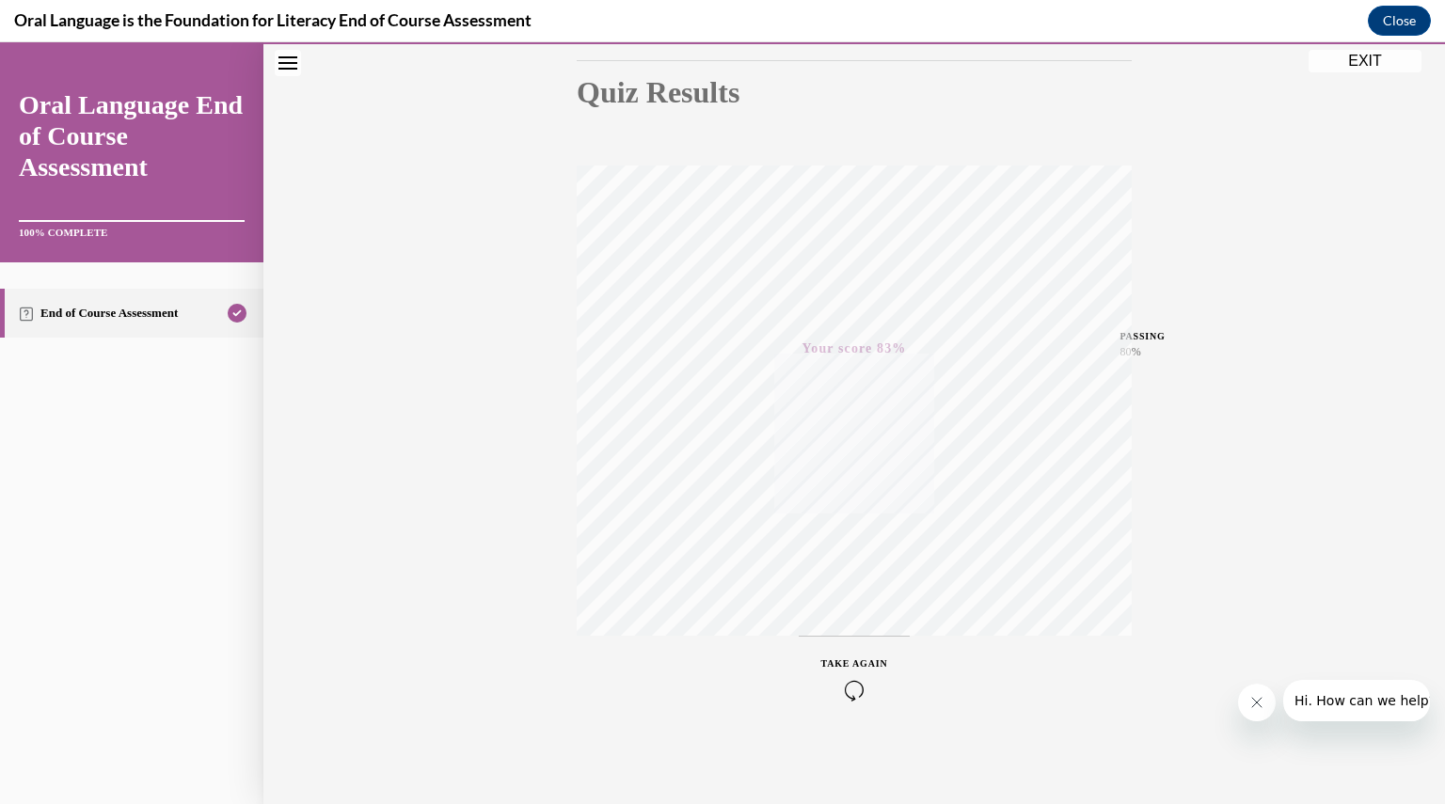
scroll to position [201, 0]
click at [1364, 56] on button "EXIT" at bounding box center [1365, 61] width 113 height 23
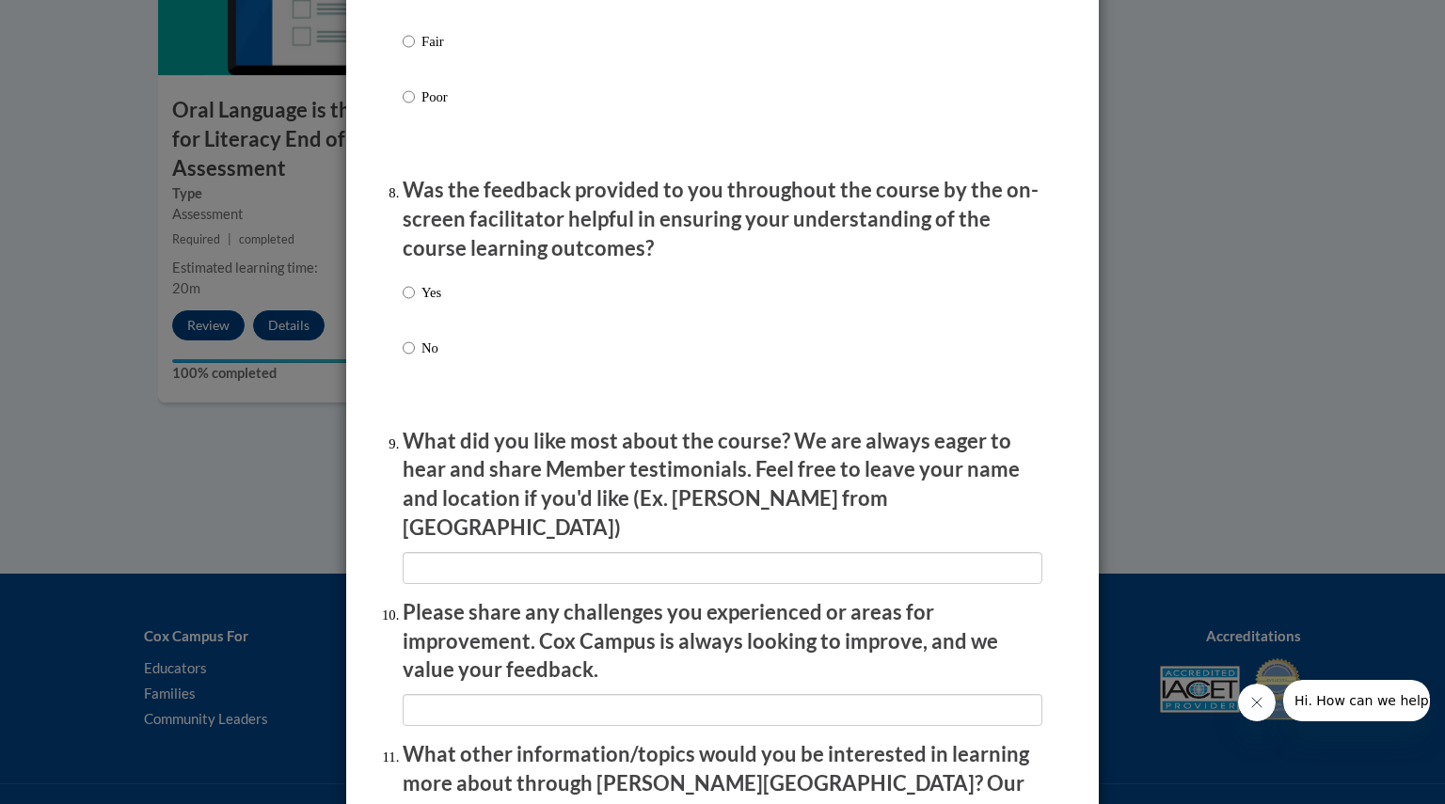
scroll to position [3108, 0]
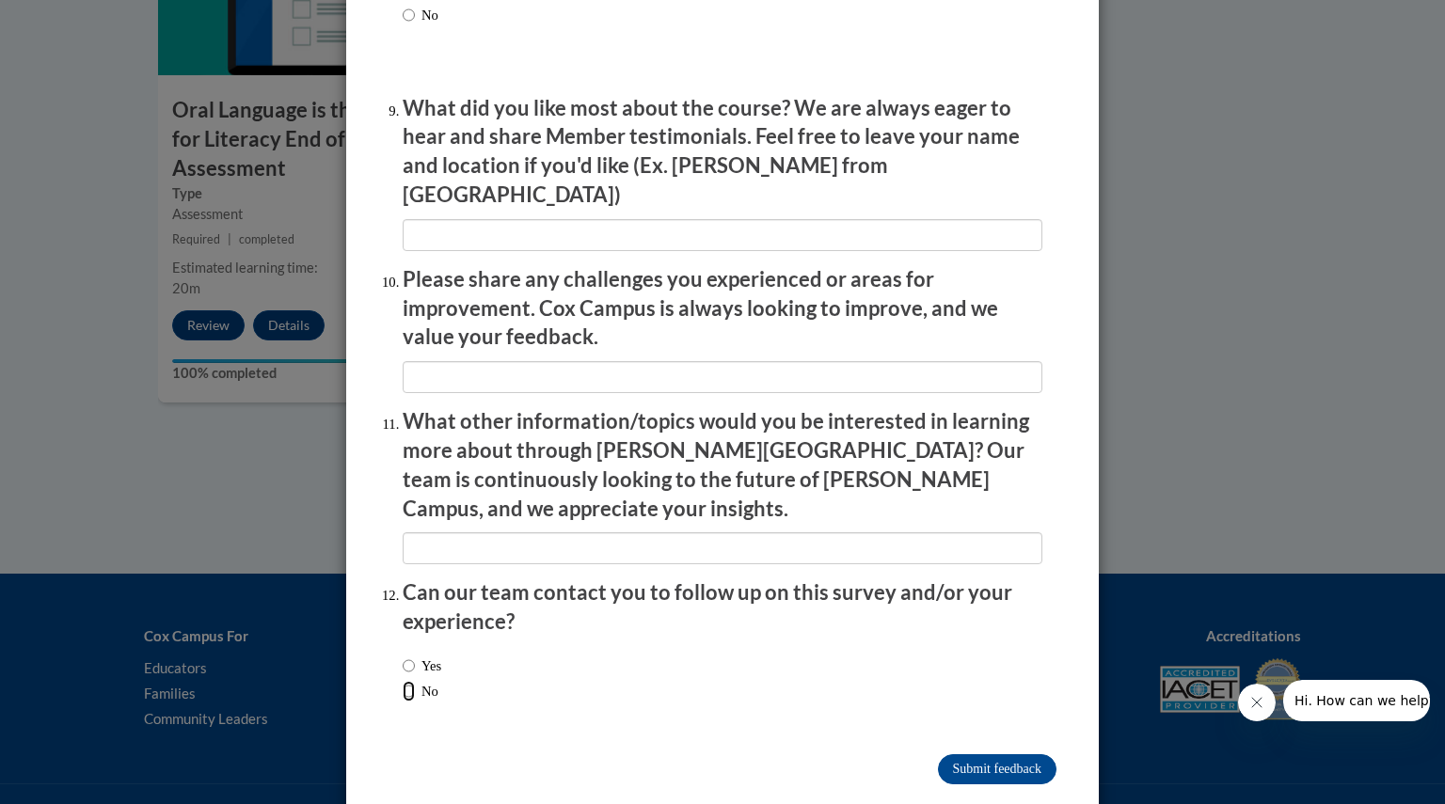
click at [403, 681] on input "No" at bounding box center [409, 691] width 12 height 21
radio input "true"
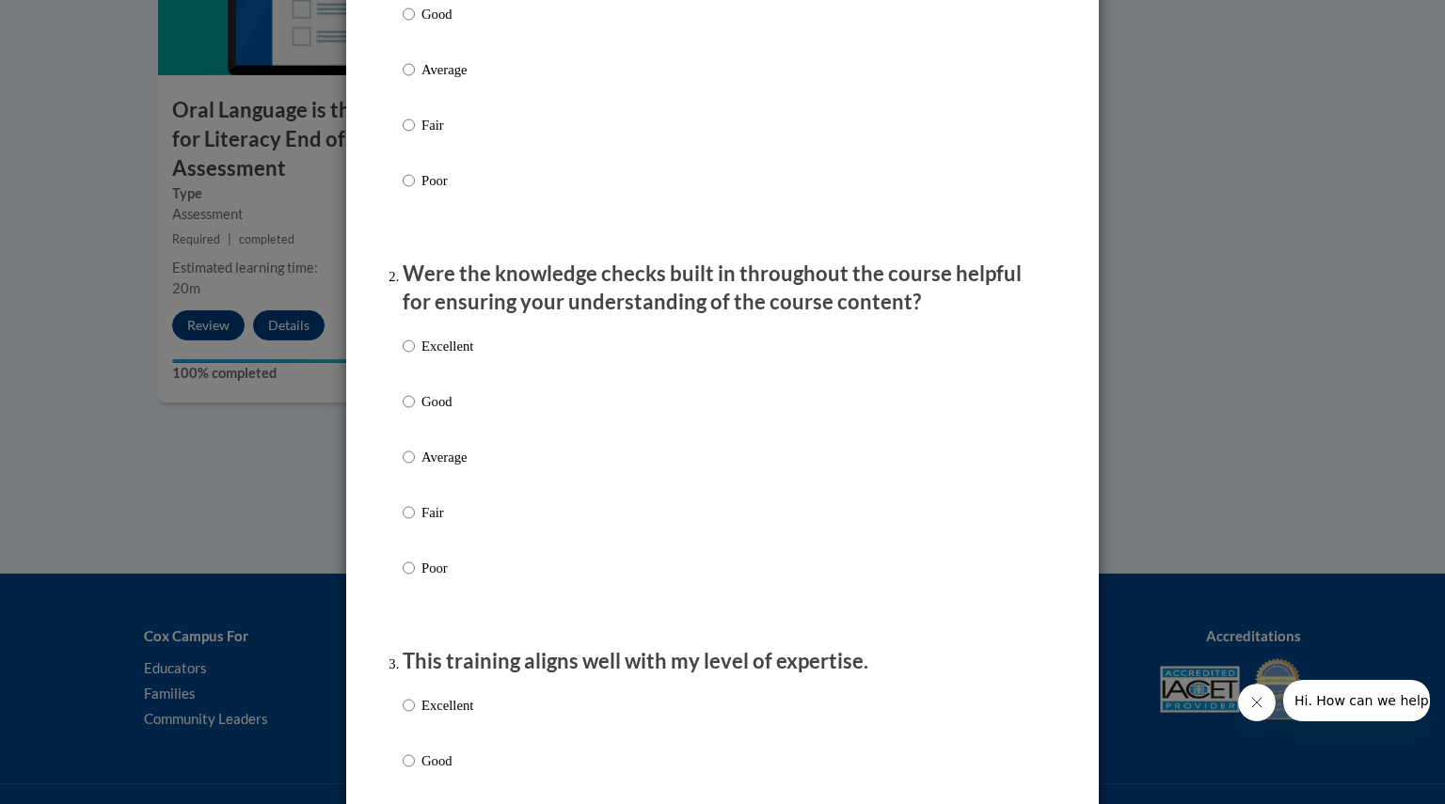
scroll to position [0, 0]
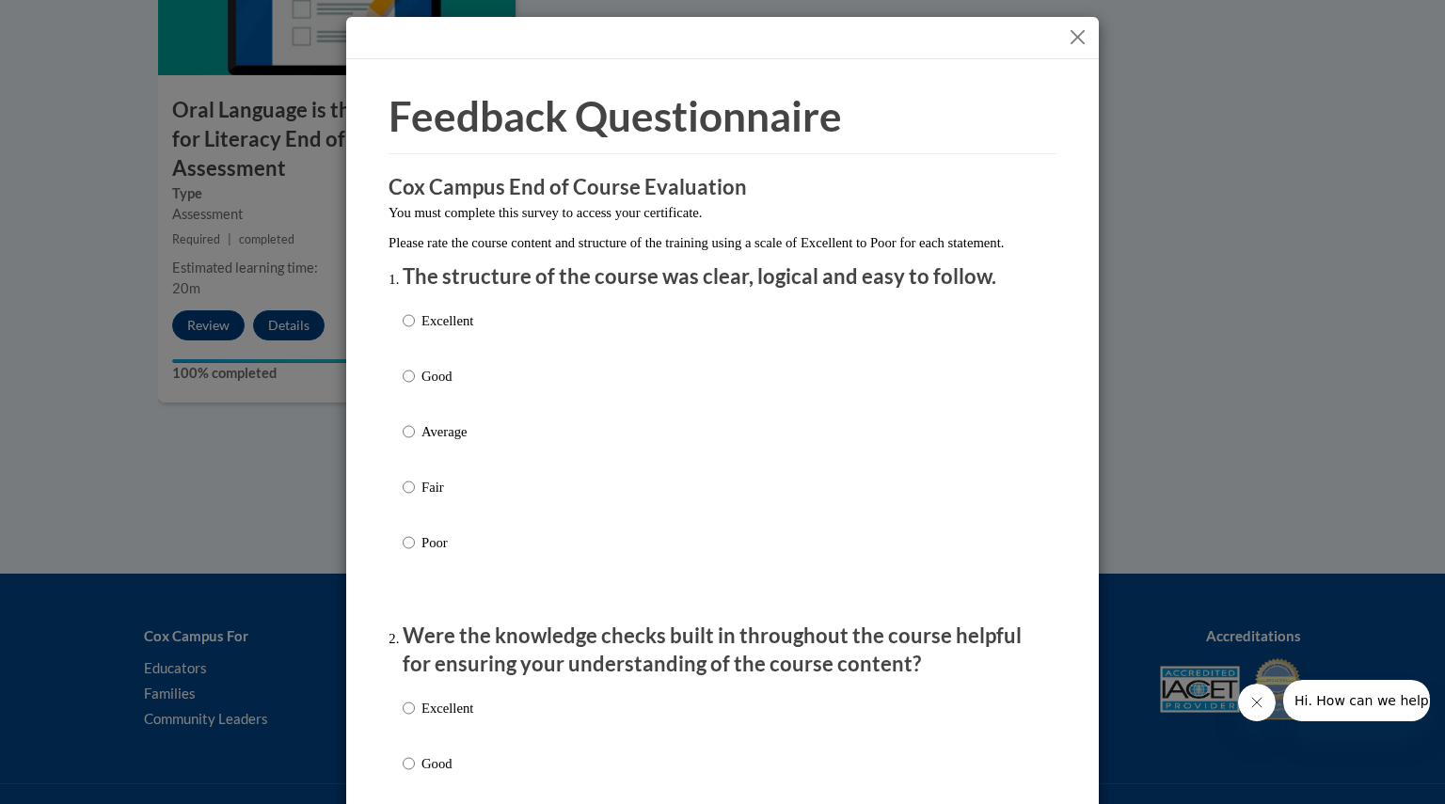
click at [410, 336] on label "Excellent" at bounding box center [438, 335] width 71 height 51
click at [410, 331] on input "Excellent" at bounding box center [409, 320] width 12 height 21
radio input "true"
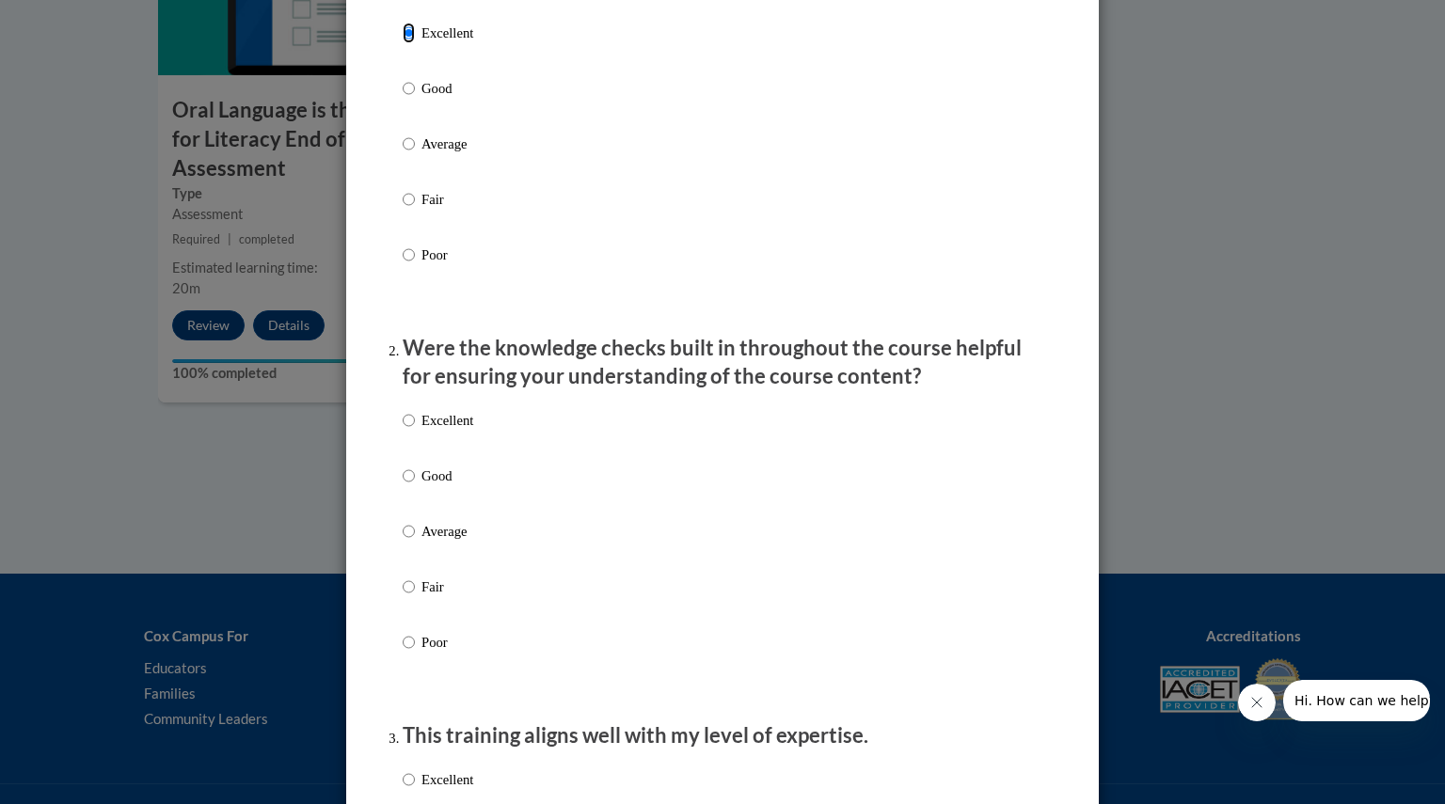
scroll to position [300, 0]
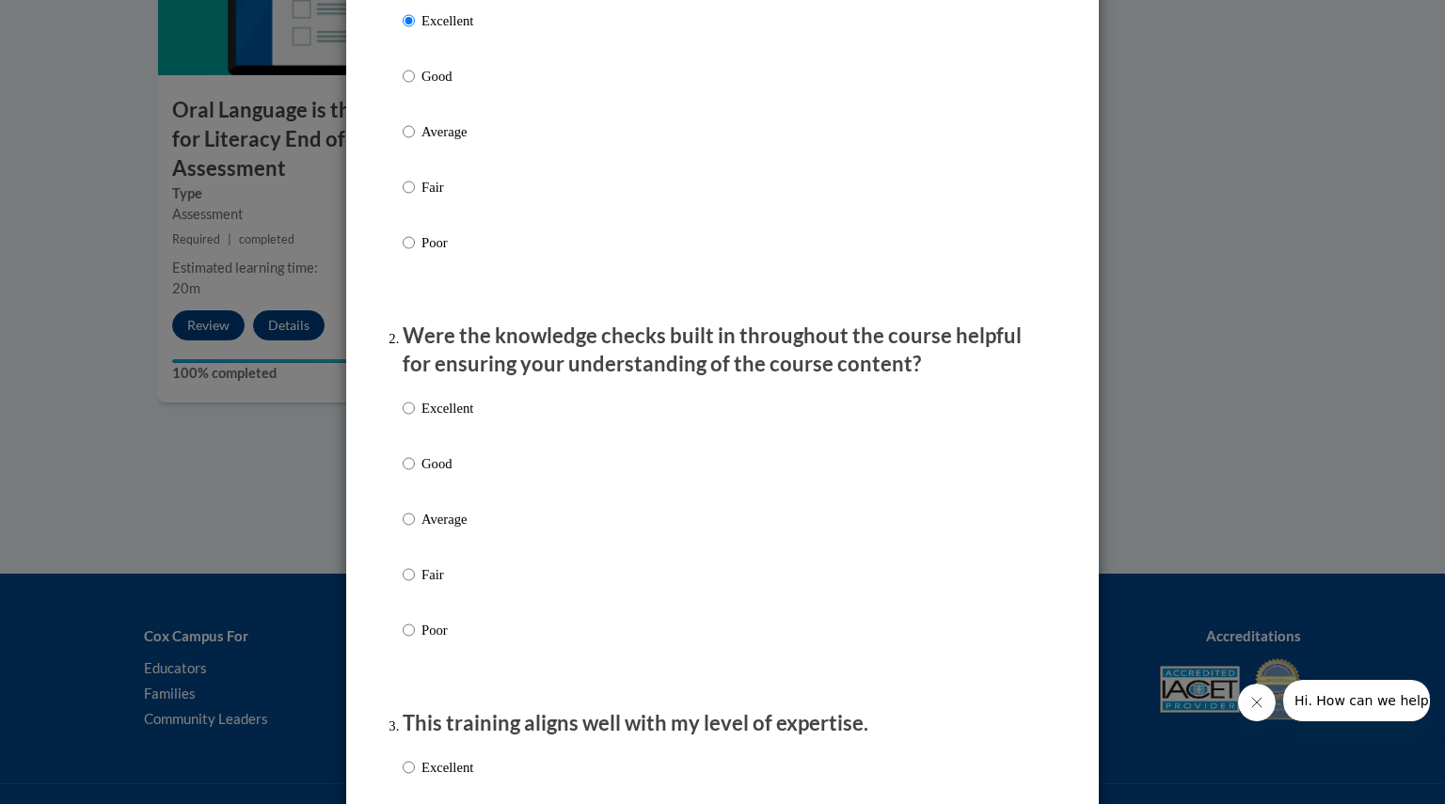
click at [410, 426] on label "Excellent" at bounding box center [438, 423] width 71 height 51
click at [410, 419] on input "Excellent" at bounding box center [409, 408] width 12 height 21
radio input "true"
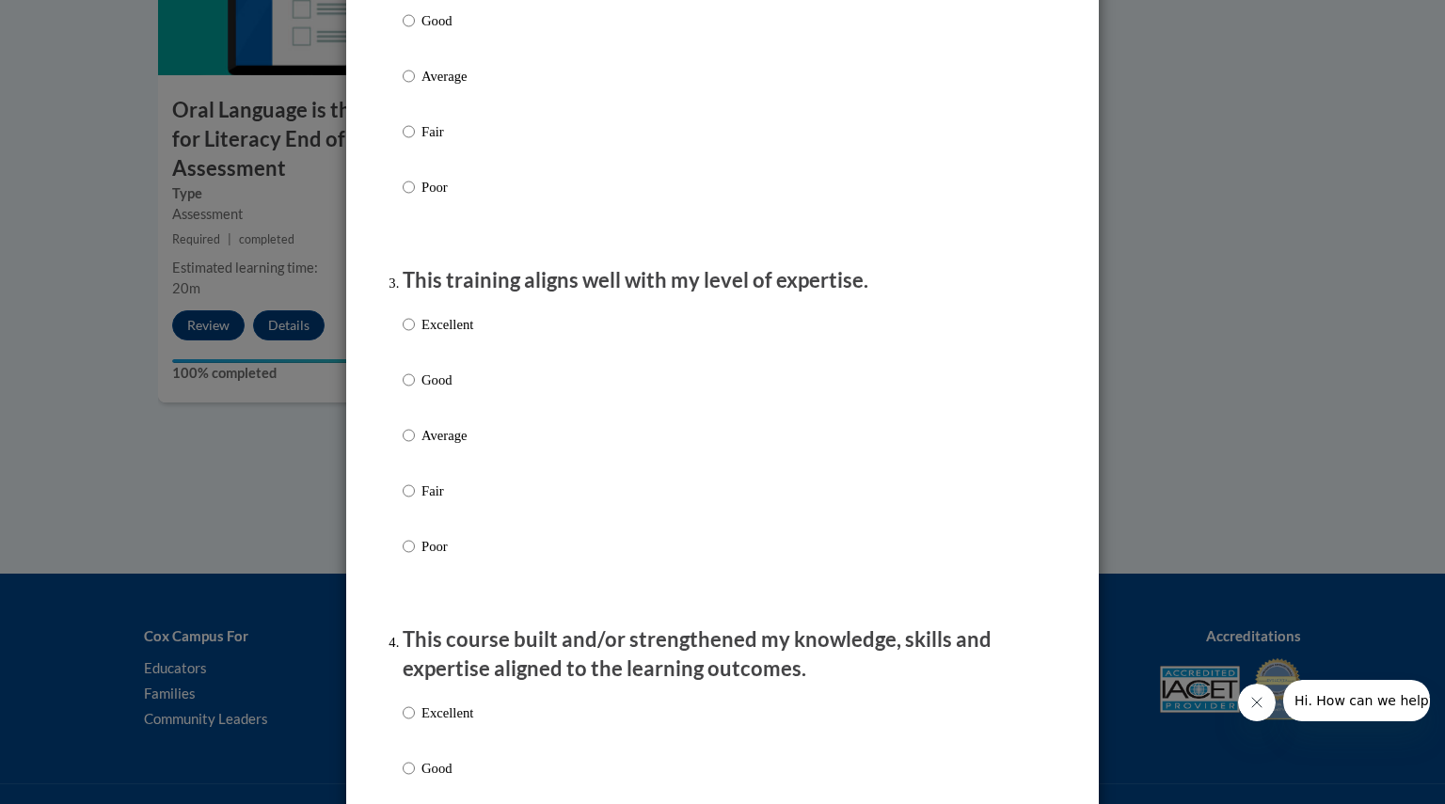
scroll to position [744, 0]
click at [403, 390] on input "Good" at bounding box center [409, 379] width 12 height 21
radio input "true"
click at [403, 334] on input "Excellent" at bounding box center [409, 323] width 12 height 21
radio input "true"
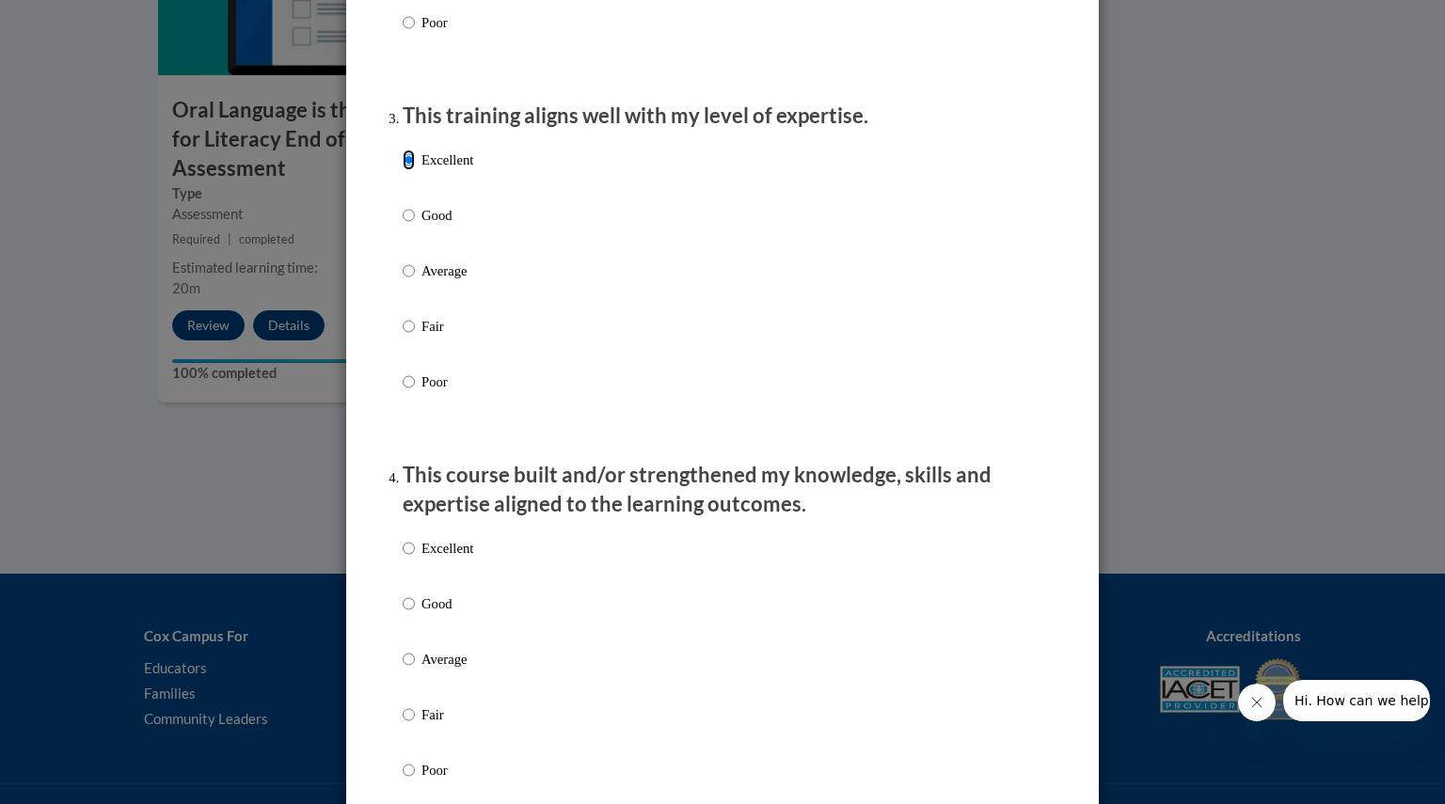
scroll to position [910, 0]
click at [406, 557] on input "Excellent" at bounding box center [409, 546] width 12 height 21
radio input "true"
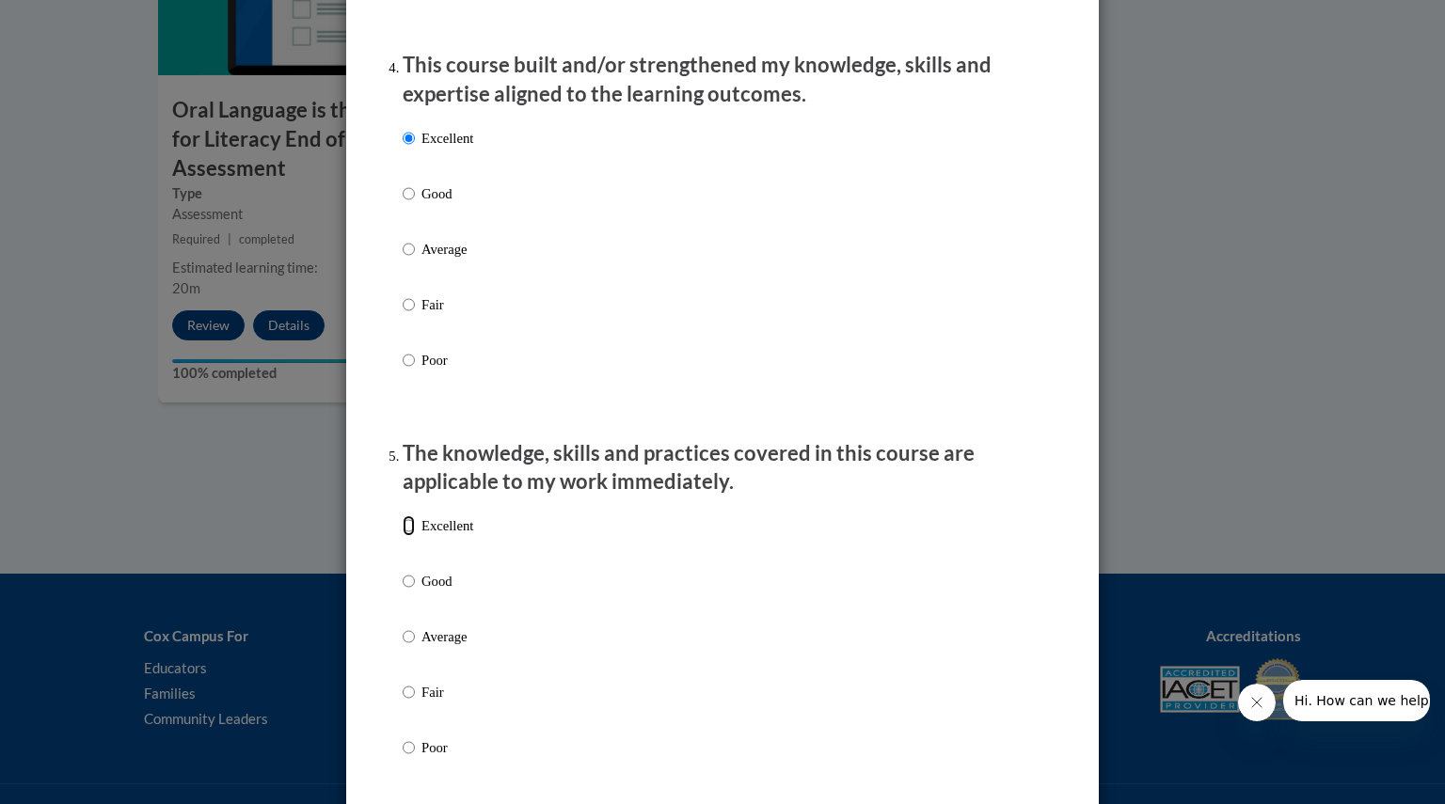
click at [403, 536] on input "Excellent" at bounding box center [409, 526] width 12 height 21
radio input "true"
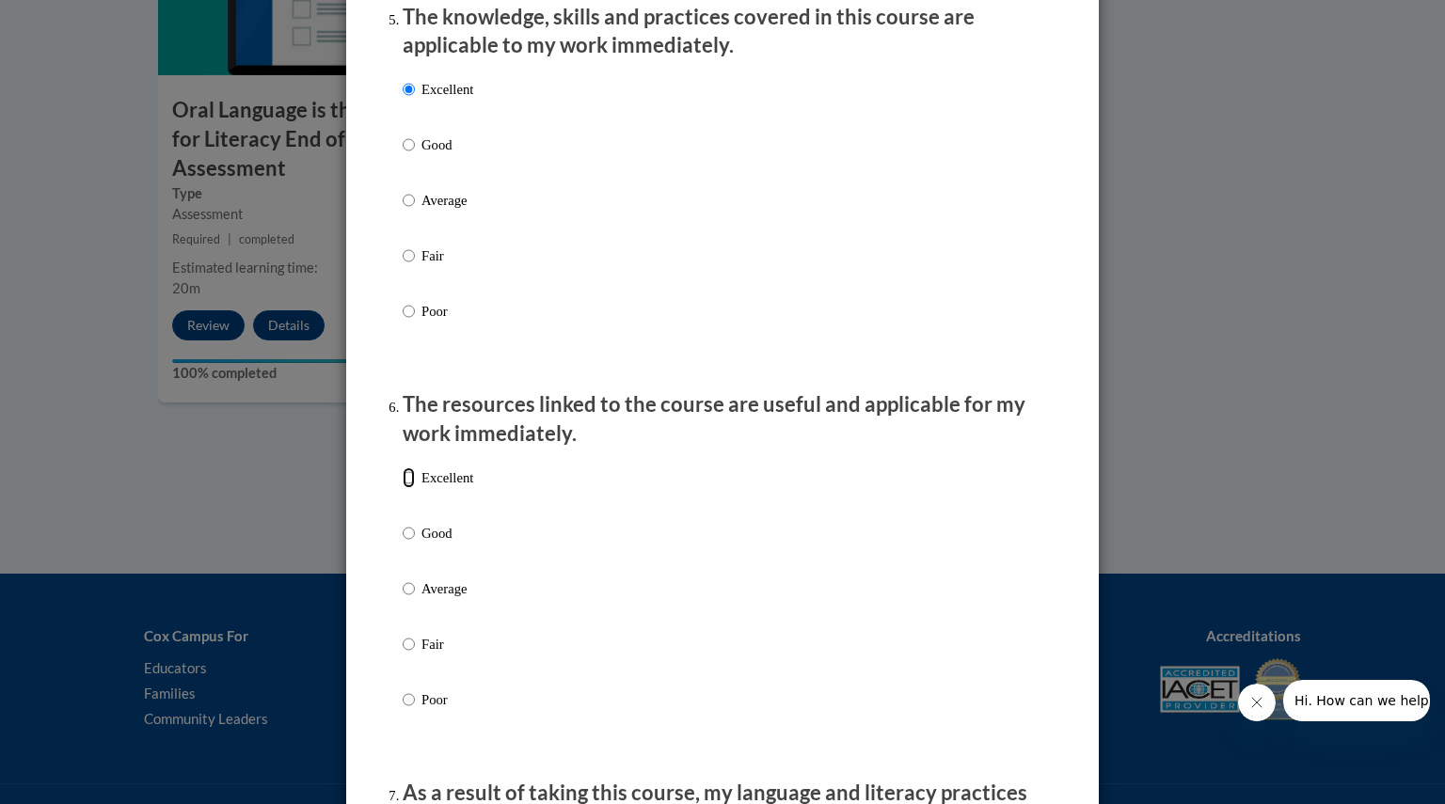
click at [403, 488] on input "Excellent" at bounding box center [409, 478] width 12 height 21
radio input "true"
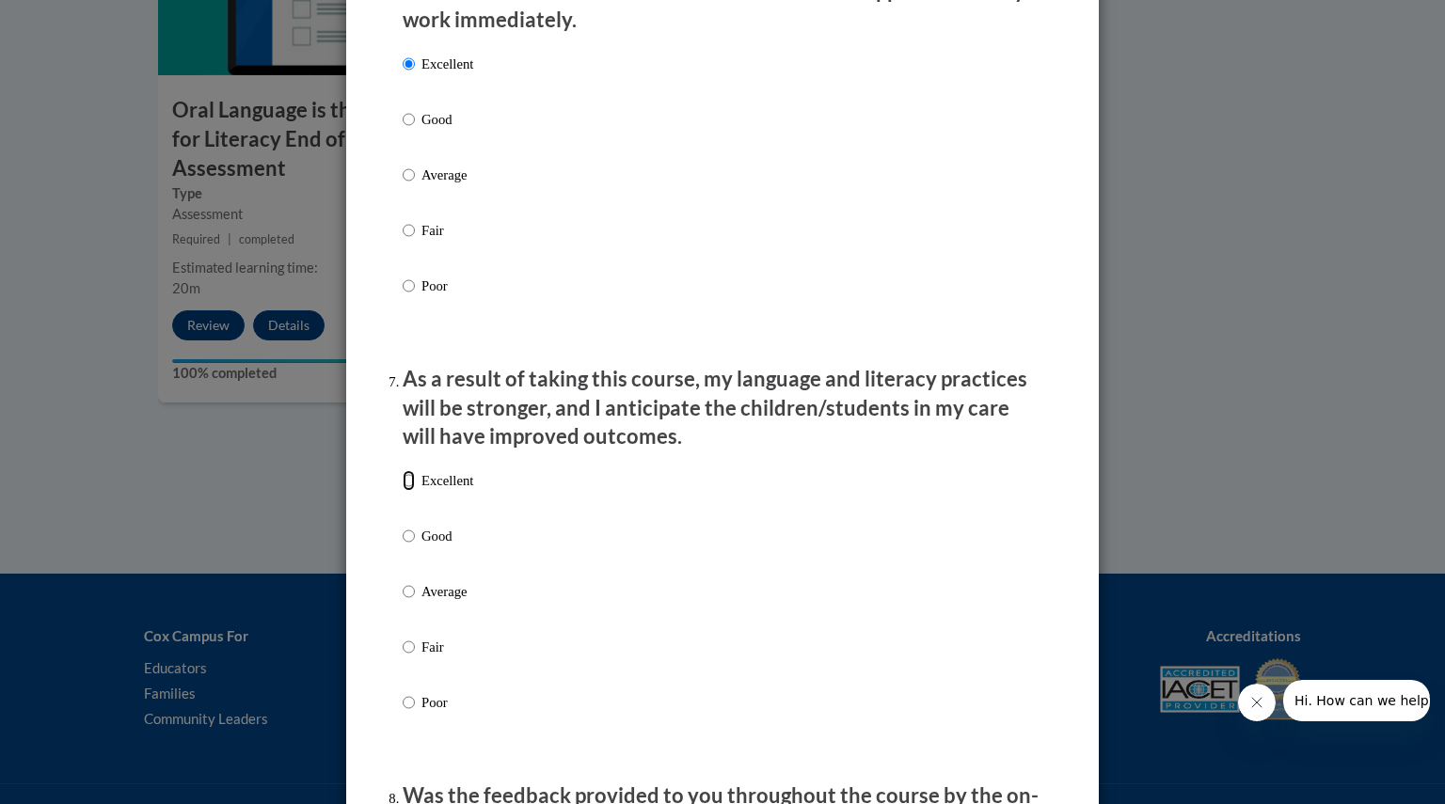
click at [403, 491] on input "Excellent" at bounding box center [409, 480] width 12 height 21
radio input "true"
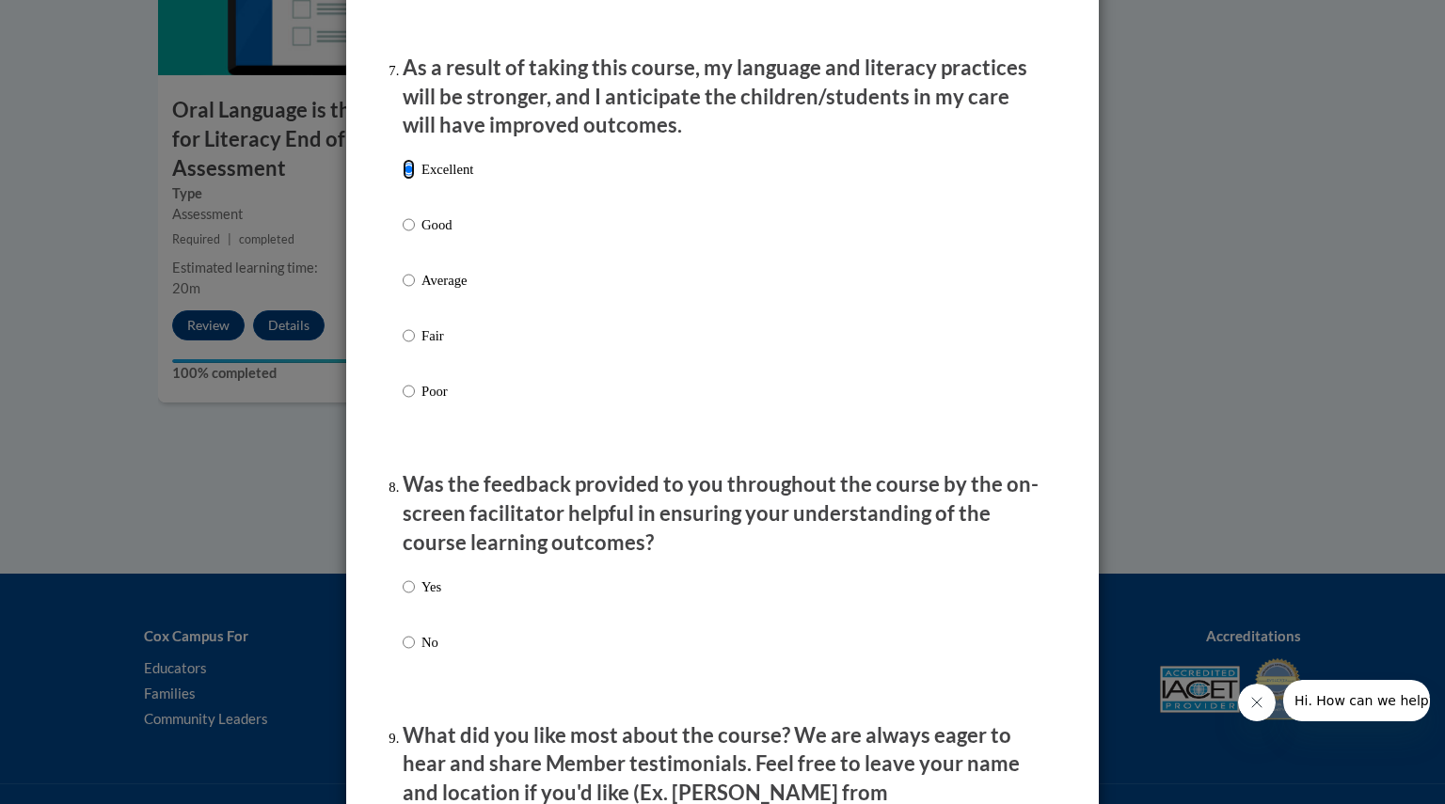
scroll to position [2481, 0]
click at [403, 596] on input "Yes" at bounding box center [409, 586] width 12 height 21
radio input "true"
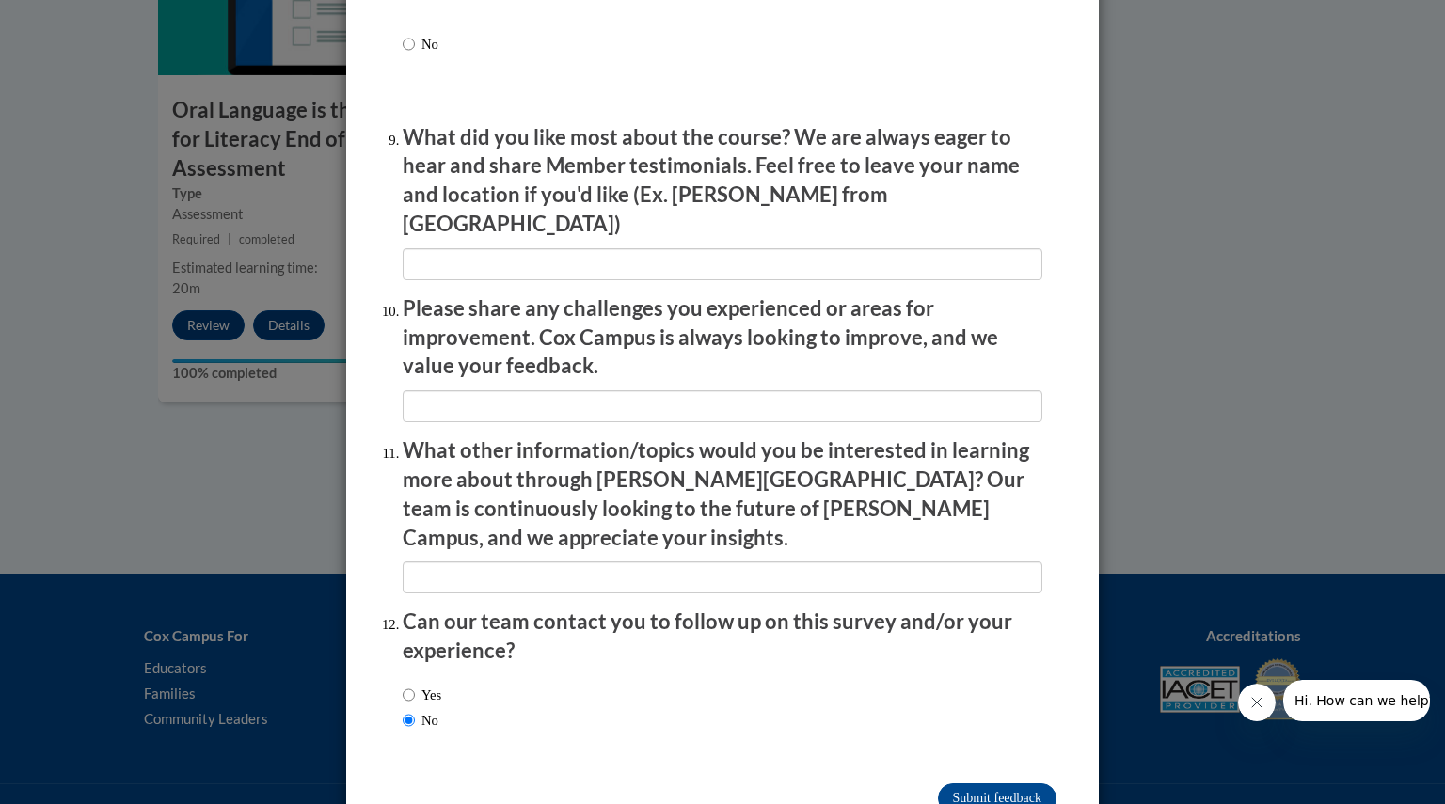
scroll to position [3108, 0]
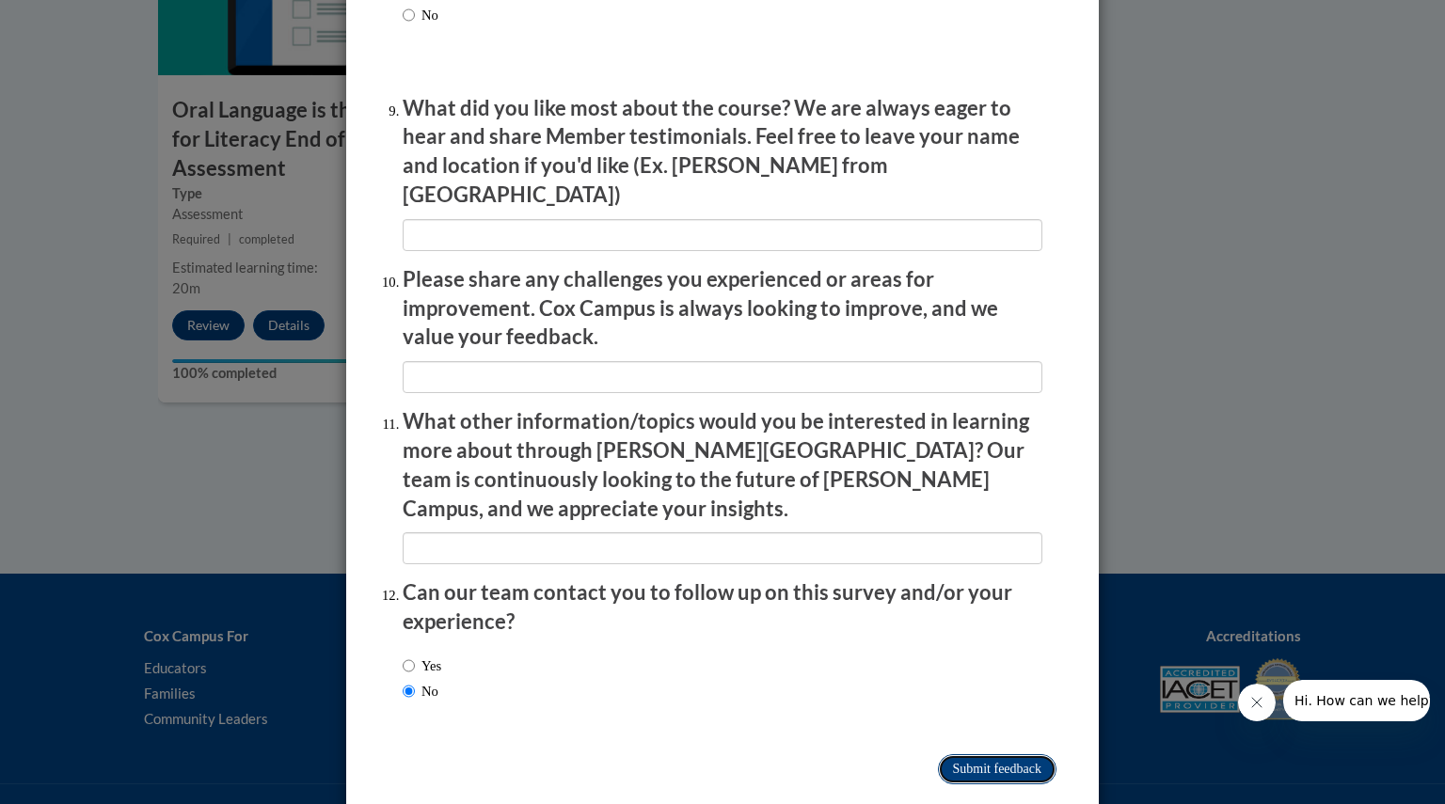
click at [938, 755] on input "Submit feedback" at bounding box center [997, 770] width 119 height 30
